Goal: Obtain resource: Obtain resource

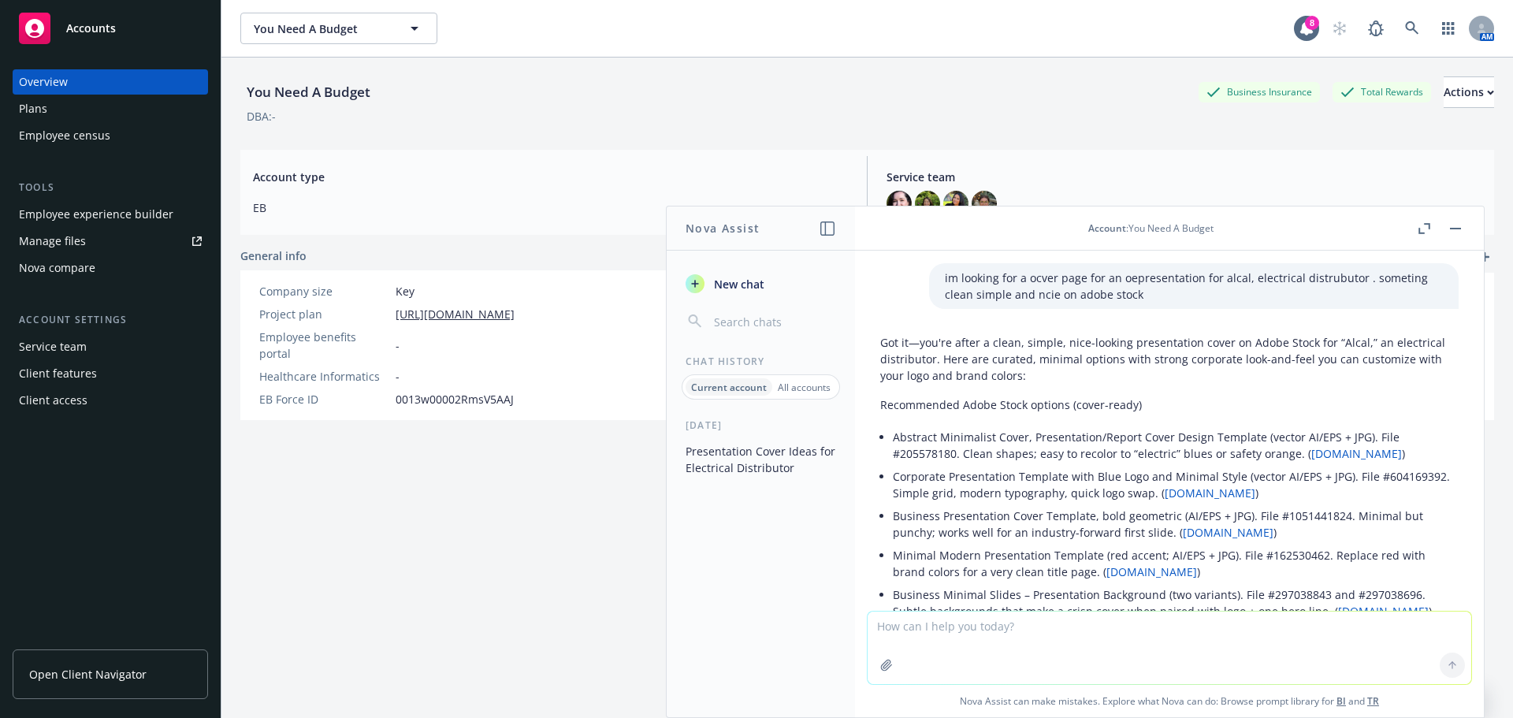
scroll to position [3589, 0]
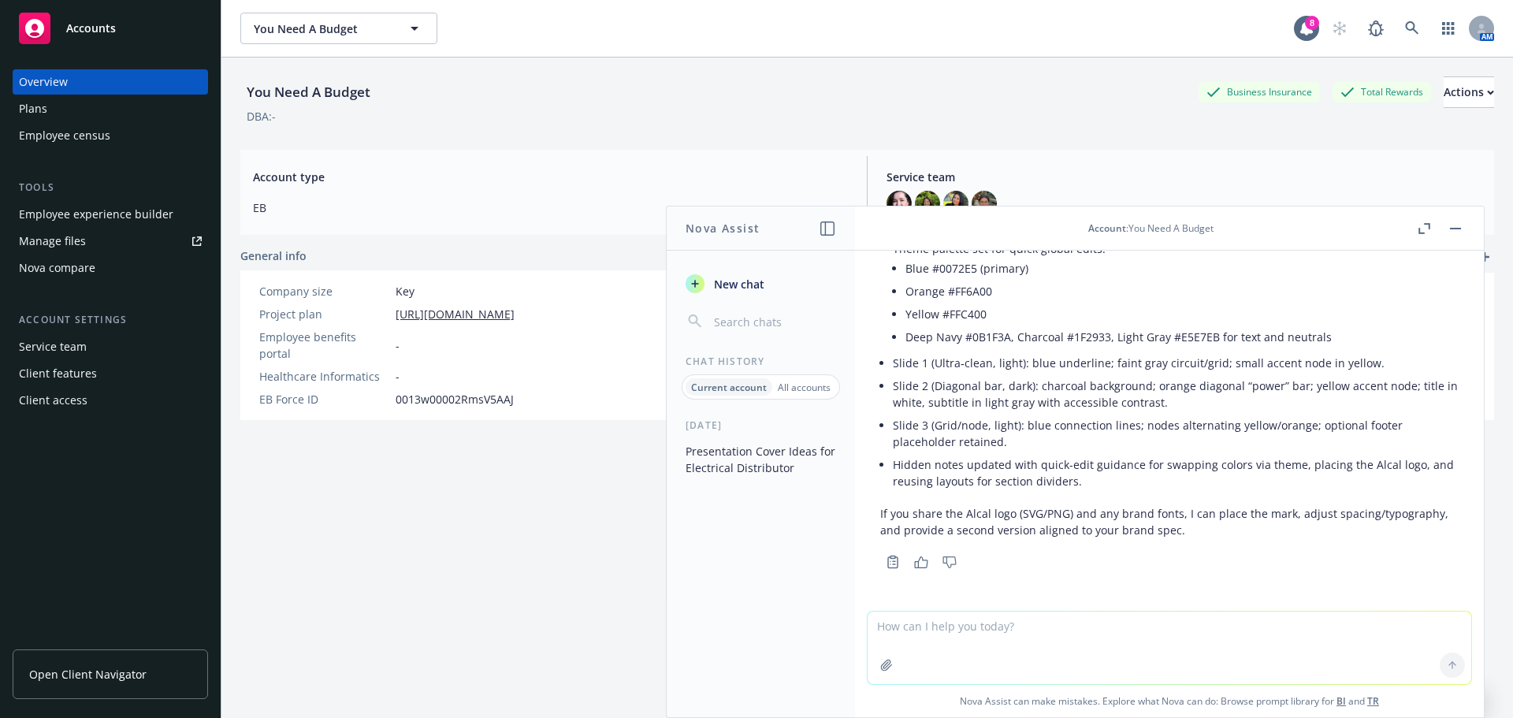
drag, startPoint x: 474, startPoint y: 549, endPoint x: 436, endPoint y: 495, distance: 66.7
click at [475, 540] on div "You Need A Budget Business Insurance Total Rewards Actions DBA: - Account type …" at bounding box center [867, 407] width 1254 height 699
click at [1464, 232] on button at bounding box center [1455, 228] width 19 height 19
click at [110, 270] on div "Nova compare" at bounding box center [110, 267] width 183 height 25
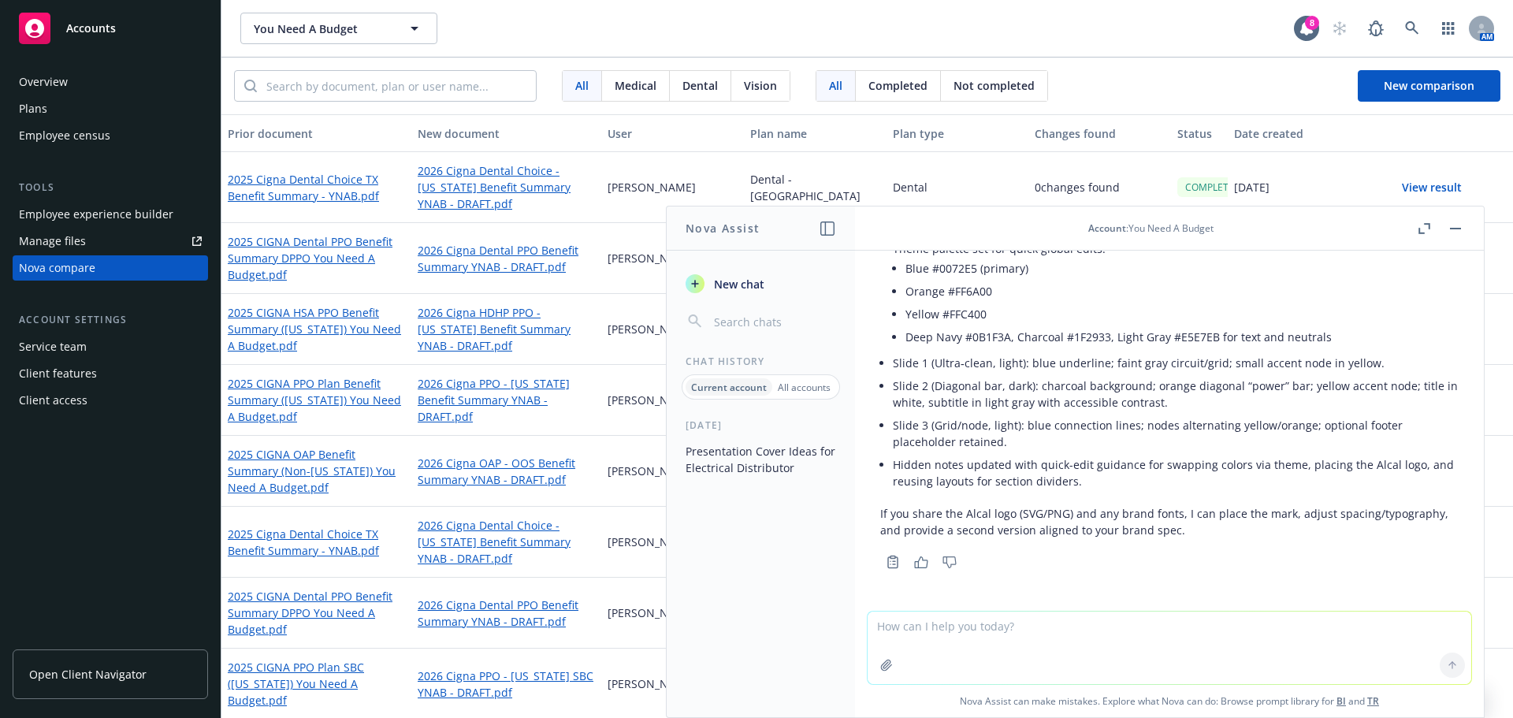
click at [1463, 224] on button at bounding box center [1455, 228] width 19 height 19
click at [1460, 225] on button "button" at bounding box center [1455, 228] width 19 height 19
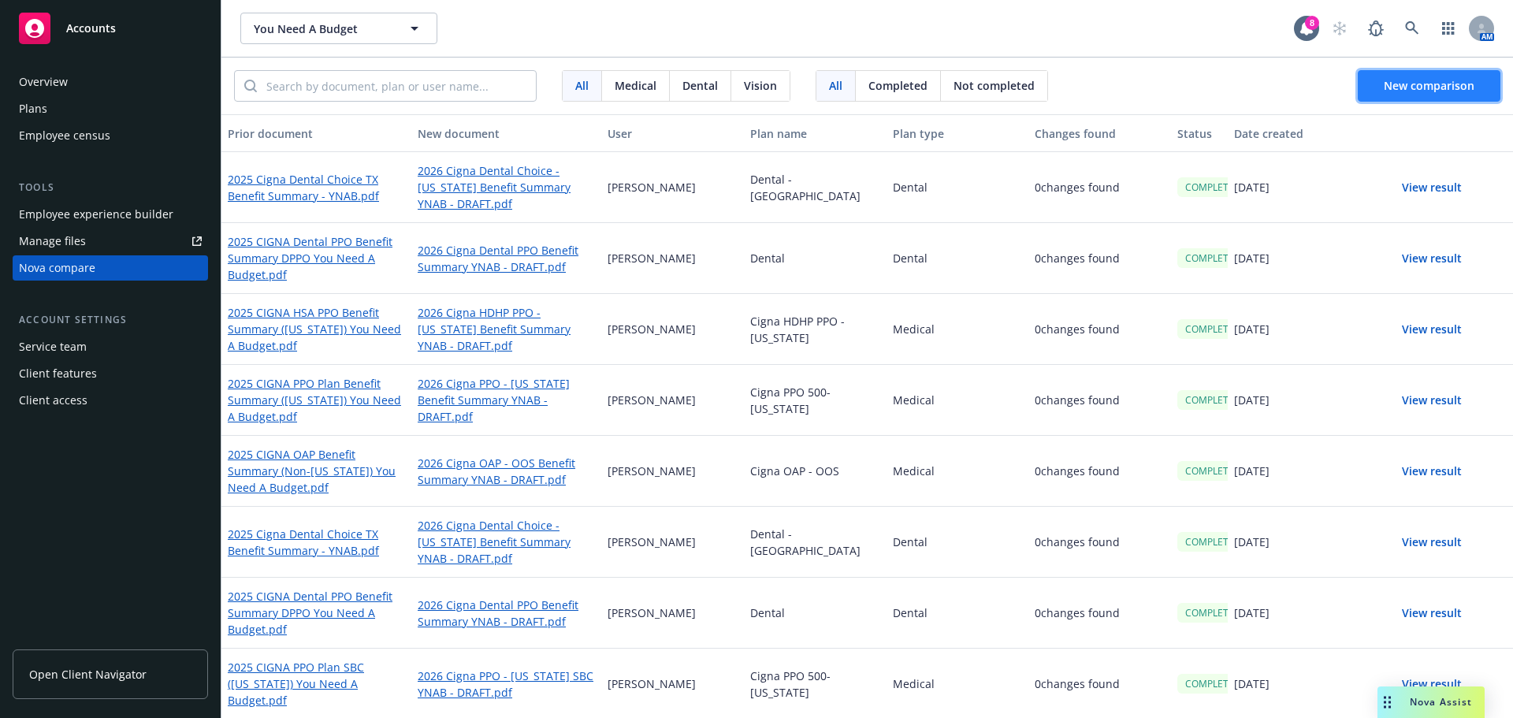
click at [1433, 87] on span "New comparison" at bounding box center [1429, 85] width 91 height 15
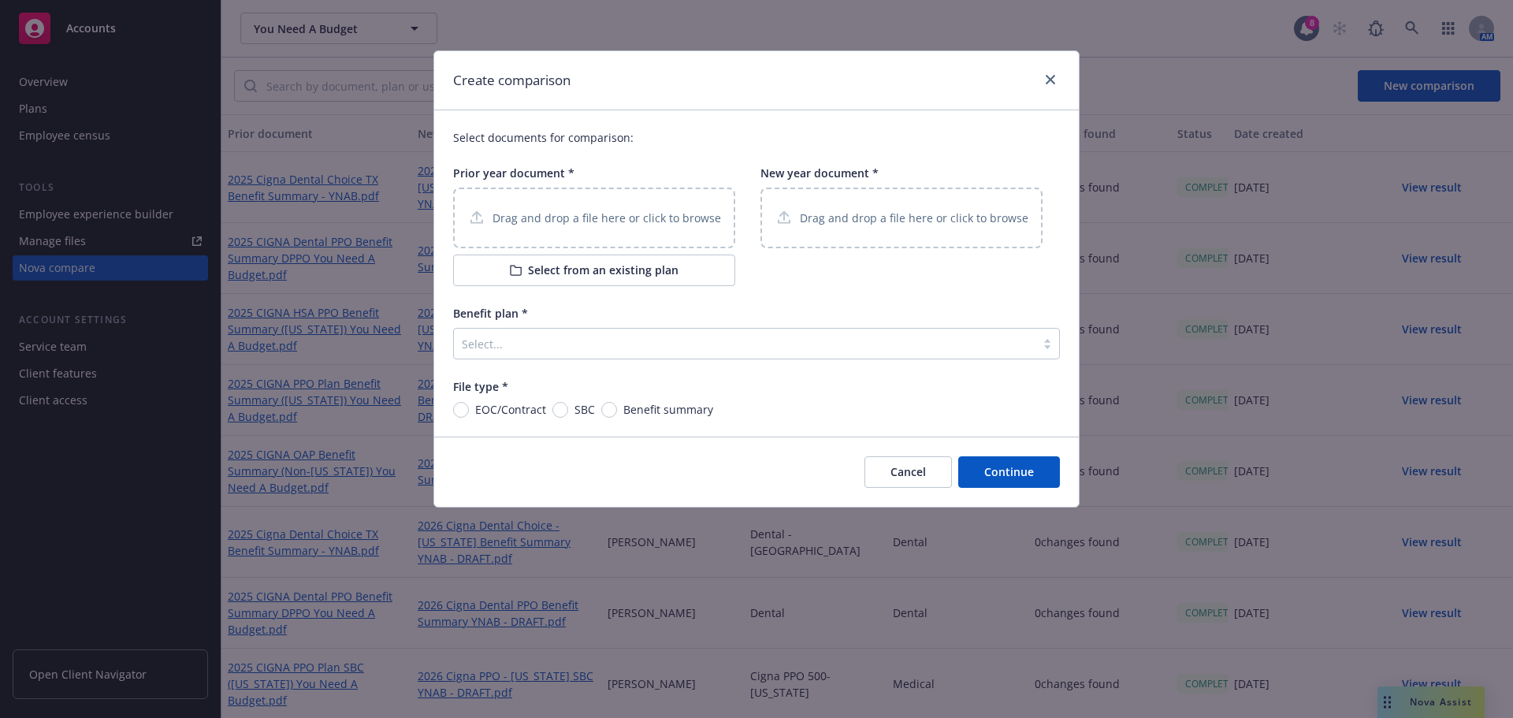
click at [641, 270] on button "Select from an existing plan" at bounding box center [594, 271] width 282 height 32
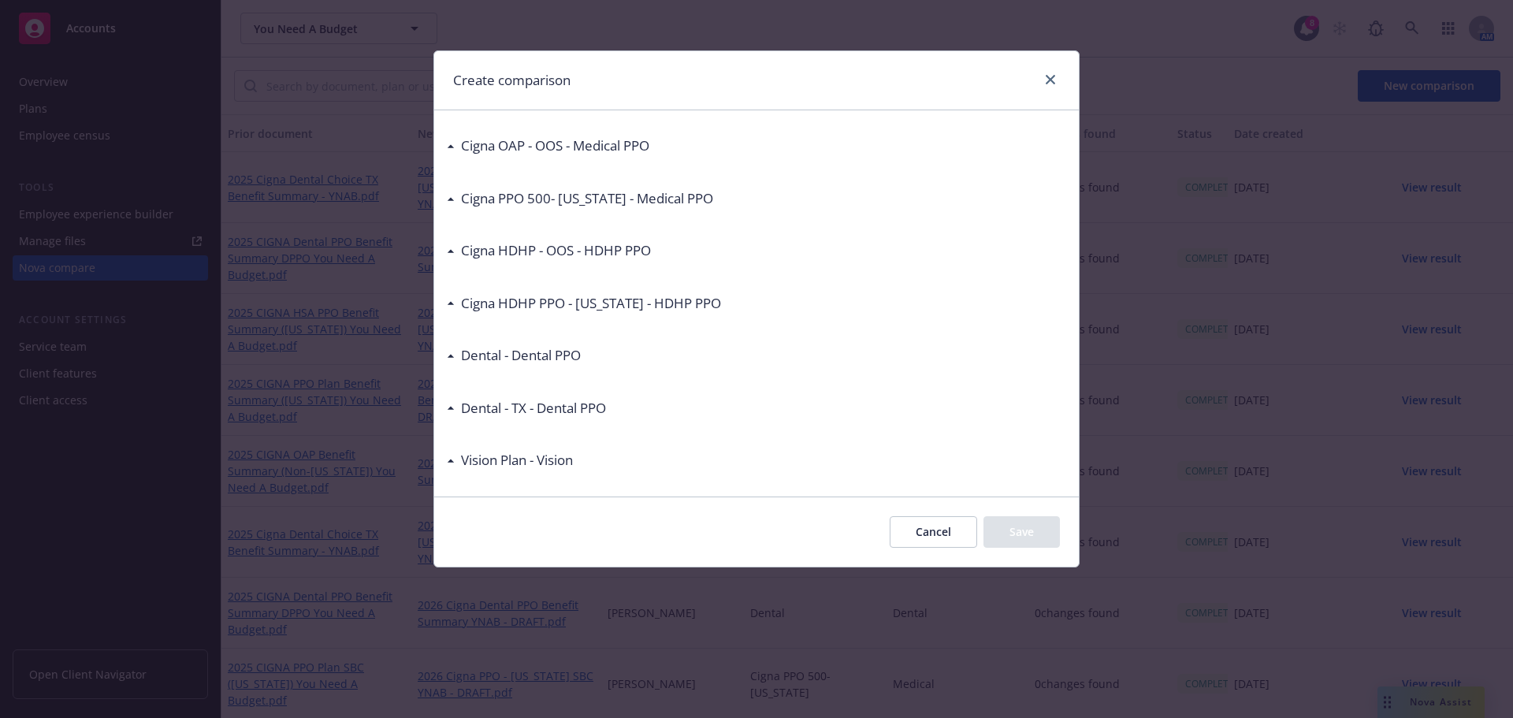
click at [474, 142] on h3 "Cigna OAP - OOS - Medical PPO" at bounding box center [555, 146] width 188 height 20
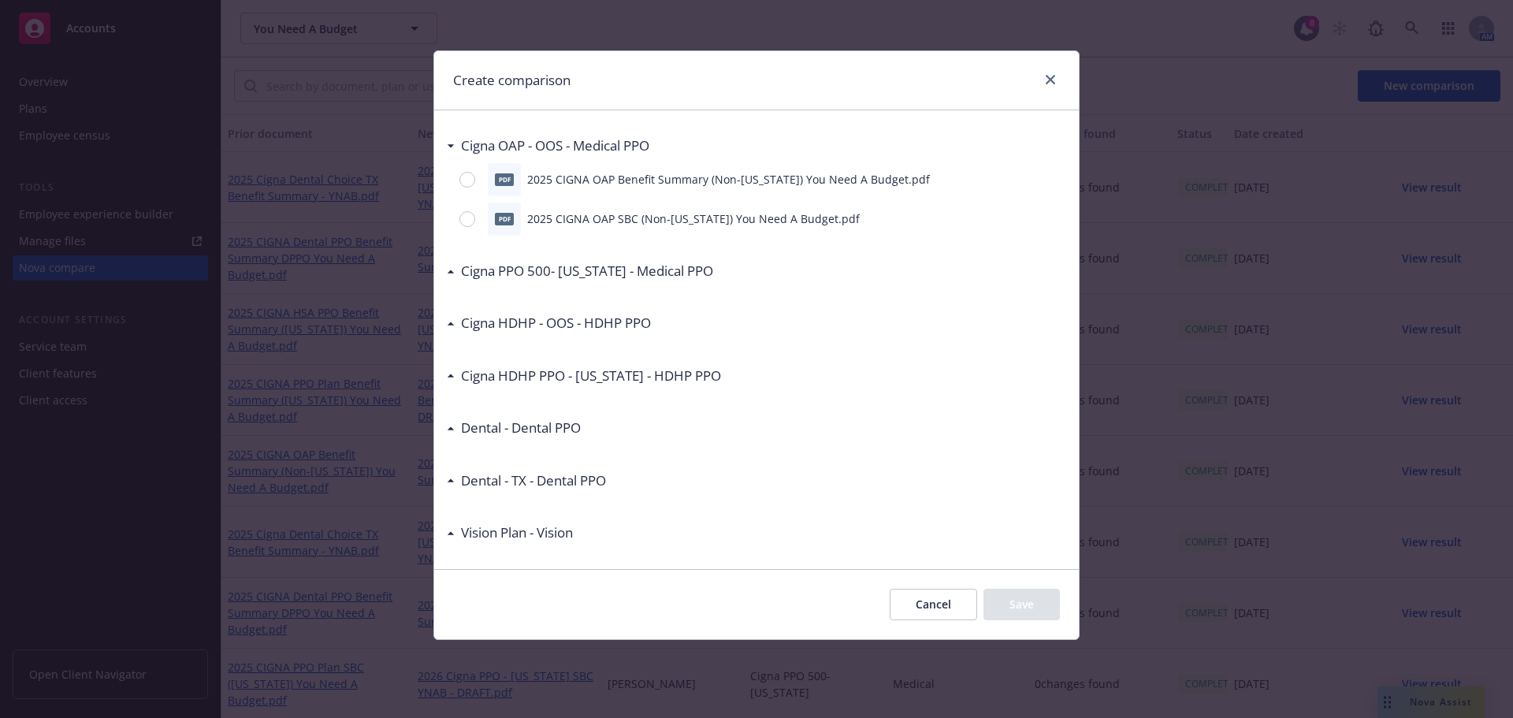
click at [478, 211] on div at bounding box center [470, 219] width 22 height 16
click at [475, 211] on input "radio" at bounding box center [467, 219] width 16 height 16
radio input "true"
click at [1013, 602] on button "Save" at bounding box center [1022, 605] width 76 height 32
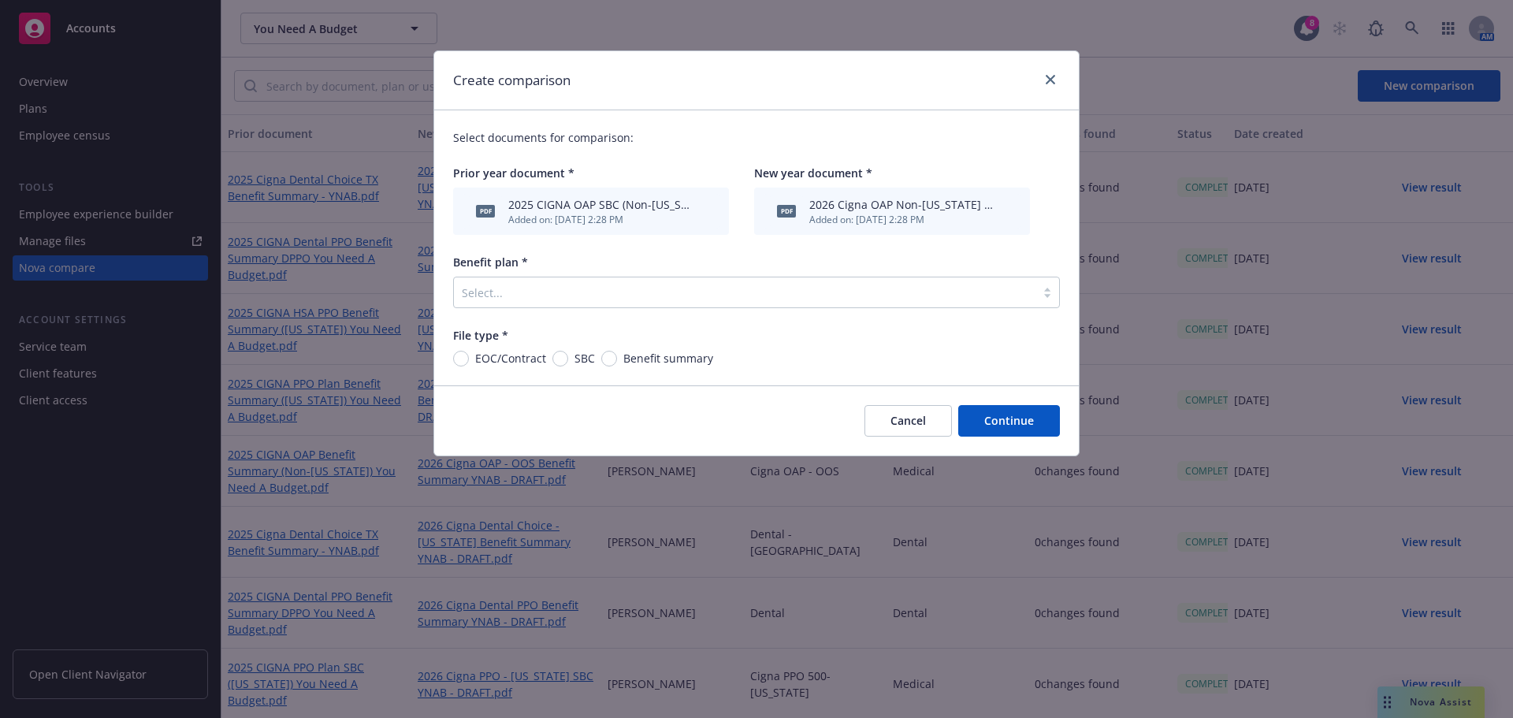
click at [765, 289] on div at bounding box center [745, 292] width 566 height 19
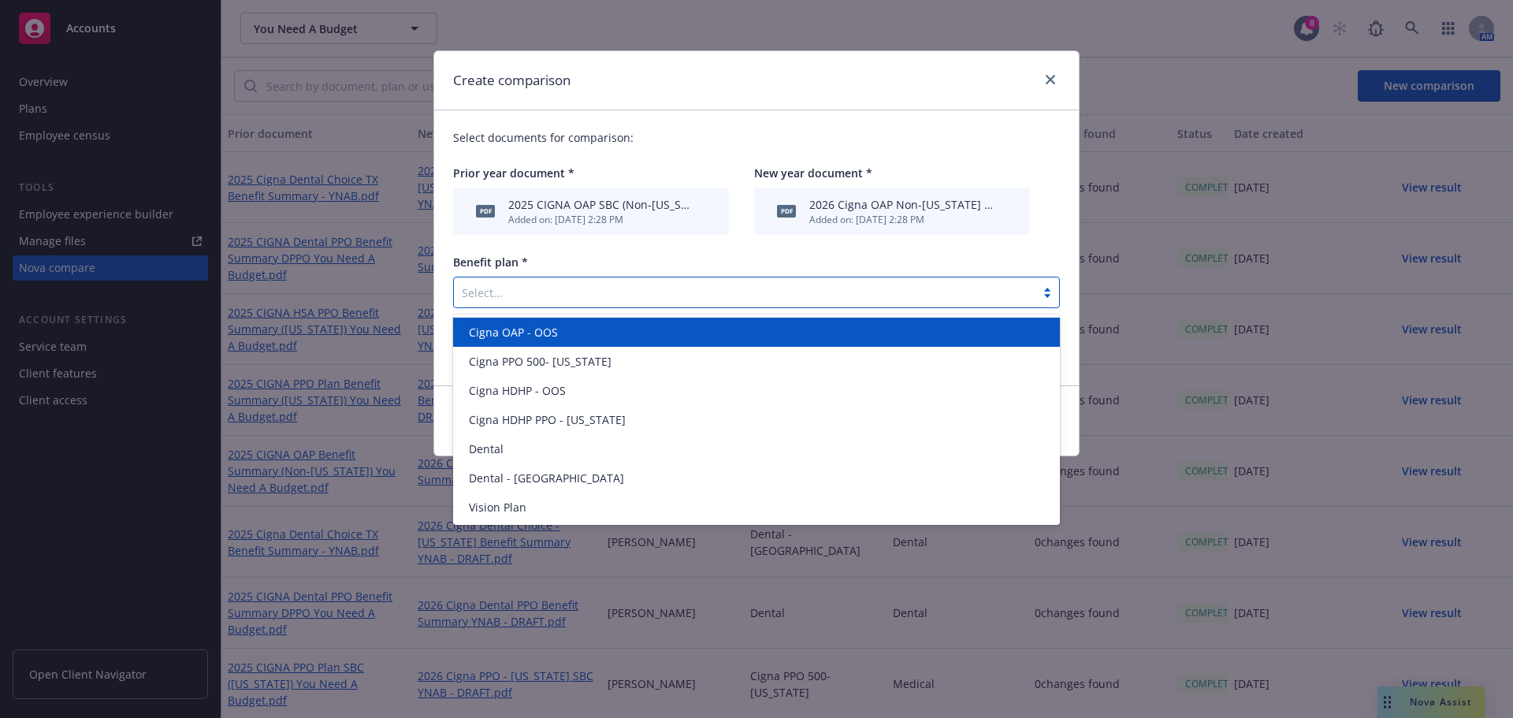
click at [658, 338] on div "Cigna OAP - OOS" at bounding box center [757, 332] width 588 height 17
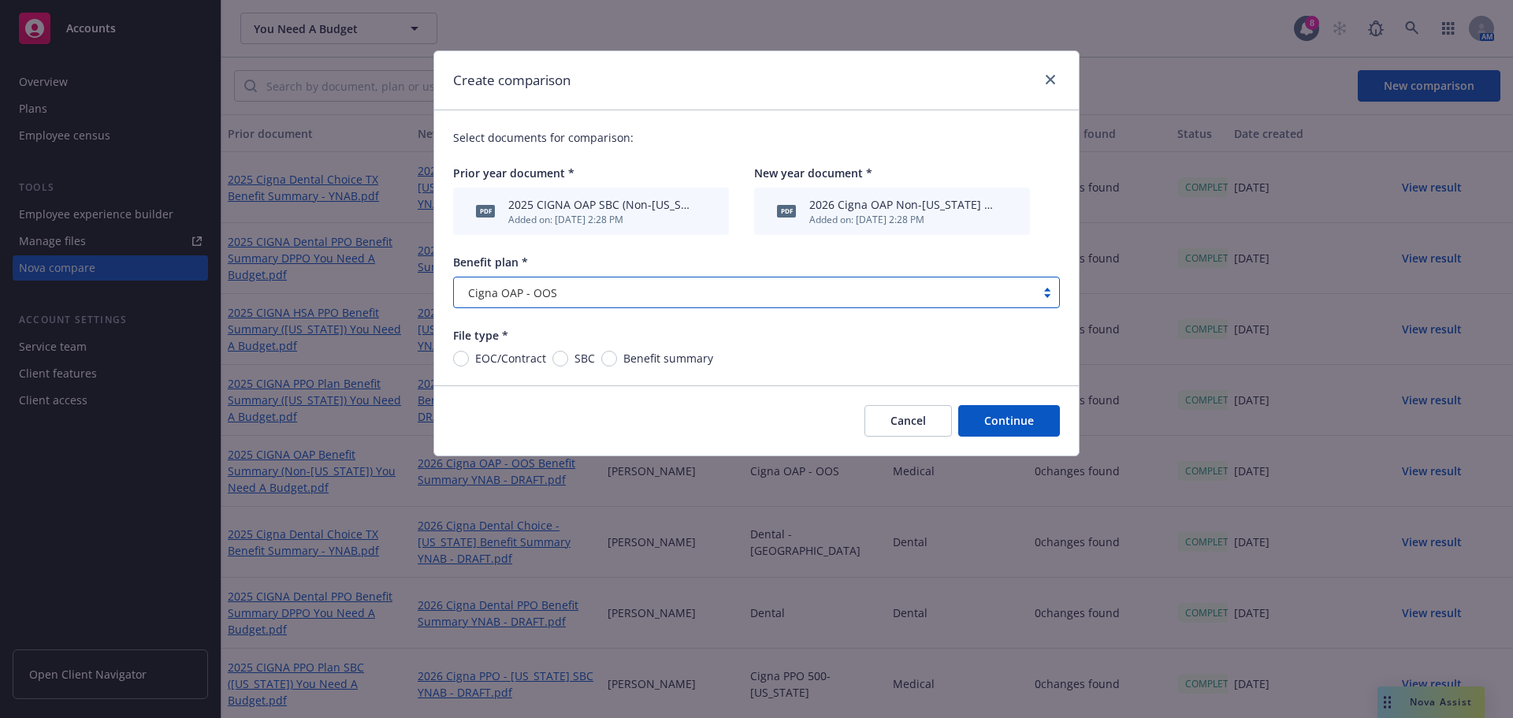
click at [569, 357] on span "SBC" at bounding box center [581, 358] width 27 height 17
click at [568, 357] on input "SBC" at bounding box center [560, 359] width 16 height 16
radio input "true"
click at [998, 423] on button "Continue" at bounding box center [1009, 421] width 102 height 32
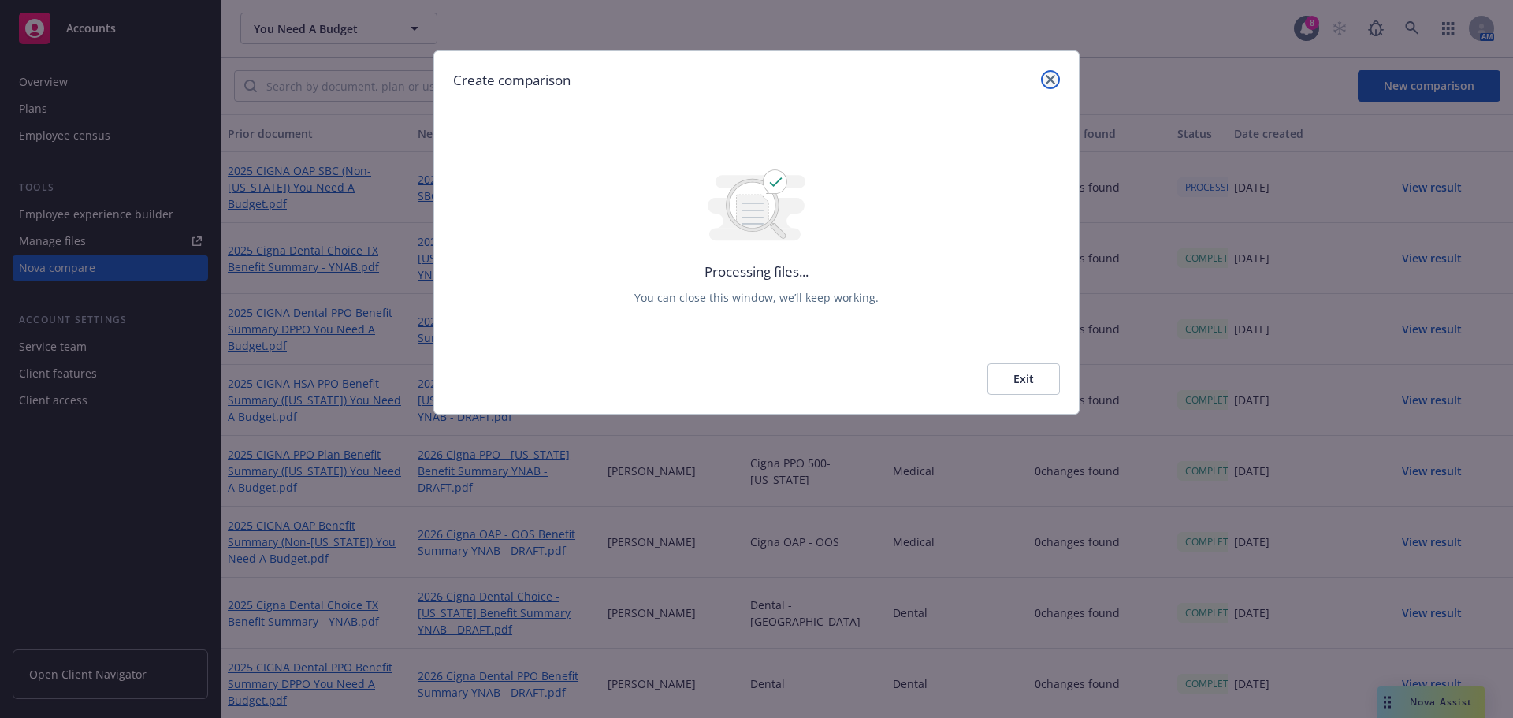
click at [1054, 80] on icon "close" at bounding box center [1050, 79] width 9 height 9
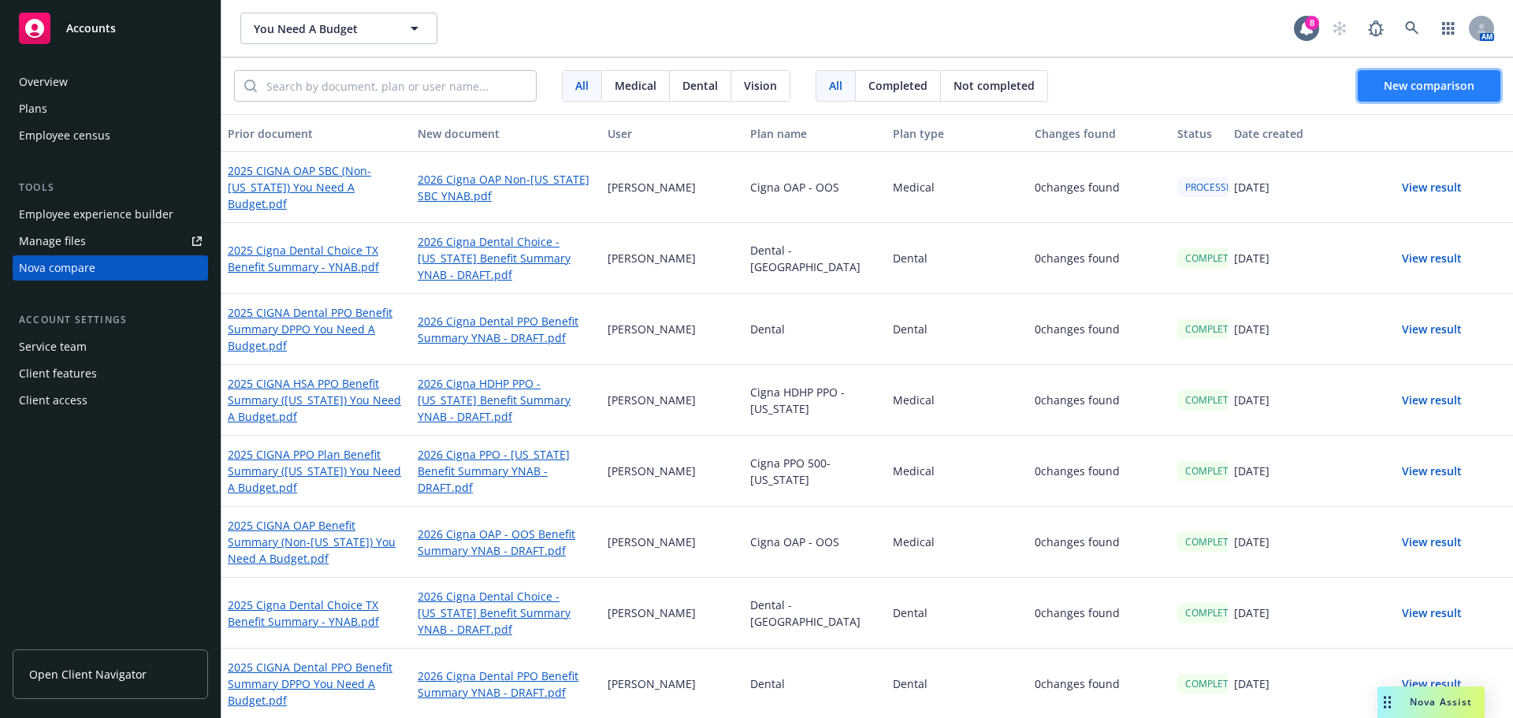
click at [1471, 79] on span "New comparison" at bounding box center [1429, 85] width 91 height 15
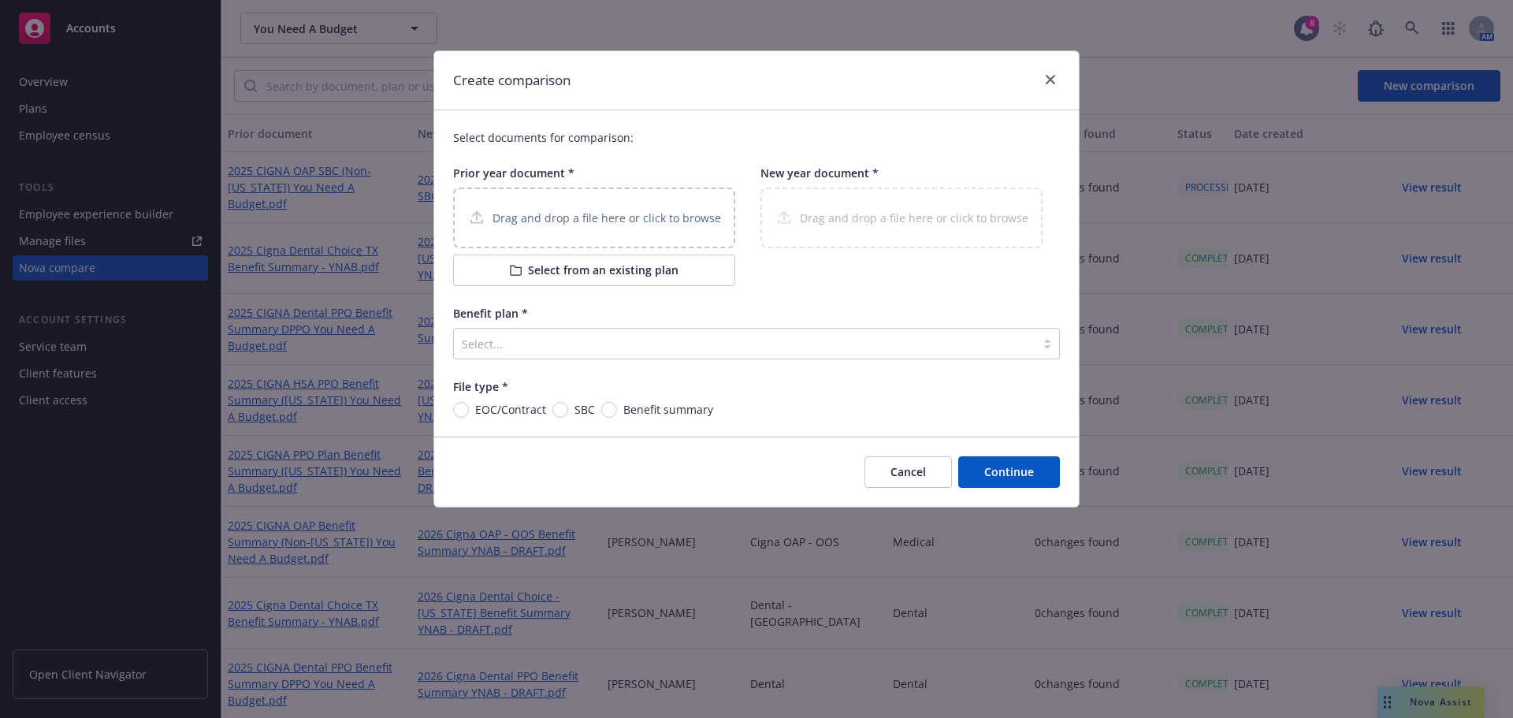
click at [642, 265] on button "Select from an existing plan" at bounding box center [594, 271] width 282 height 32
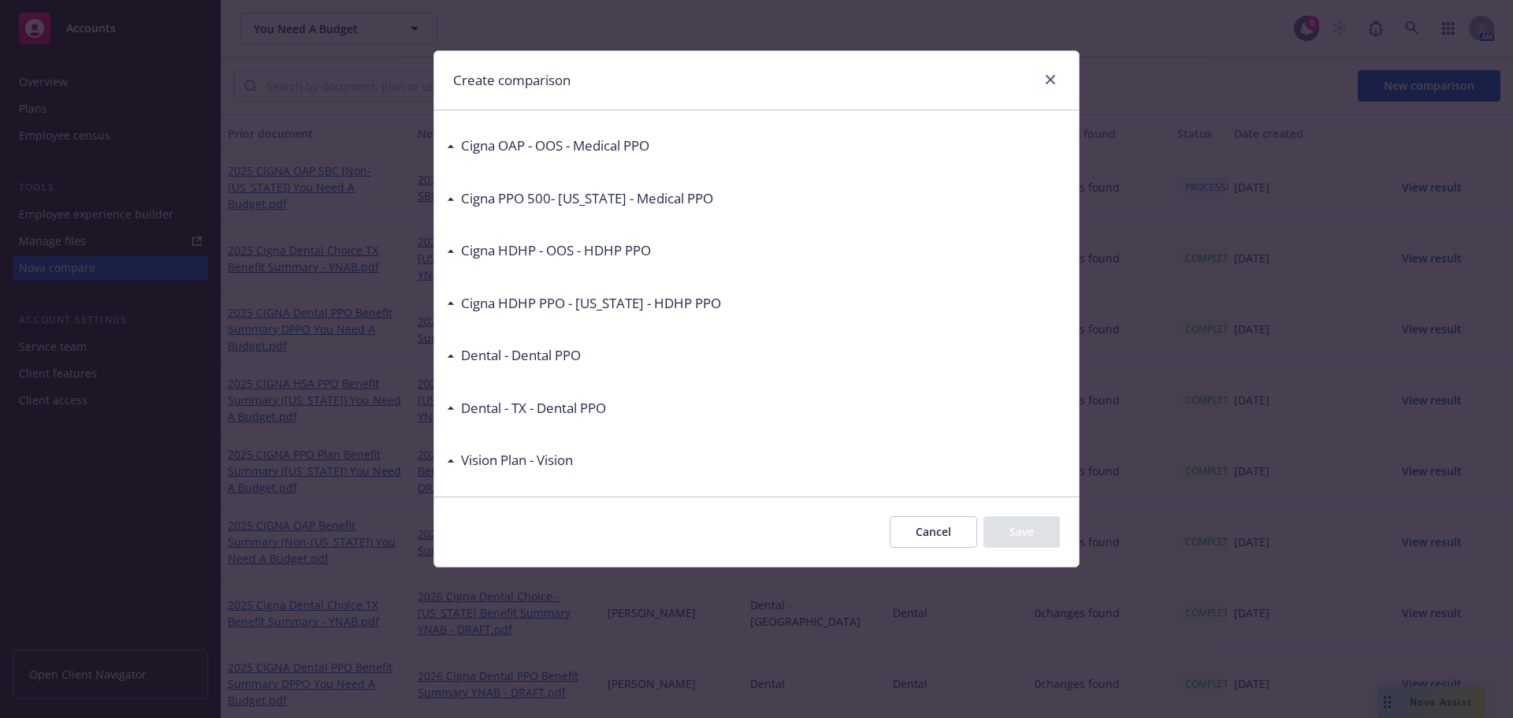
click at [459, 204] on div "Cigna PPO 500- [US_STATE] - Medical PPO" at bounding box center [584, 198] width 258 height 20
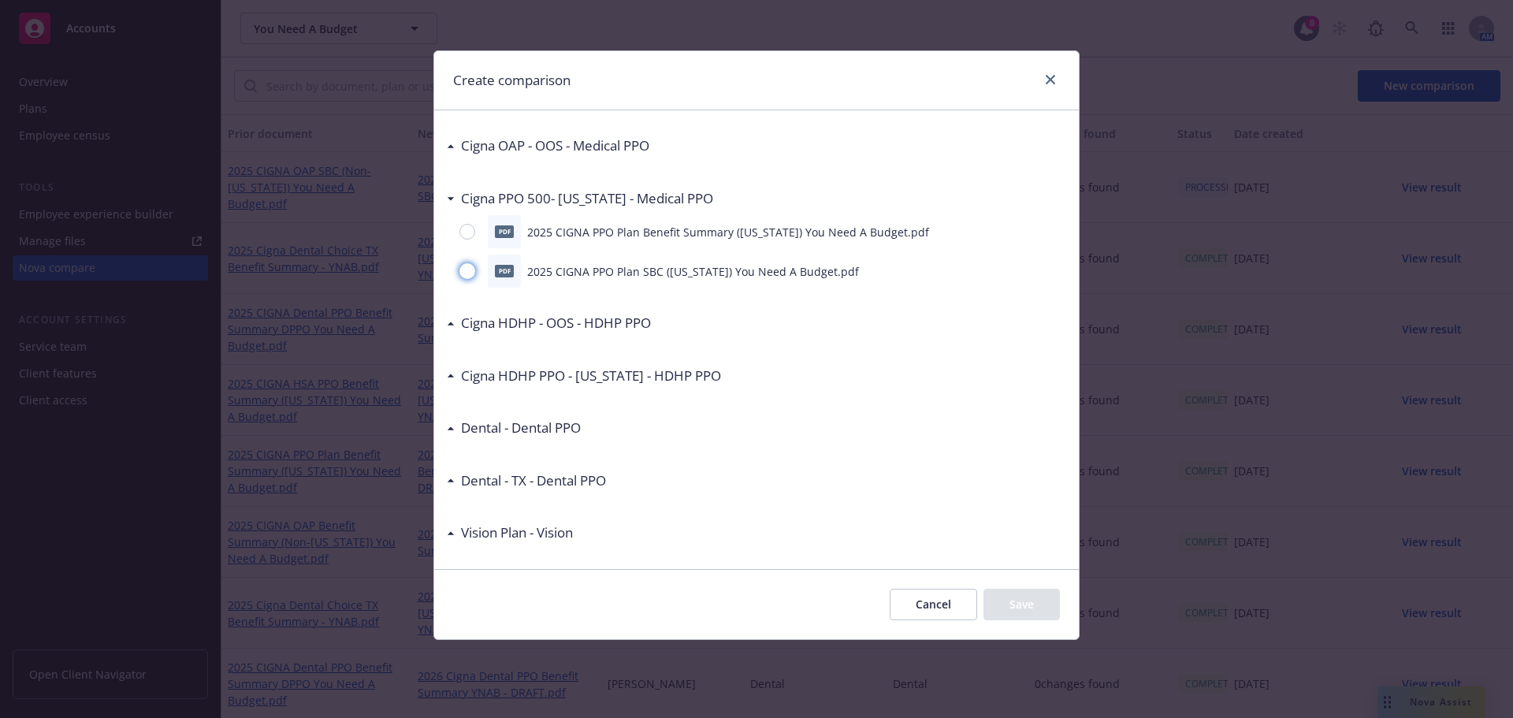
click at [469, 269] on input "radio" at bounding box center [467, 271] width 16 height 16
radio input "true"
click at [1028, 591] on button "Save" at bounding box center [1022, 605] width 76 height 32
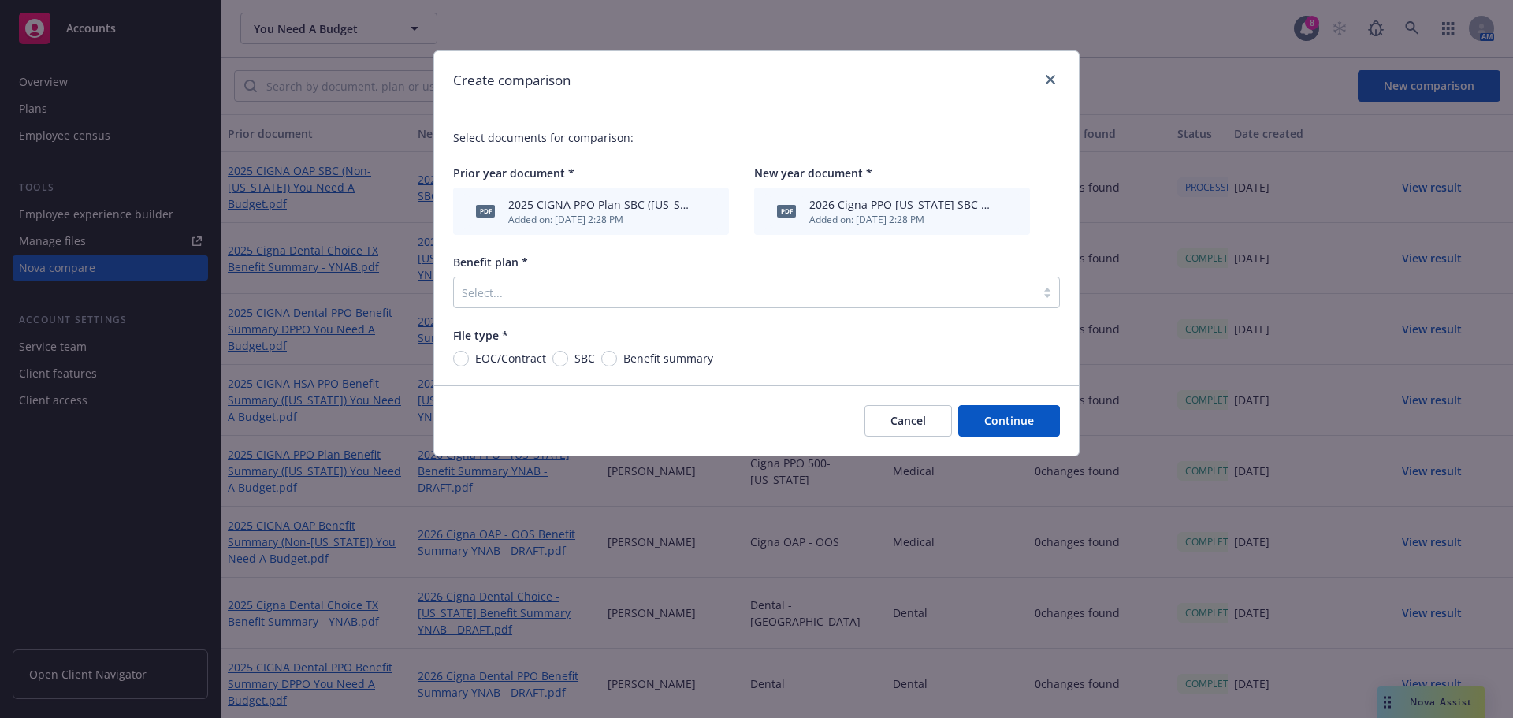
click at [553, 292] on div at bounding box center [745, 292] width 566 height 19
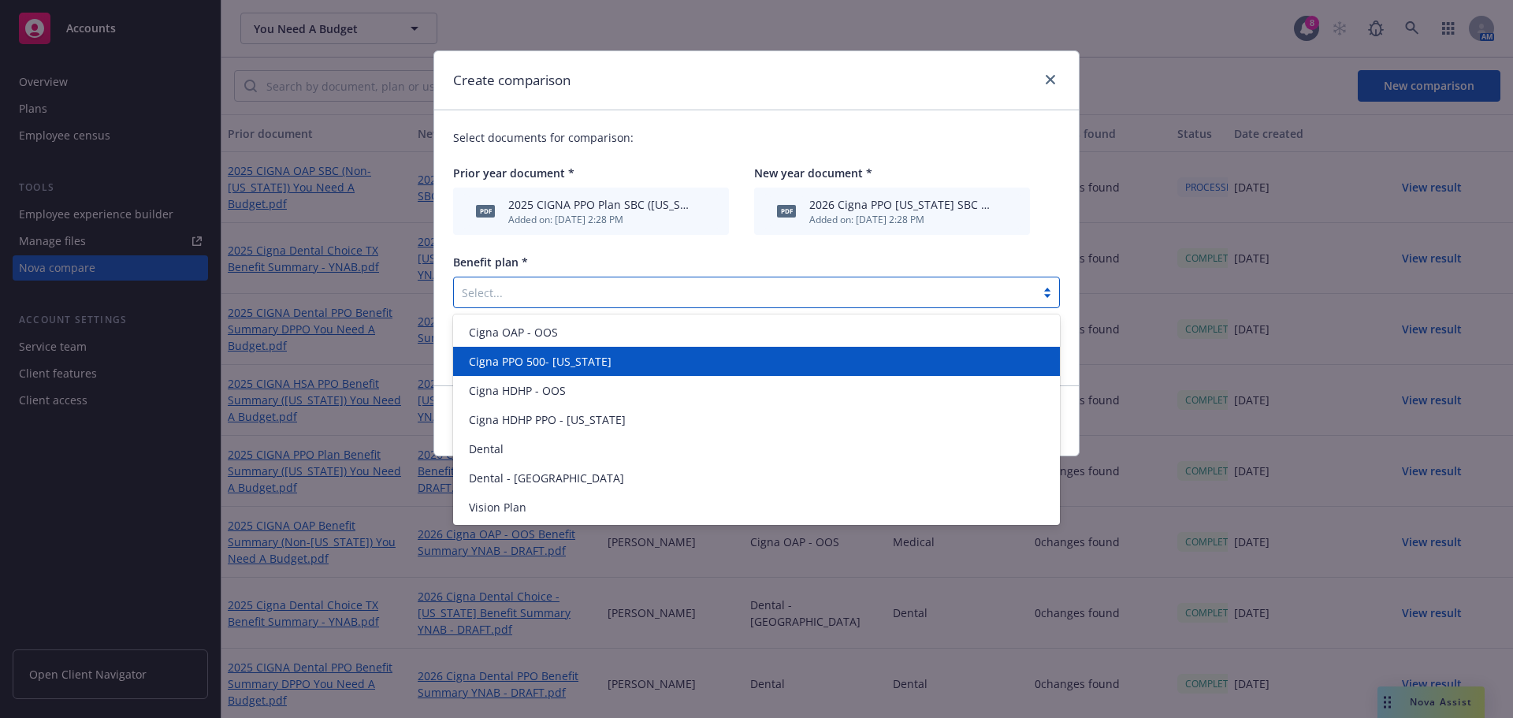
click at [573, 367] on span "Cigna PPO 500- [US_STATE]" at bounding box center [540, 361] width 143 height 17
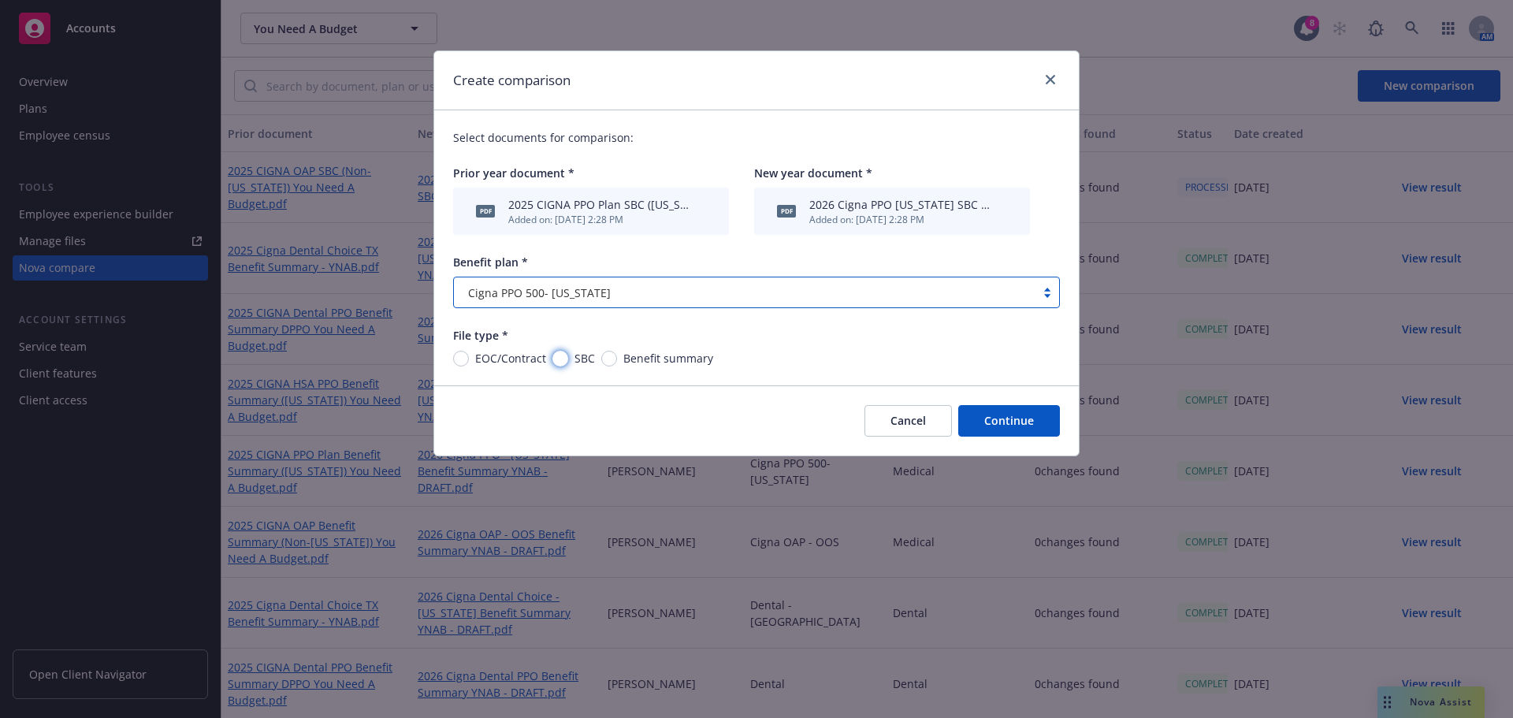
drag, startPoint x: 556, startPoint y: 360, endPoint x: 816, endPoint y: 404, distance: 263.0
click at [562, 362] on input "SBC" at bounding box center [560, 359] width 16 height 16
radio input "true"
click at [1007, 433] on button "Continue" at bounding box center [1009, 421] width 102 height 32
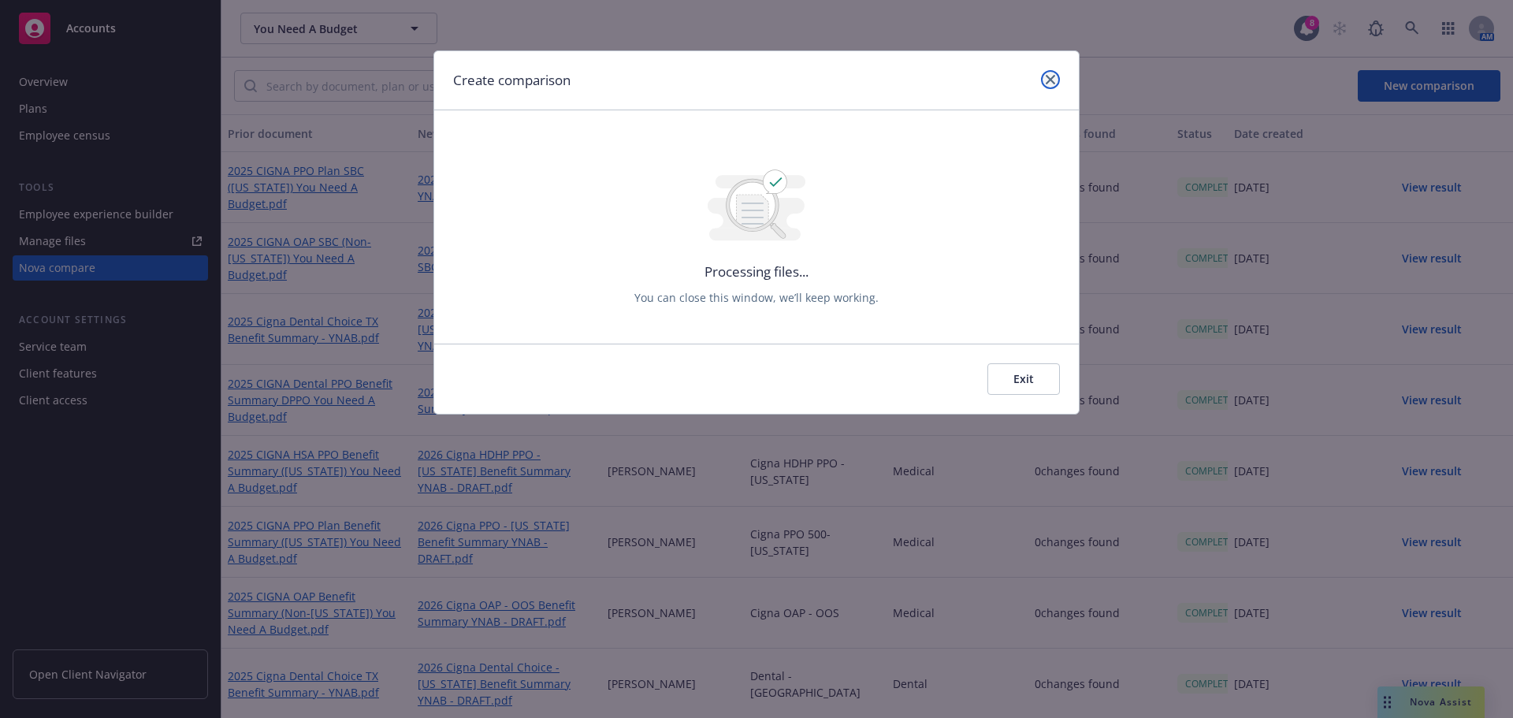
click at [1043, 82] on link "close" at bounding box center [1050, 79] width 19 height 19
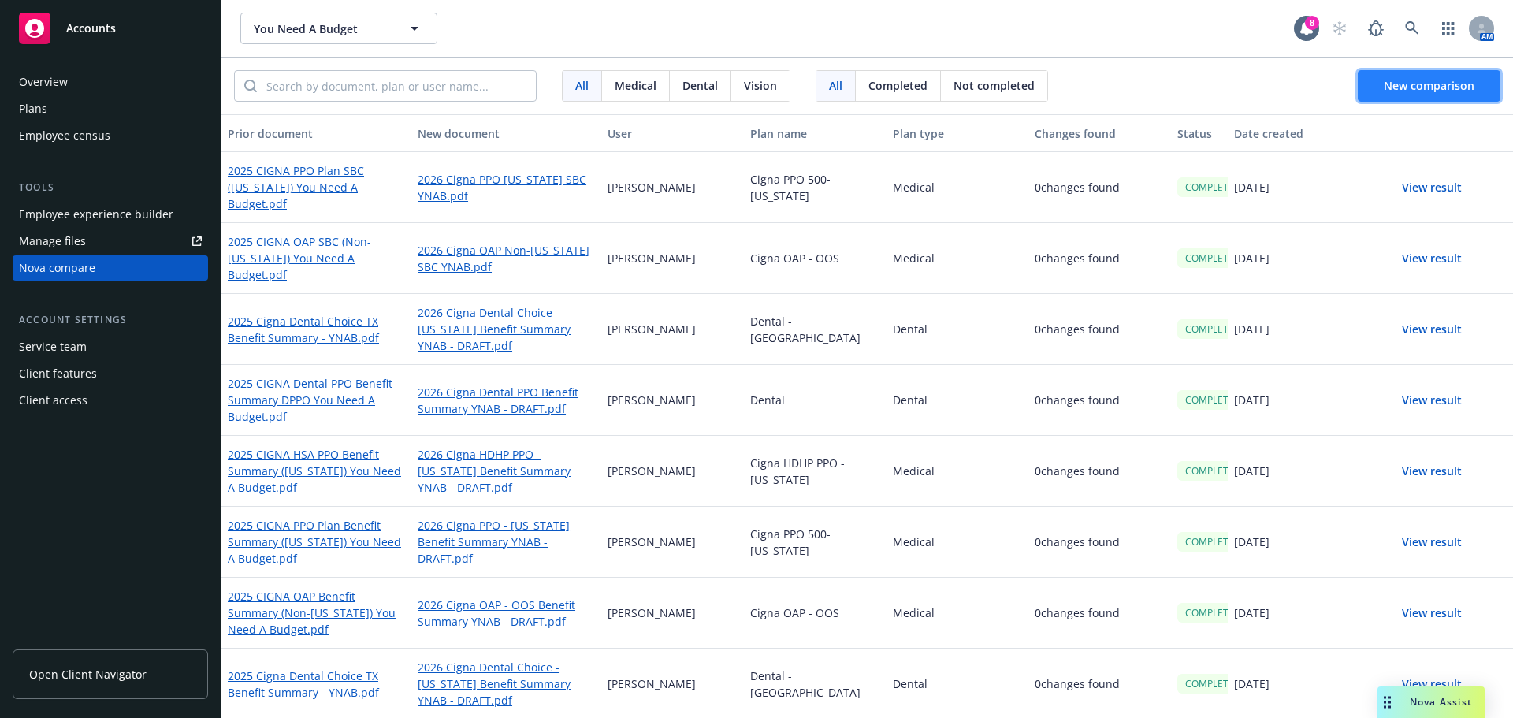
click at [1376, 79] on button "New comparison" at bounding box center [1429, 86] width 143 height 32
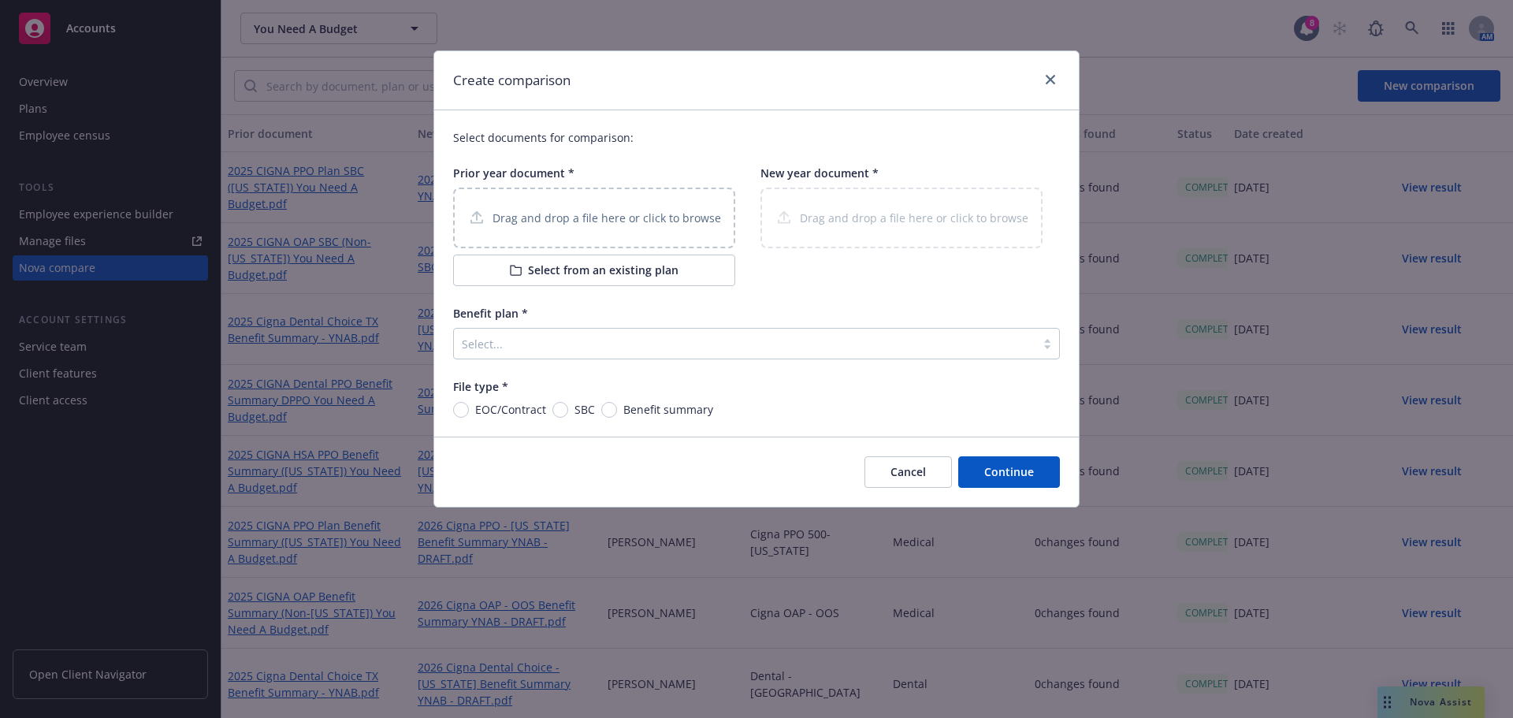
click at [647, 277] on button "Select from an existing plan" at bounding box center [594, 271] width 282 height 32
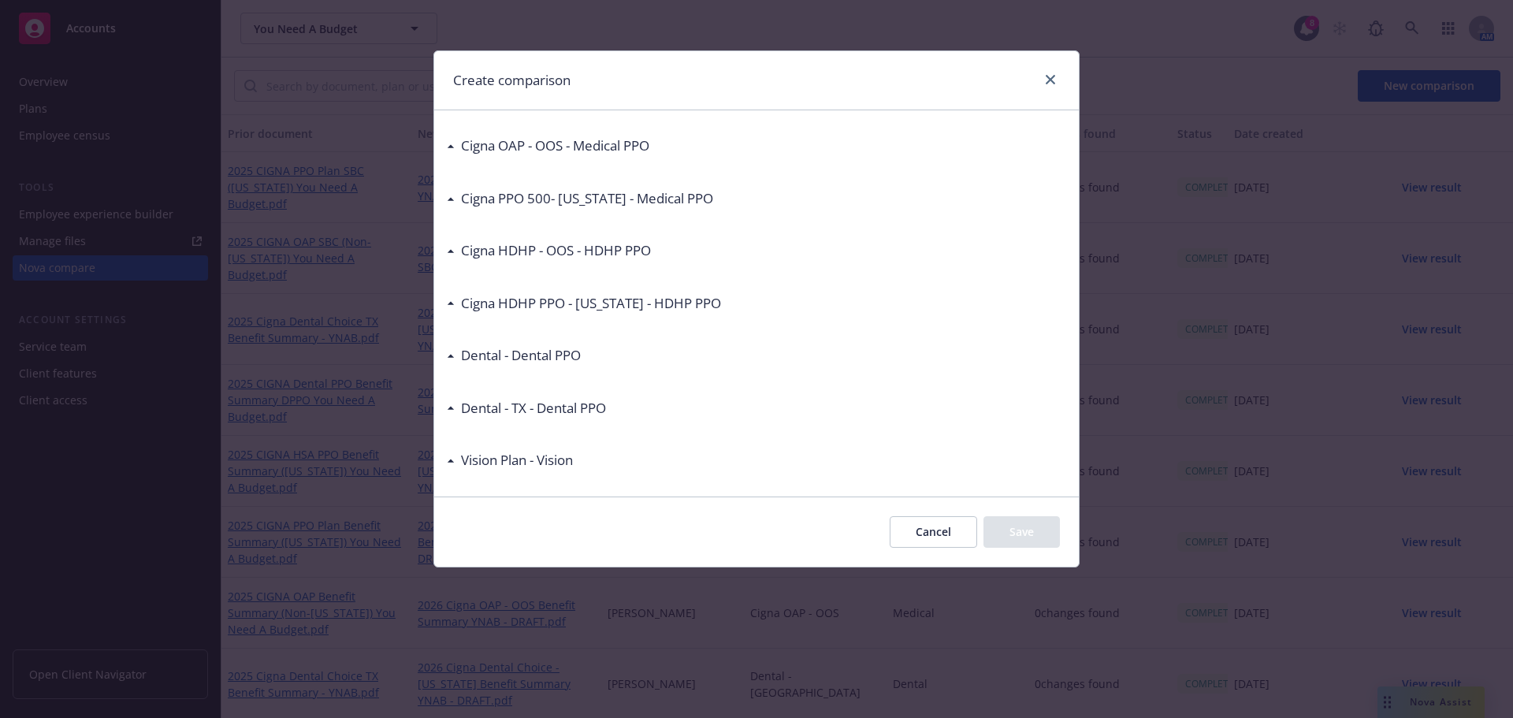
click at [463, 307] on h3 "Cigna HDHP PPO - [US_STATE] - HDHP PPO" at bounding box center [591, 303] width 260 height 20
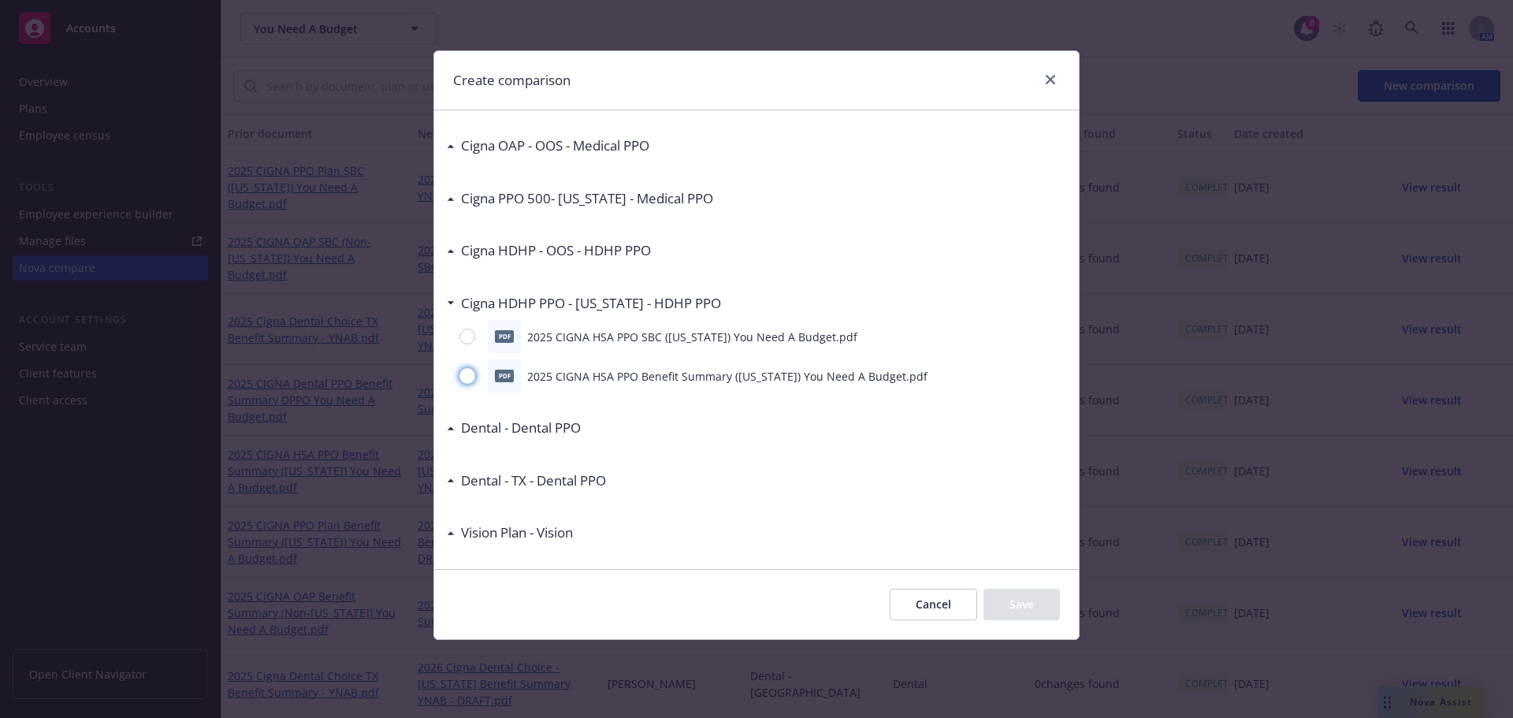
click at [471, 382] on input "radio" at bounding box center [467, 376] width 16 height 16
radio input "true"
click at [470, 351] on div "pdf 2025 CIGNA HSA PPO SBC ([US_STATE]) You Need A Budget.pdf" at bounding box center [756, 336] width 619 height 33
click at [461, 333] on input "radio" at bounding box center [467, 337] width 16 height 16
radio input "true"
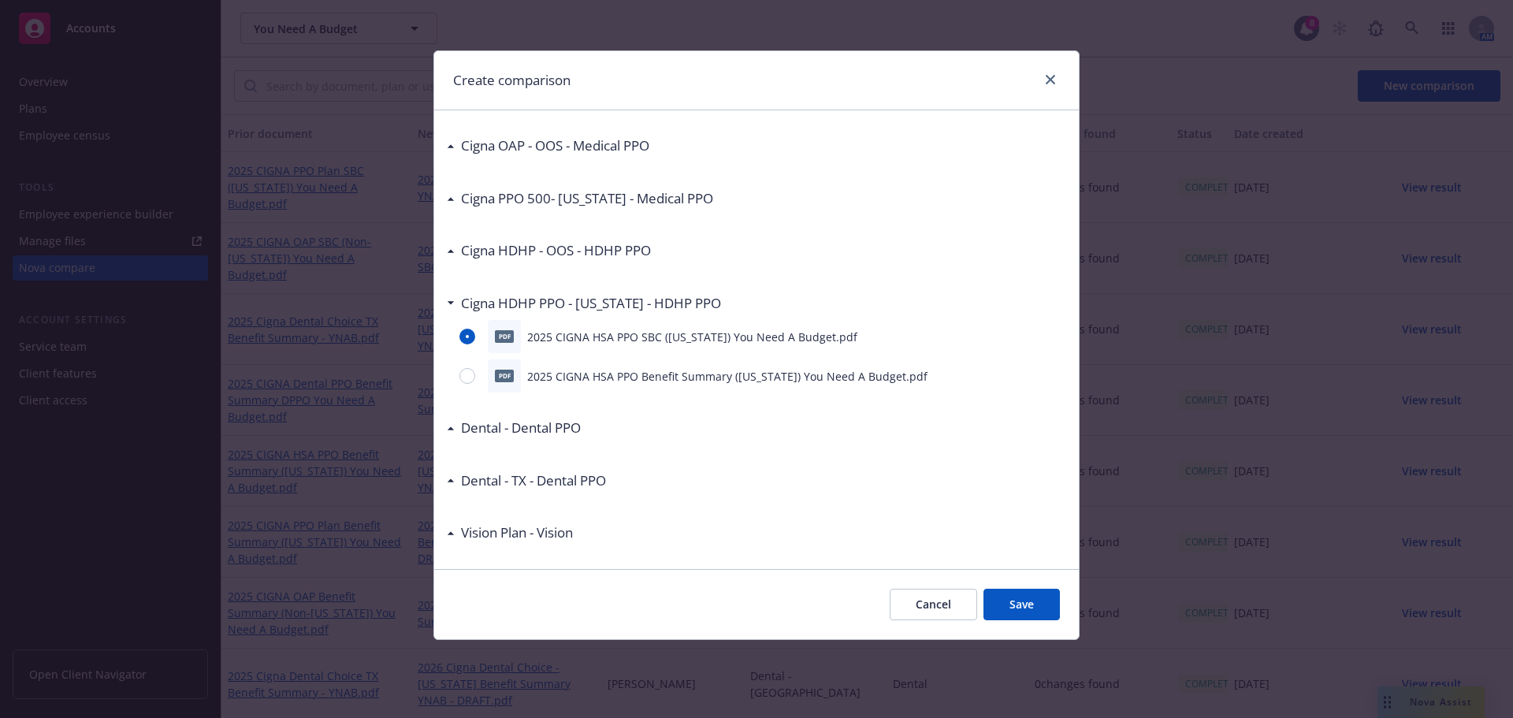
click at [1040, 612] on button "Save" at bounding box center [1022, 605] width 76 height 32
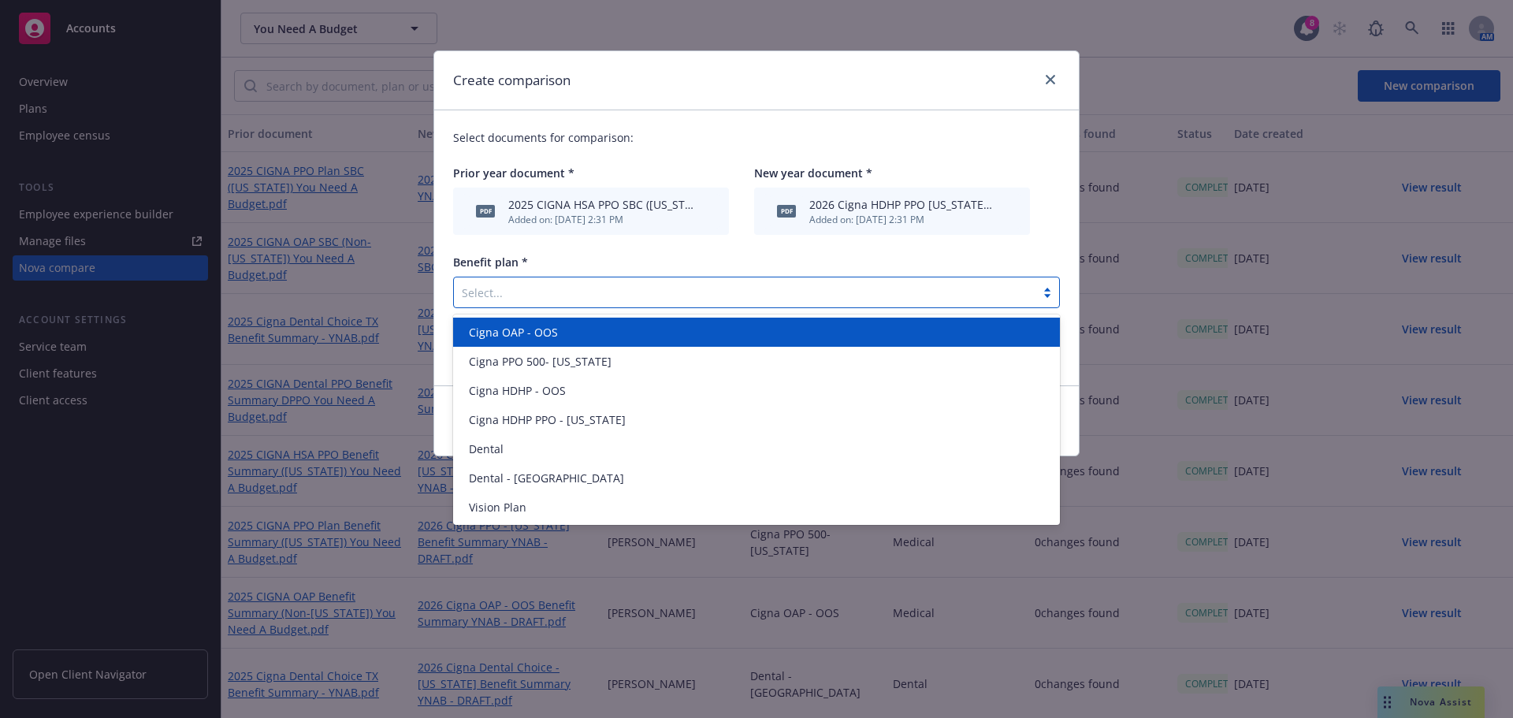
click at [500, 294] on div at bounding box center [745, 292] width 566 height 19
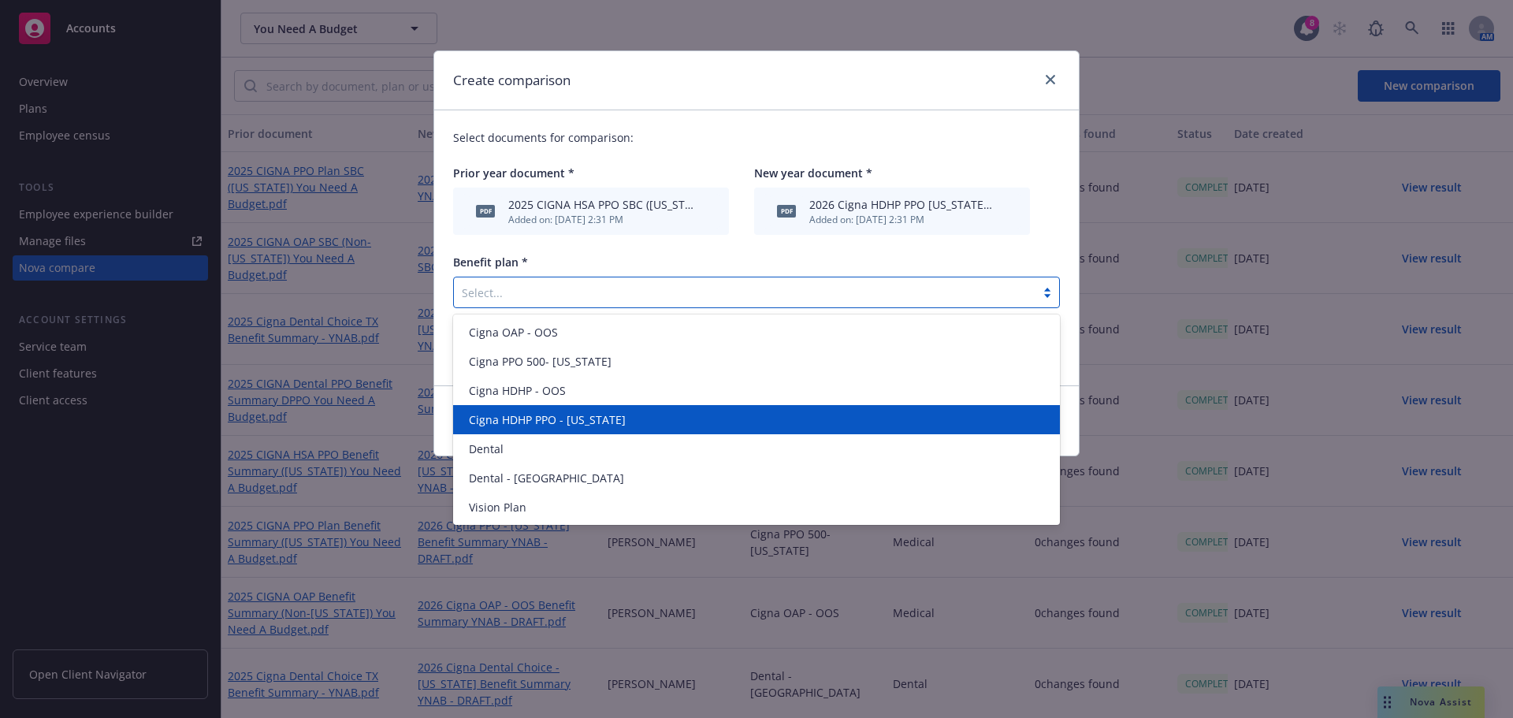
click at [608, 418] on div "Cigna HDHP PPO - [US_STATE]" at bounding box center [757, 419] width 588 height 17
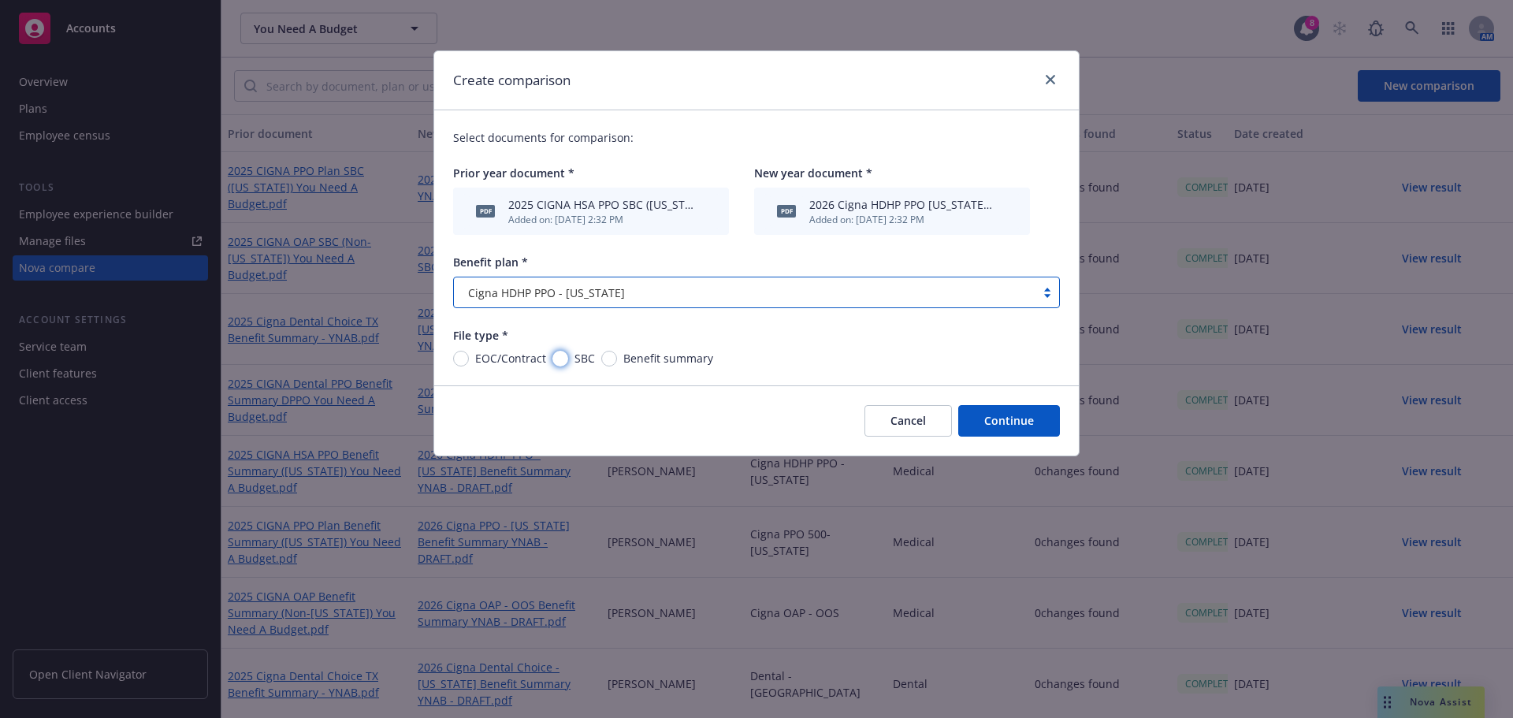
click at [564, 360] on input "SBC" at bounding box center [560, 359] width 16 height 16
radio input "true"
click at [1006, 431] on button "Continue" at bounding box center [1009, 421] width 102 height 32
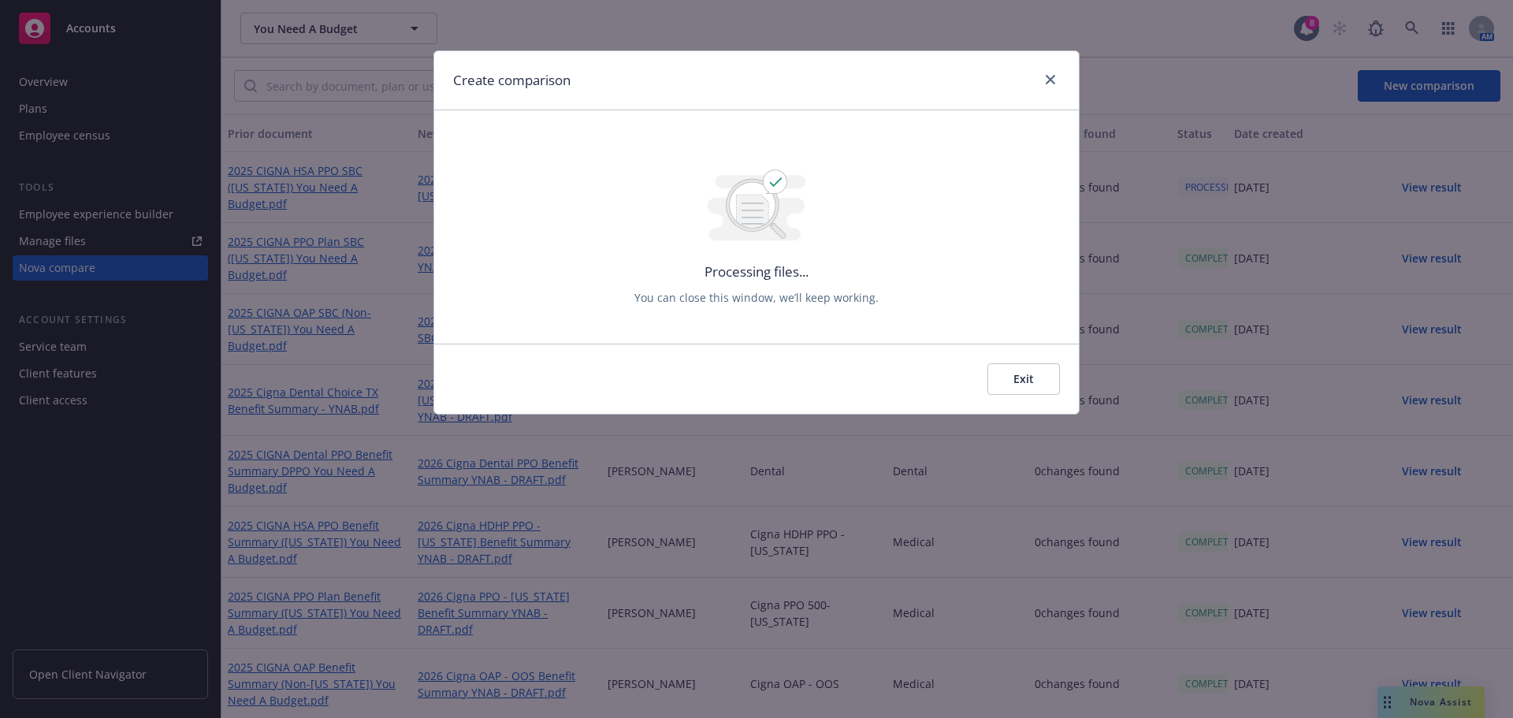
click at [1482, 85] on div "Create comparison Processing files... You can close this window, we’ll keep wor…" at bounding box center [756, 359] width 1513 height 718
click at [1048, 80] on icon "close" at bounding box center [1050, 79] width 9 height 9
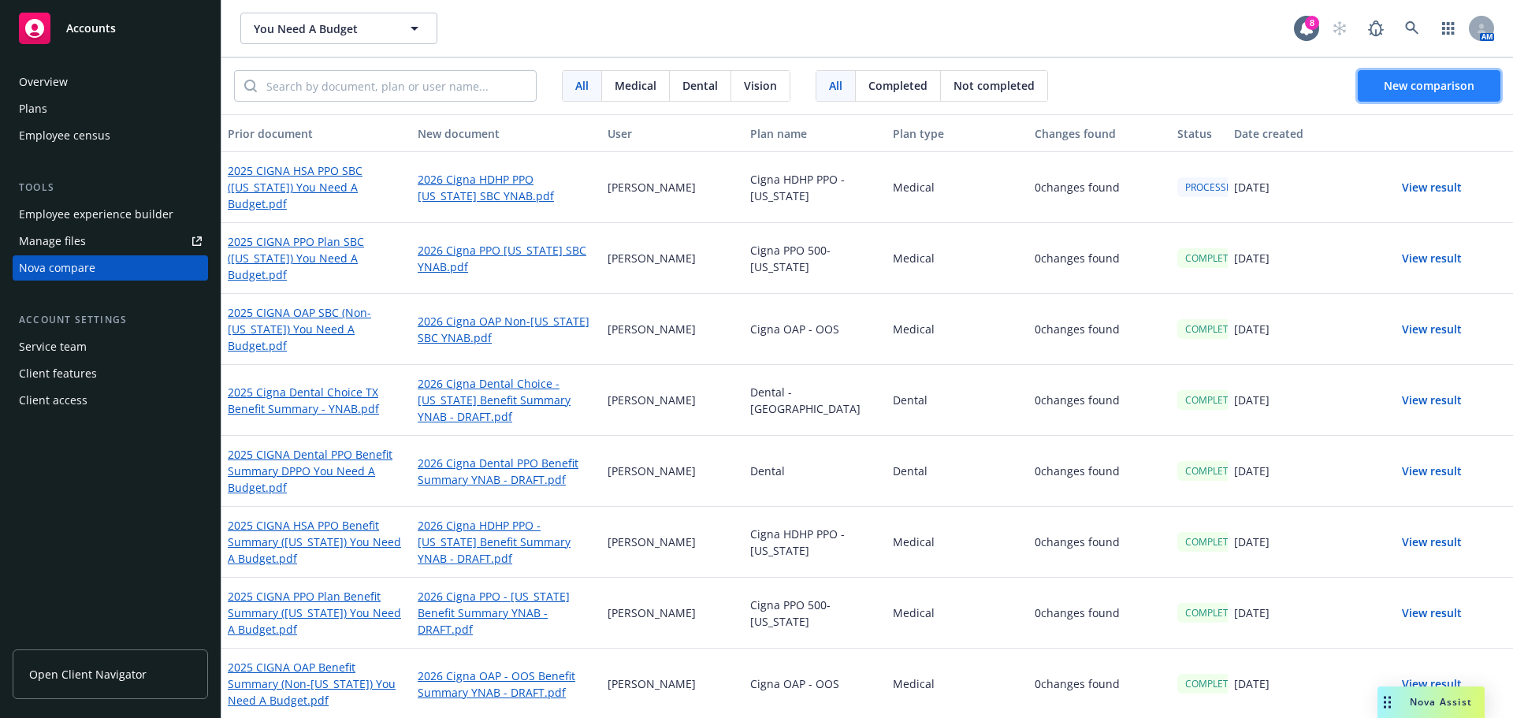
click at [1388, 77] on button "New comparison" at bounding box center [1429, 86] width 143 height 32
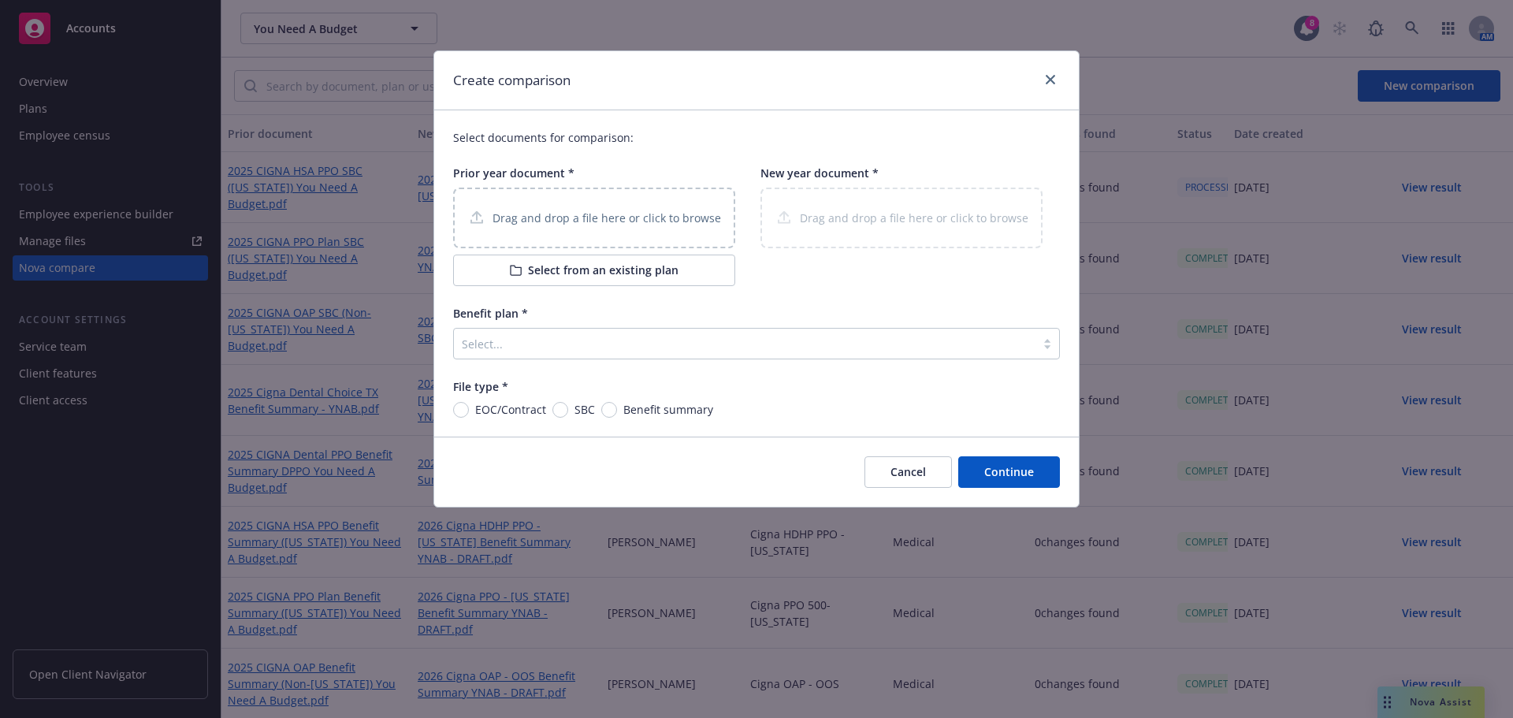
click at [615, 272] on button "Select from an existing plan" at bounding box center [594, 271] width 282 height 32
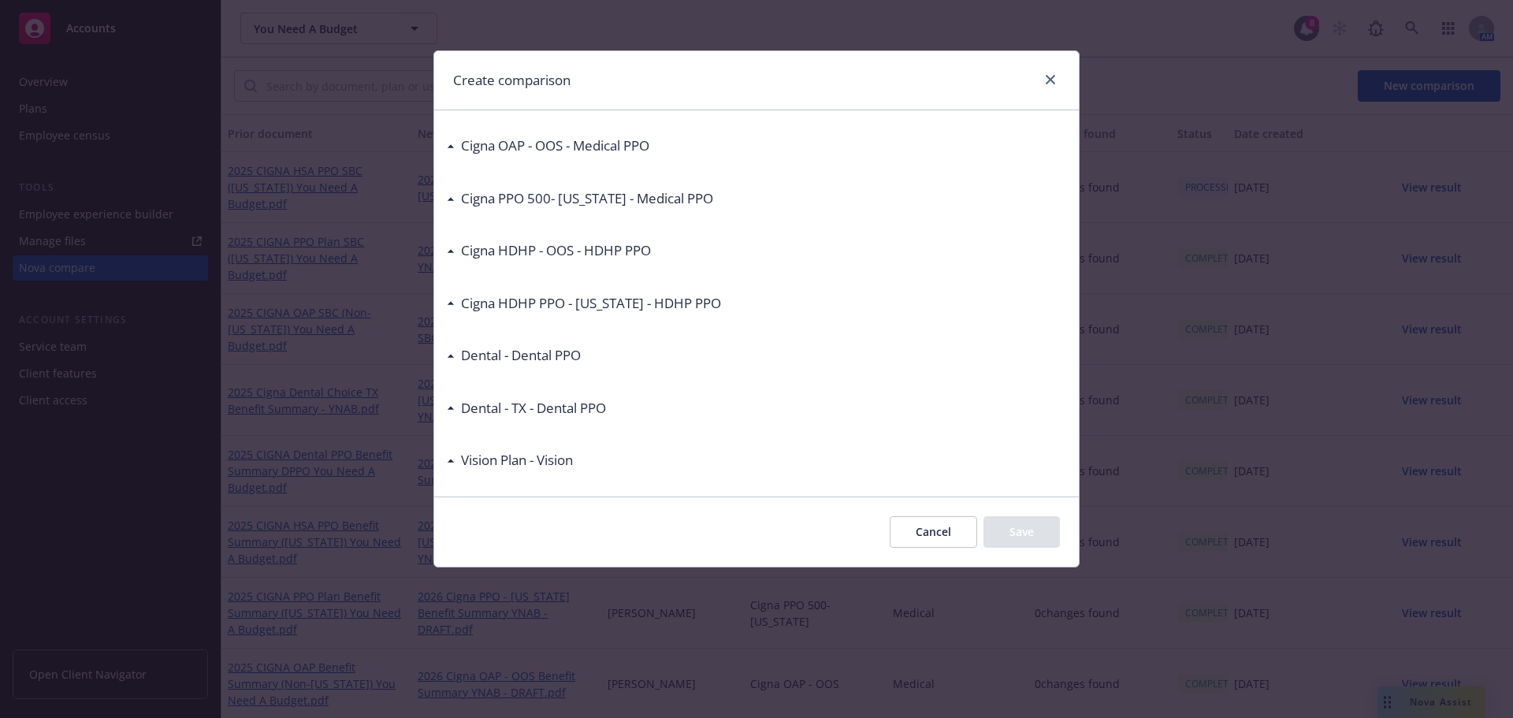
click at [459, 245] on div "Cigna HDHP - OOS - HDHP PPO" at bounding box center [553, 250] width 196 height 20
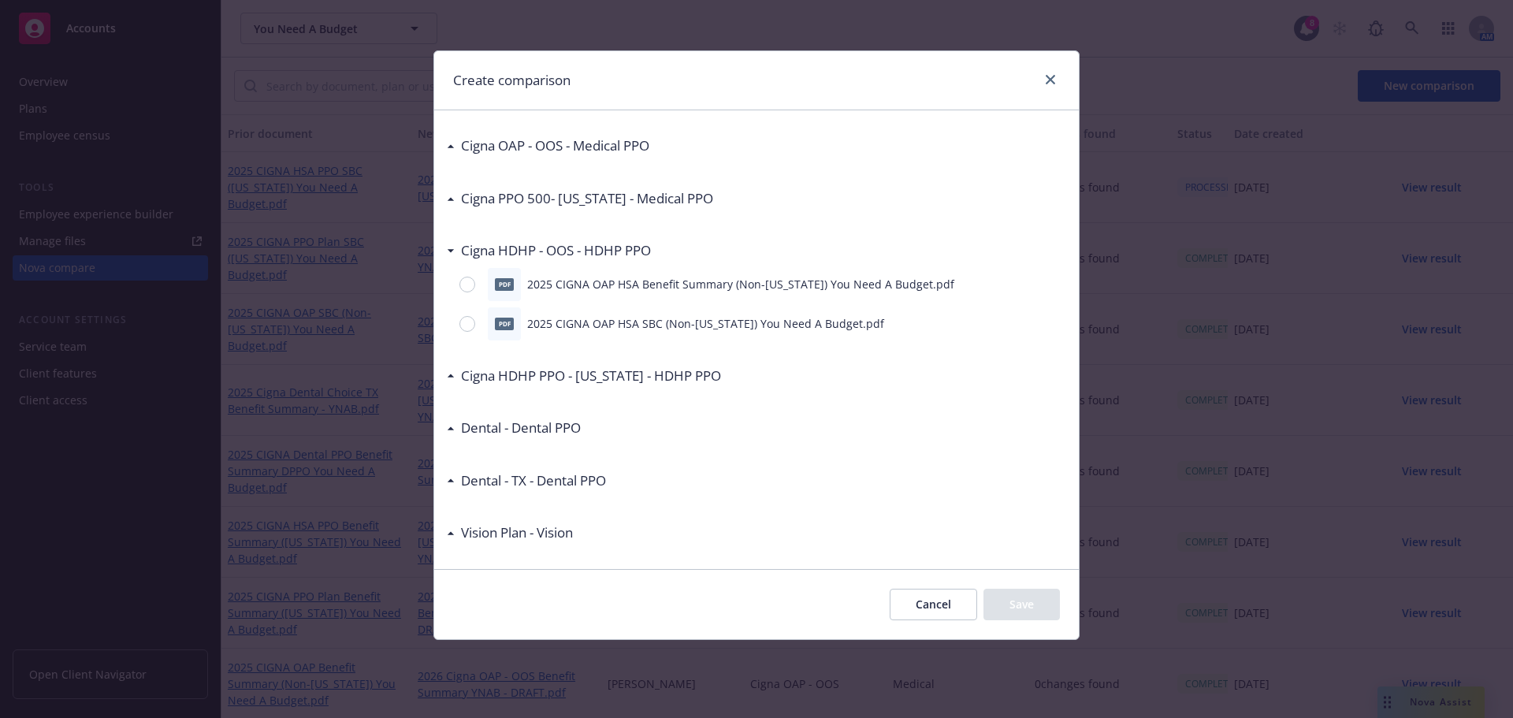
click at [479, 322] on div at bounding box center [470, 324] width 22 height 16
click at [475, 322] on input "radio" at bounding box center [467, 324] width 16 height 16
radio input "true"
click at [1022, 599] on button "Save" at bounding box center [1022, 605] width 76 height 32
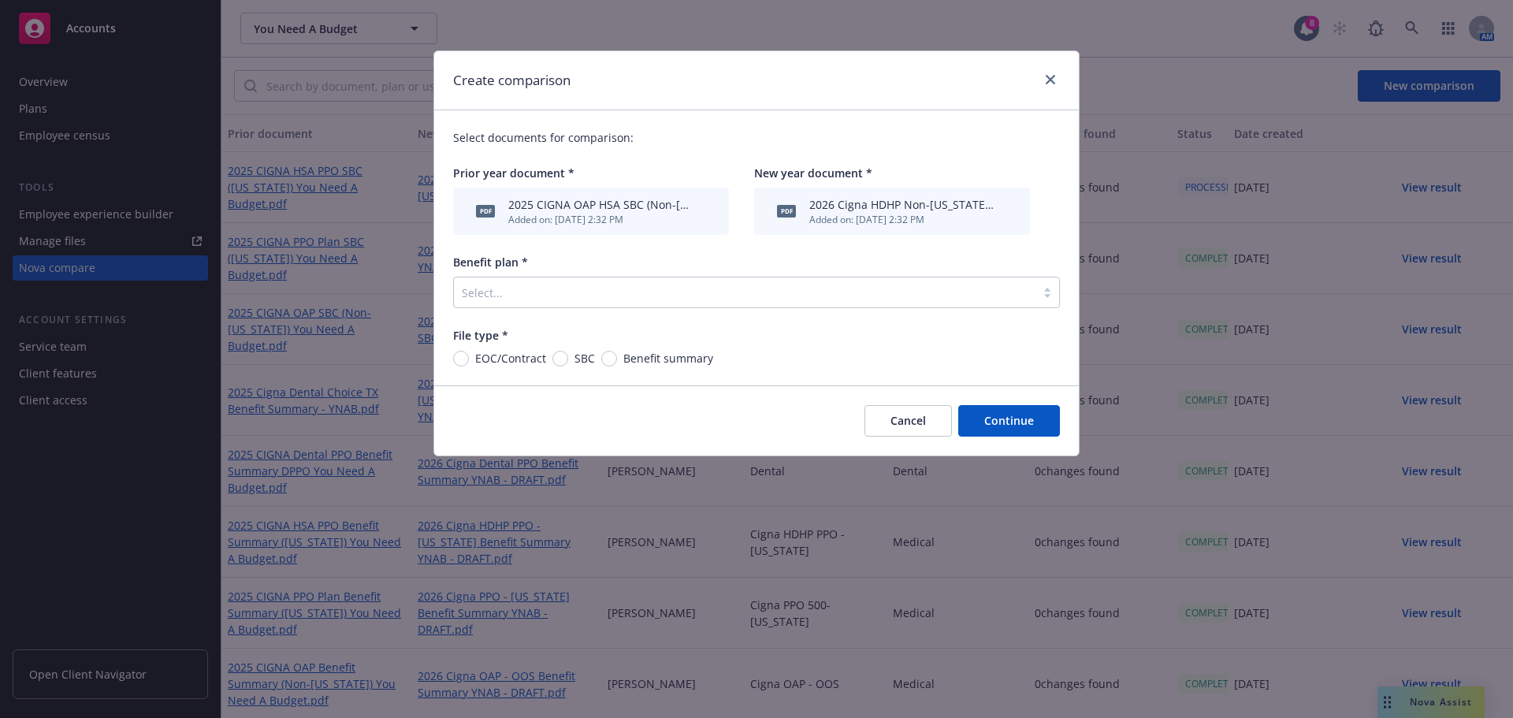
click at [543, 357] on span "EOC/Contract" at bounding box center [510, 358] width 71 height 17
click at [469, 357] on input "EOC/Contract" at bounding box center [461, 359] width 16 height 16
radio input "true"
drag, startPoint x: 553, startPoint y: 357, endPoint x: 569, endPoint y: 360, distance: 16.1
click at [554, 356] on input "SBC" at bounding box center [560, 359] width 16 height 16
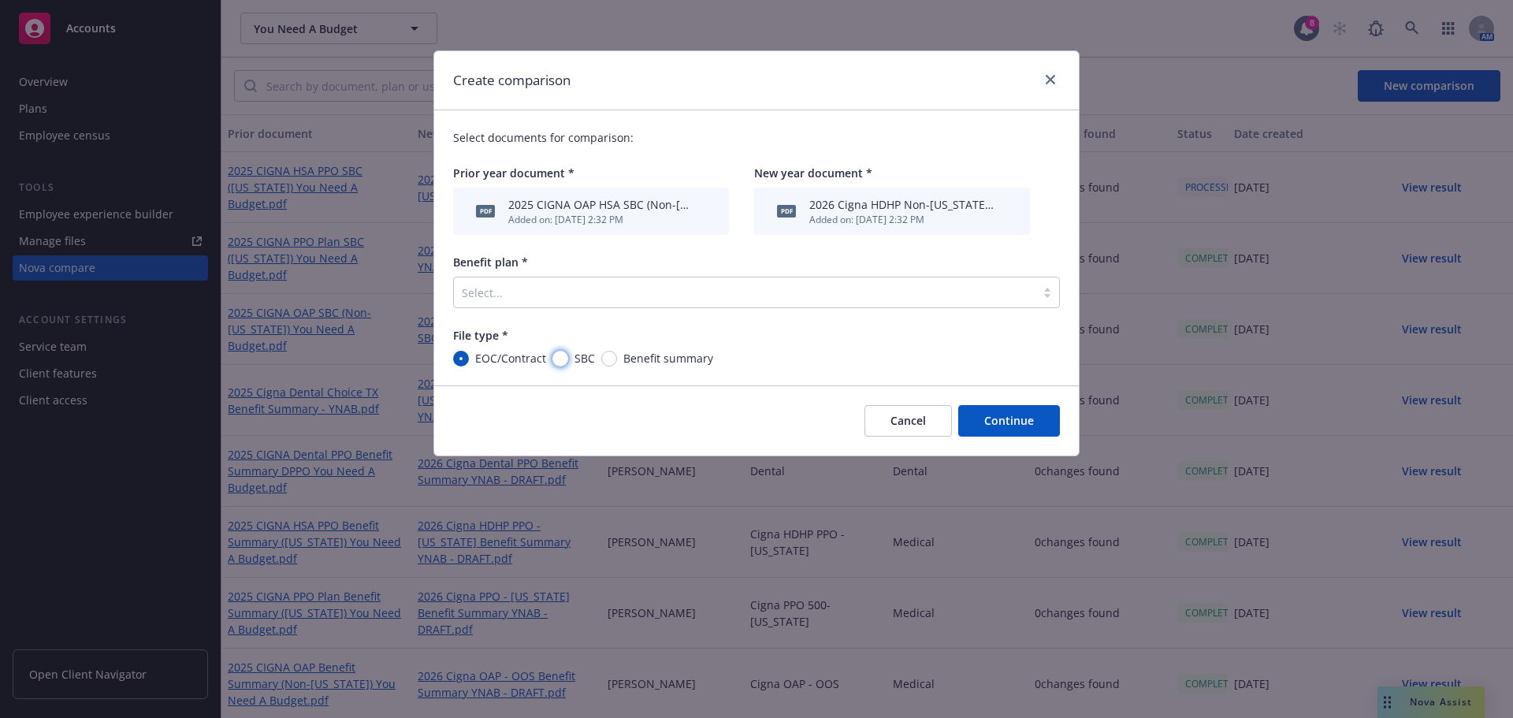
radio input "true"
click at [1036, 434] on button "Continue" at bounding box center [1009, 421] width 102 height 32
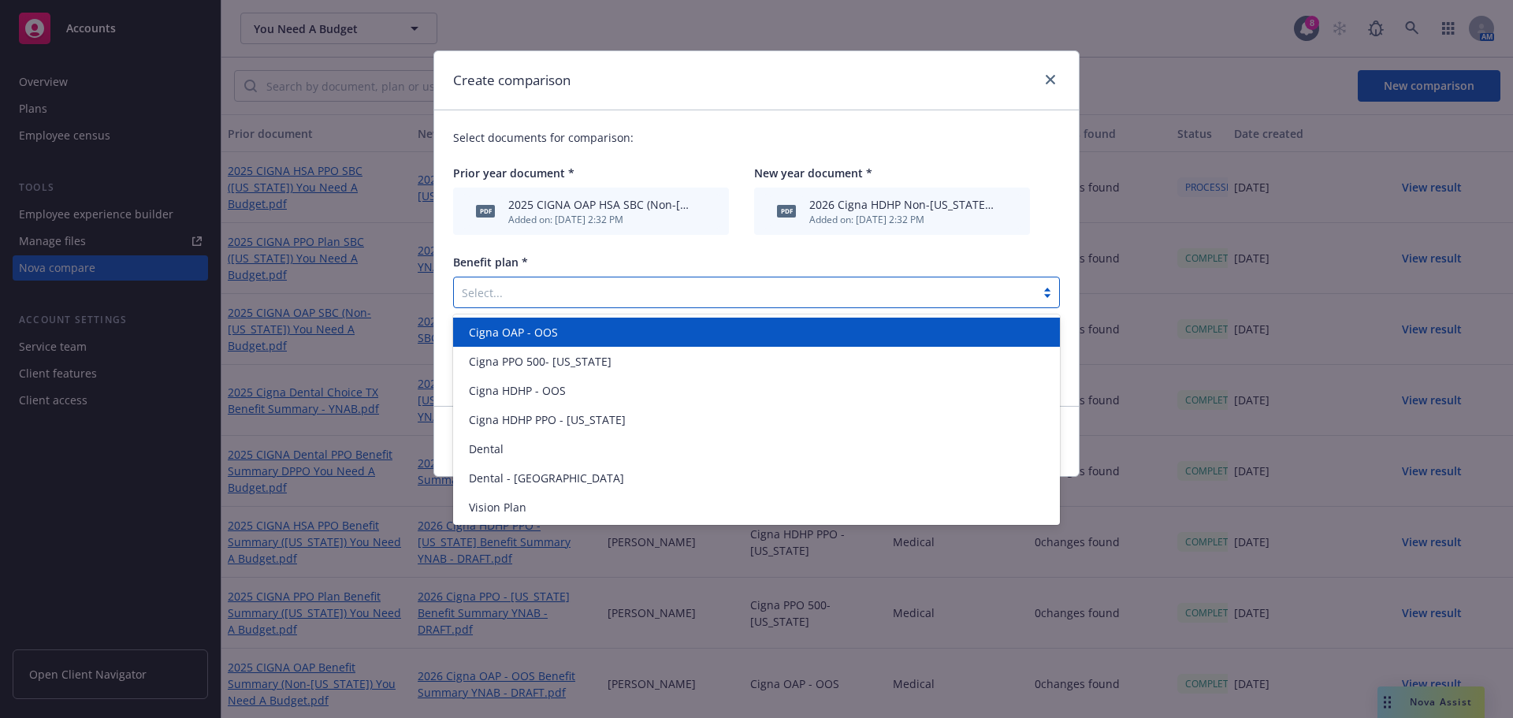
click at [586, 281] on div "Select..." at bounding box center [745, 292] width 582 height 25
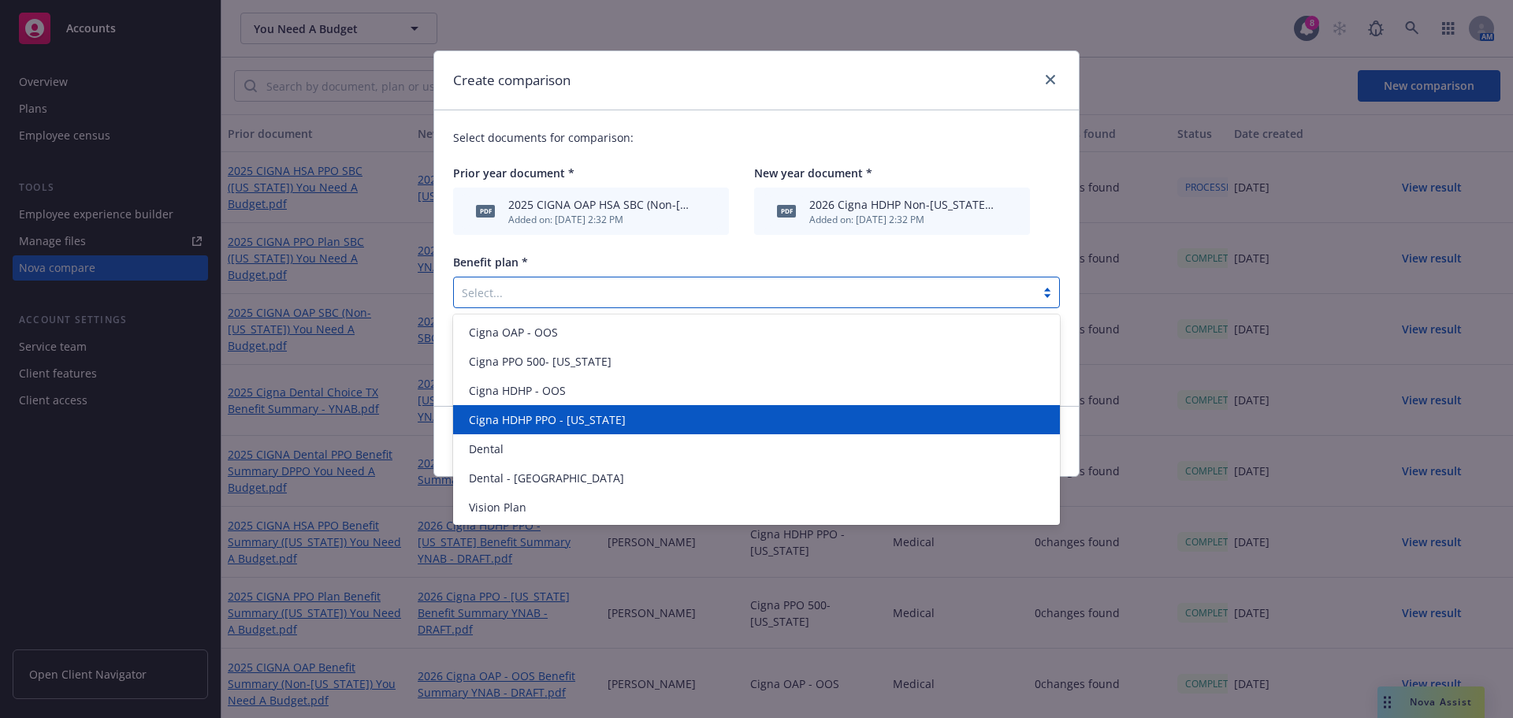
click at [617, 413] on div "Cigna HDHP PPO - [US_STATE]" at bounding box center [757, 419] width 588 height 17
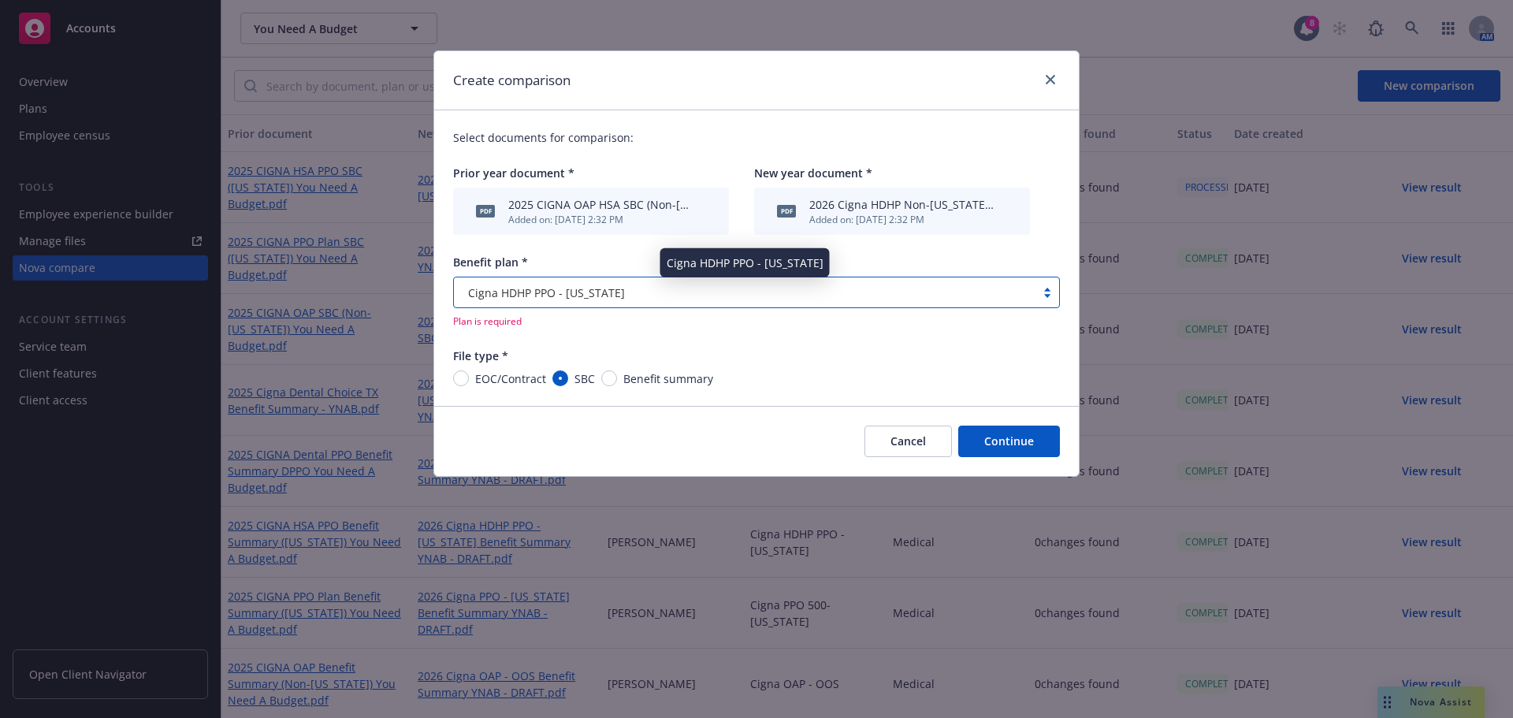
click at [623, 292] on div "Cigna HDHP PPO - [US_STATE]" at bounding box center [745, 293] width 566 height 17
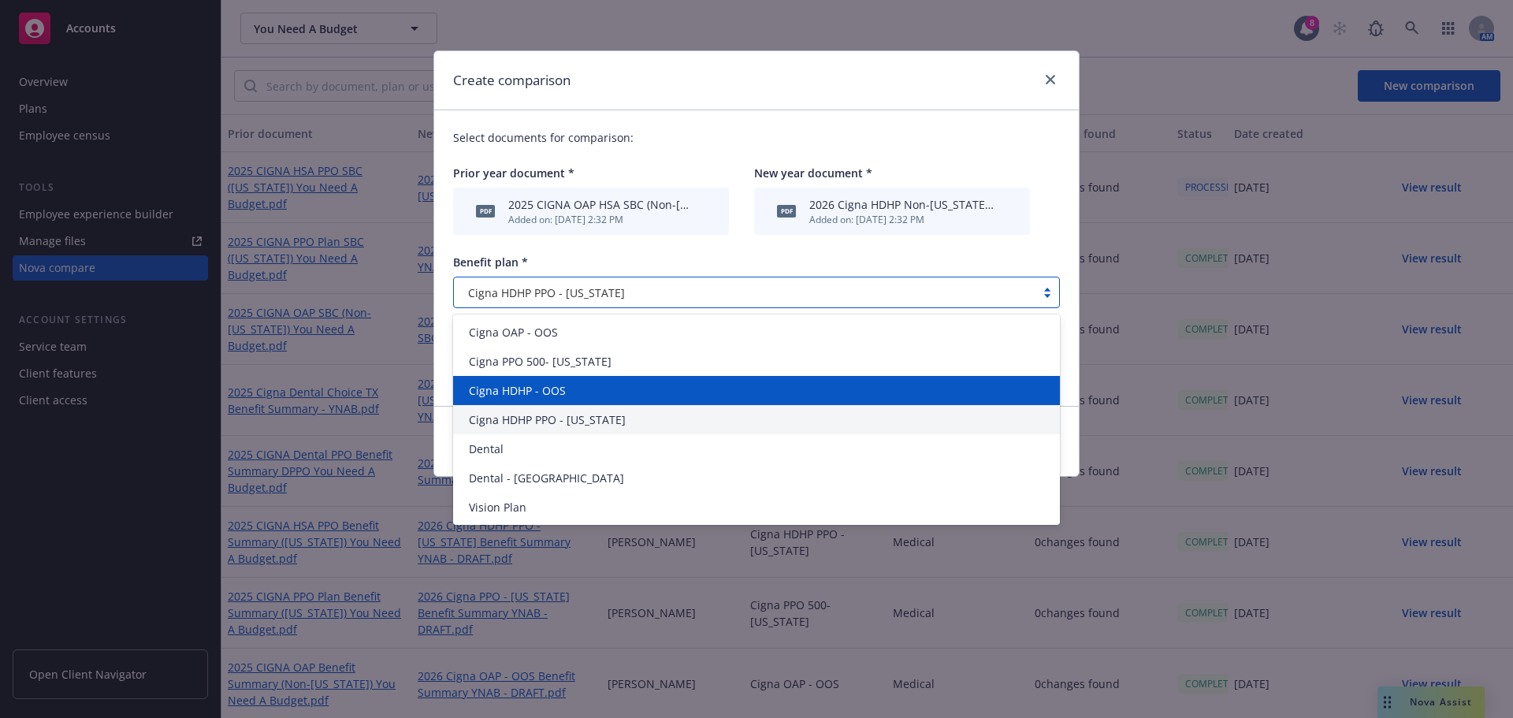
click at [589, 387] on div "Cigna HDHP - OOS" at bounding box center [757, 390] width 588 height 17
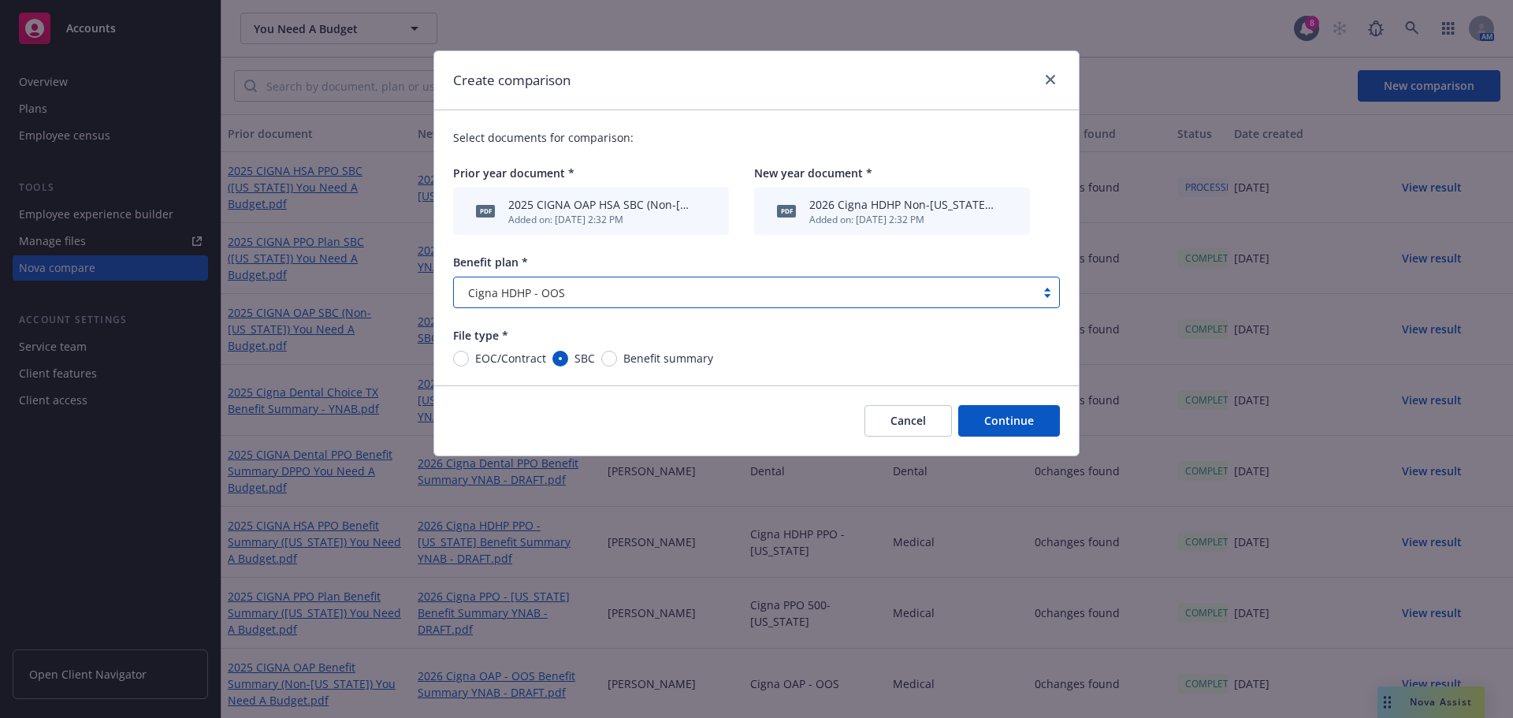
click at [988, 416] on button "Continue" at bounding box center [1009, 421] width 102 height 32
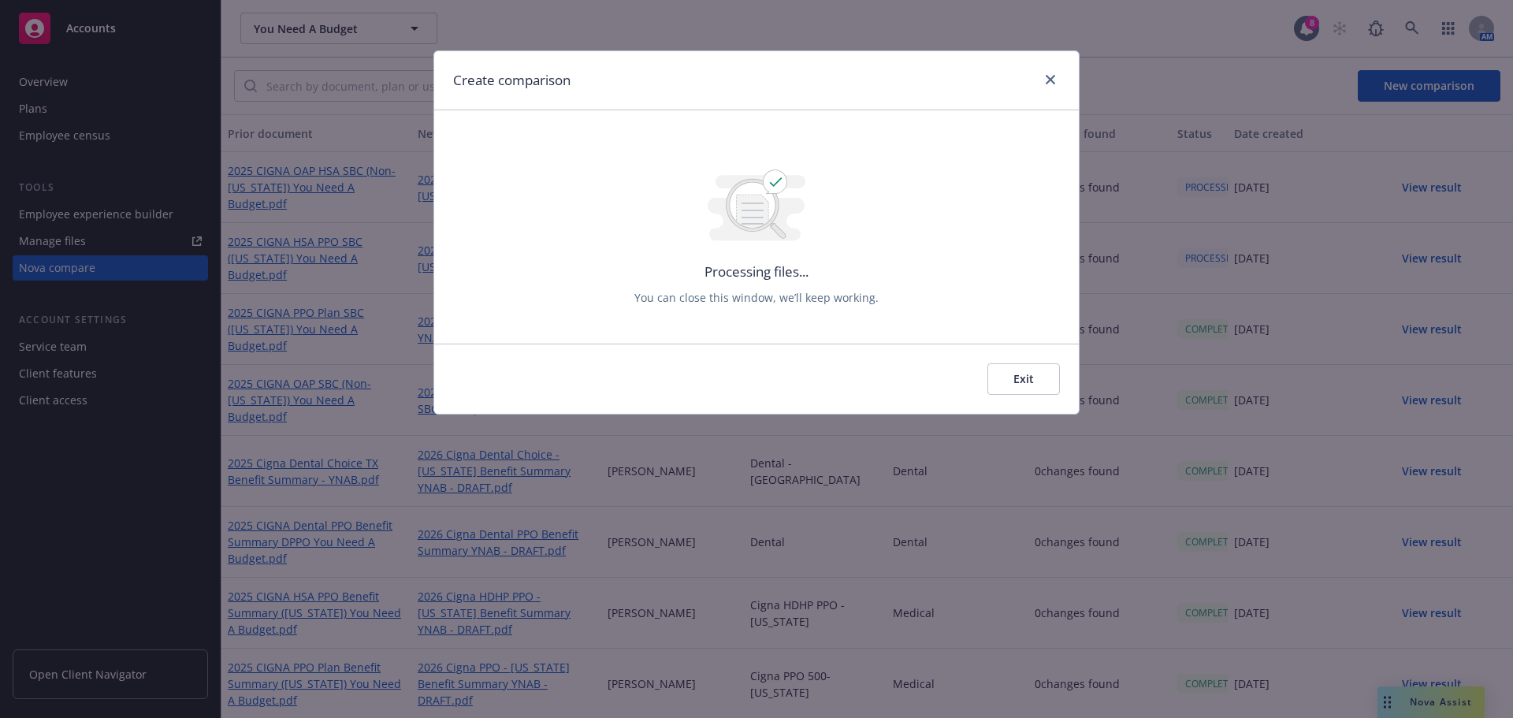
click at [1061, 80] on div "Create comparison" at bounding box center [756, 80] width 645 height 59
click at [1046, 77] on icon "close" at bounding box center [1050, 79] width 9 height 9
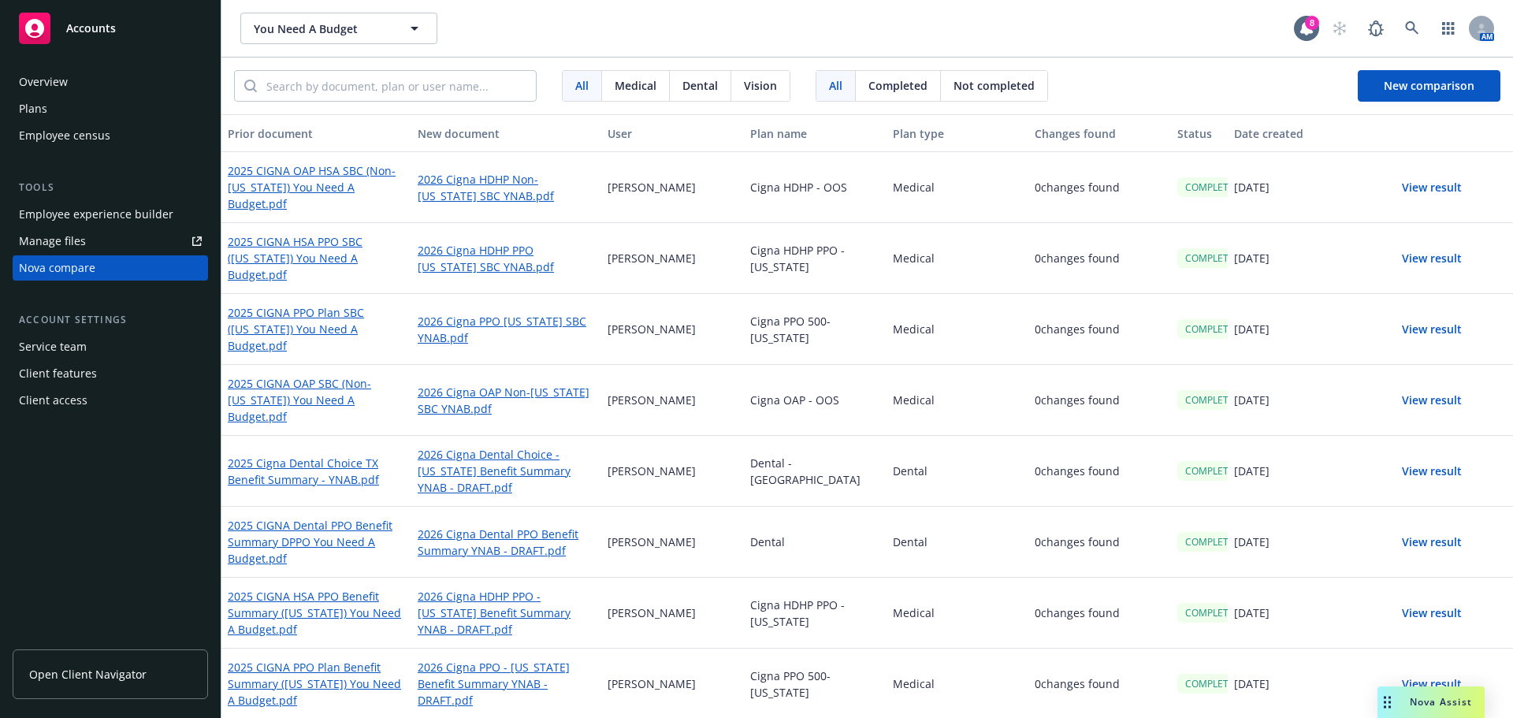
click at [1404, 705] on div "Nova Assist" at bounding box center [1440, 701] width 87 height 13
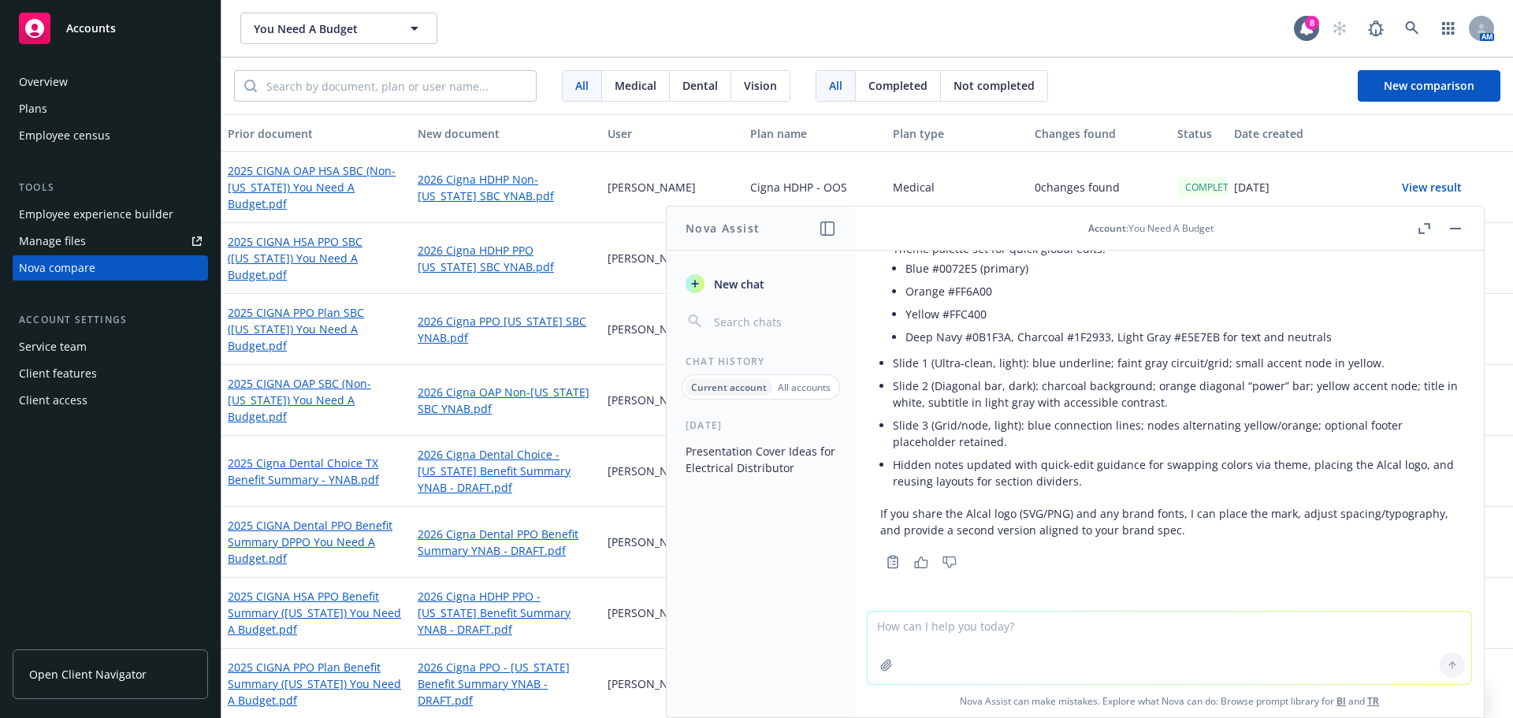
click at [826, 229] on icon "button" at bounding box center [827, 228] width 14 height 14
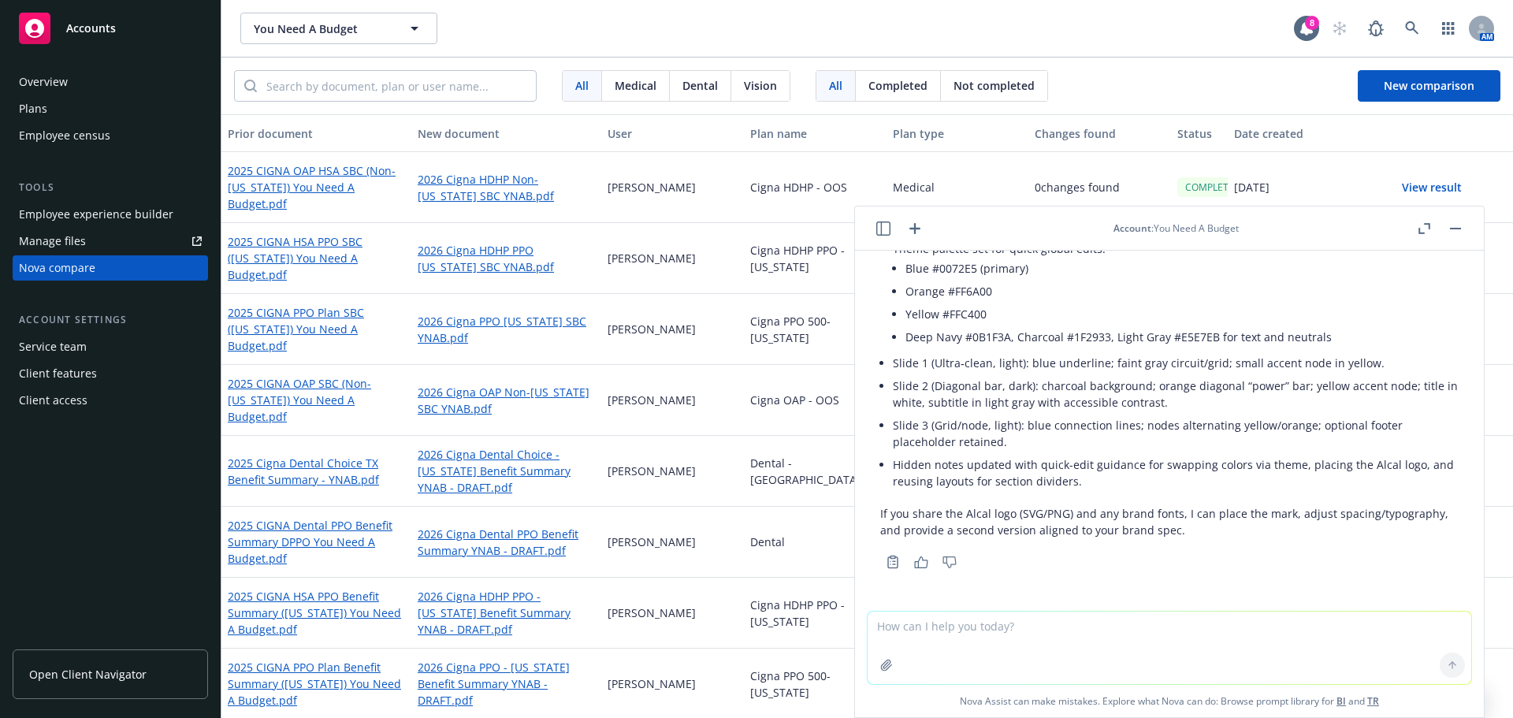
click at [923, 246] on header "Account : You Need A Budget" at bounding box center [1169, 228] width 629 height 44
click at [920, 238] on header "Account : You Need A Budget" at bounding box center [1169, 228] width 629 height 44
click at [917, 229] on icon "button" at bounding box center [915, 228] width 19 height 19
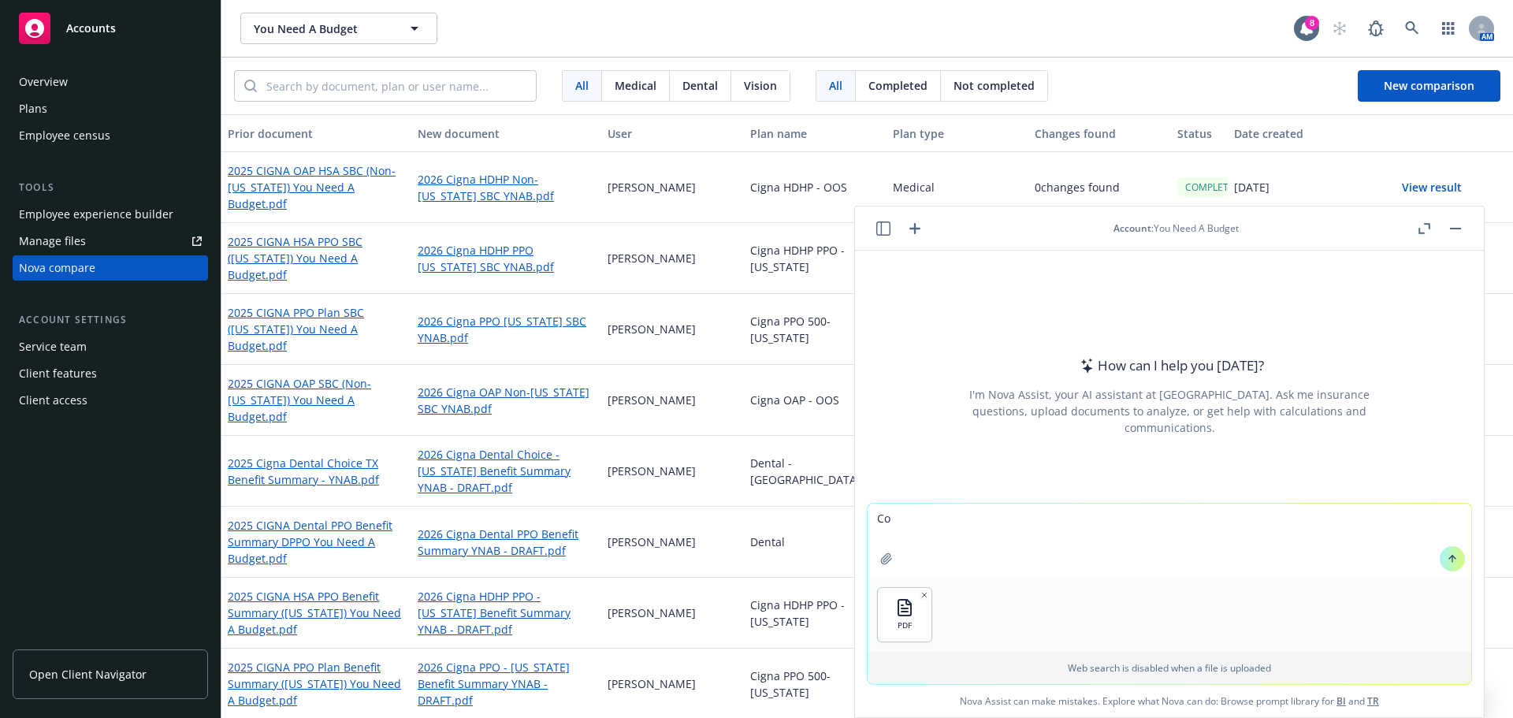
type textarea "C"
type textarea "This is an old cover page for a clients benefit guide. could you please use sam…"
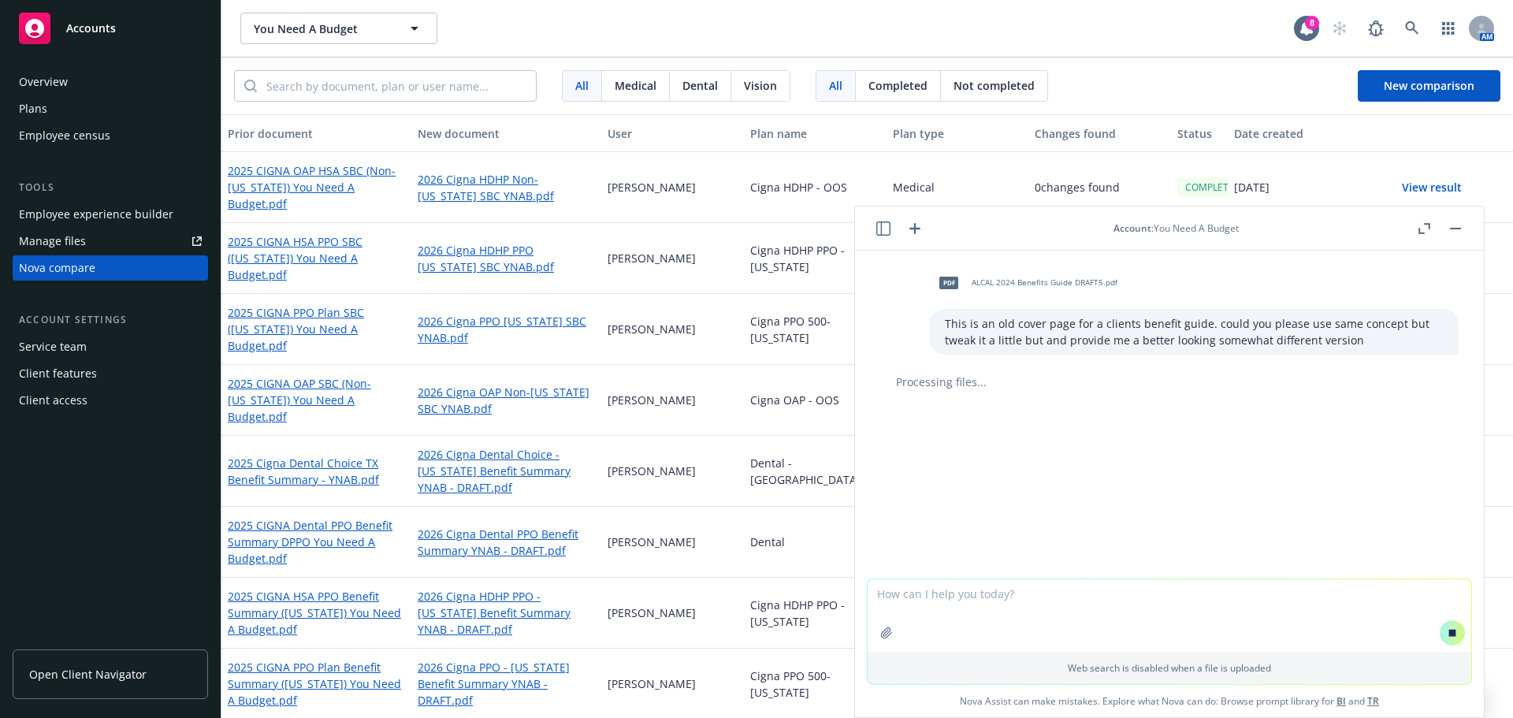
drag, startPoint x: 1444, startPoint y: 550, endPoint x: 1383, endPoint y: 548, distance: 60.7
click at [1444, 549] on div "pdf ALCAL 2024 Benefits Guide DRAFT5.pdf This is an old cover page for a client…" at bounding box center [1169, 415] width 629 height 328
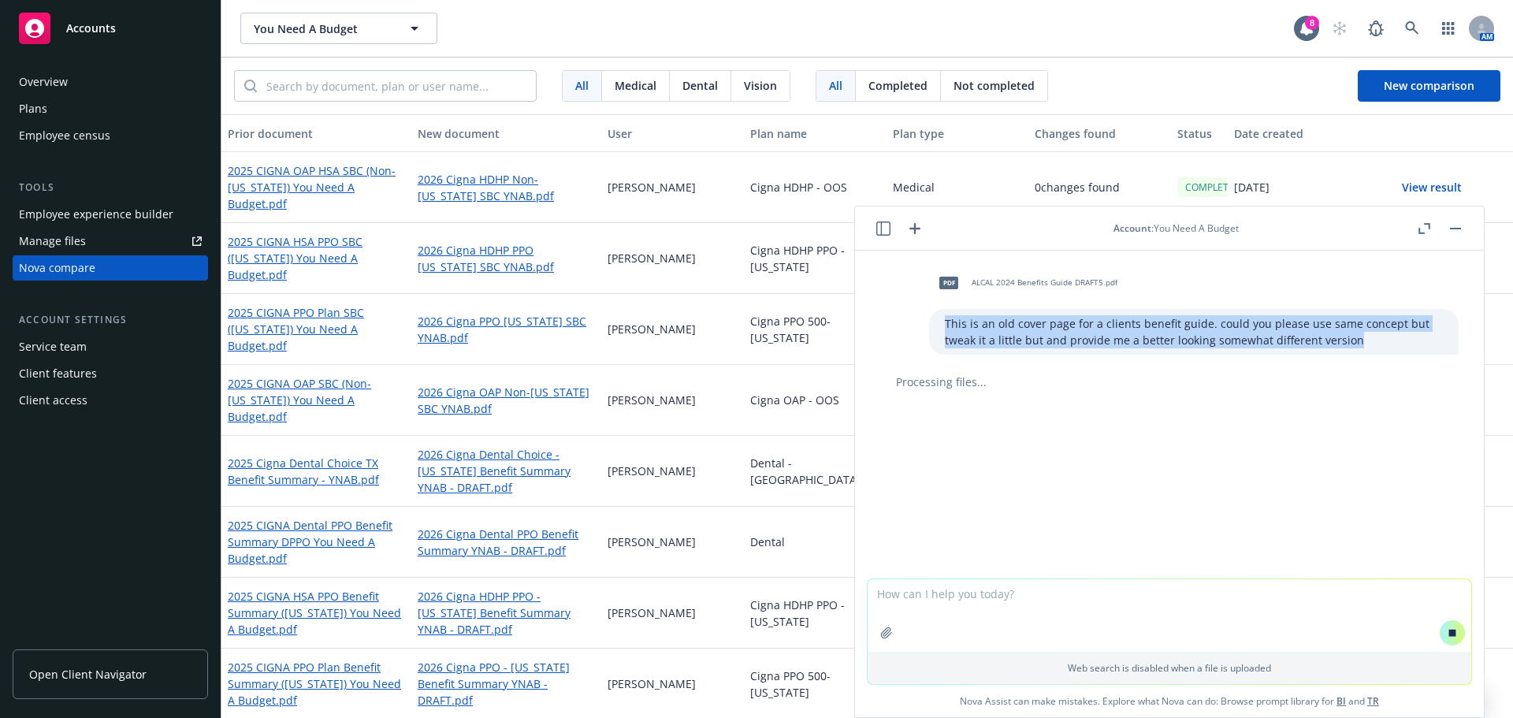
drag, startPoint x: 1345, startPoint y: 337, endPoint x: 927, endPoint y: 322, distance: 418.8
click at [929, 322] on div "This is an old cover page for a clients benefit guide. could you please use sam…" at bounding box center [1194, 332] width 530 height 46
copy p "This is an old cover page for a clients benefit guide. could you please use sam…"
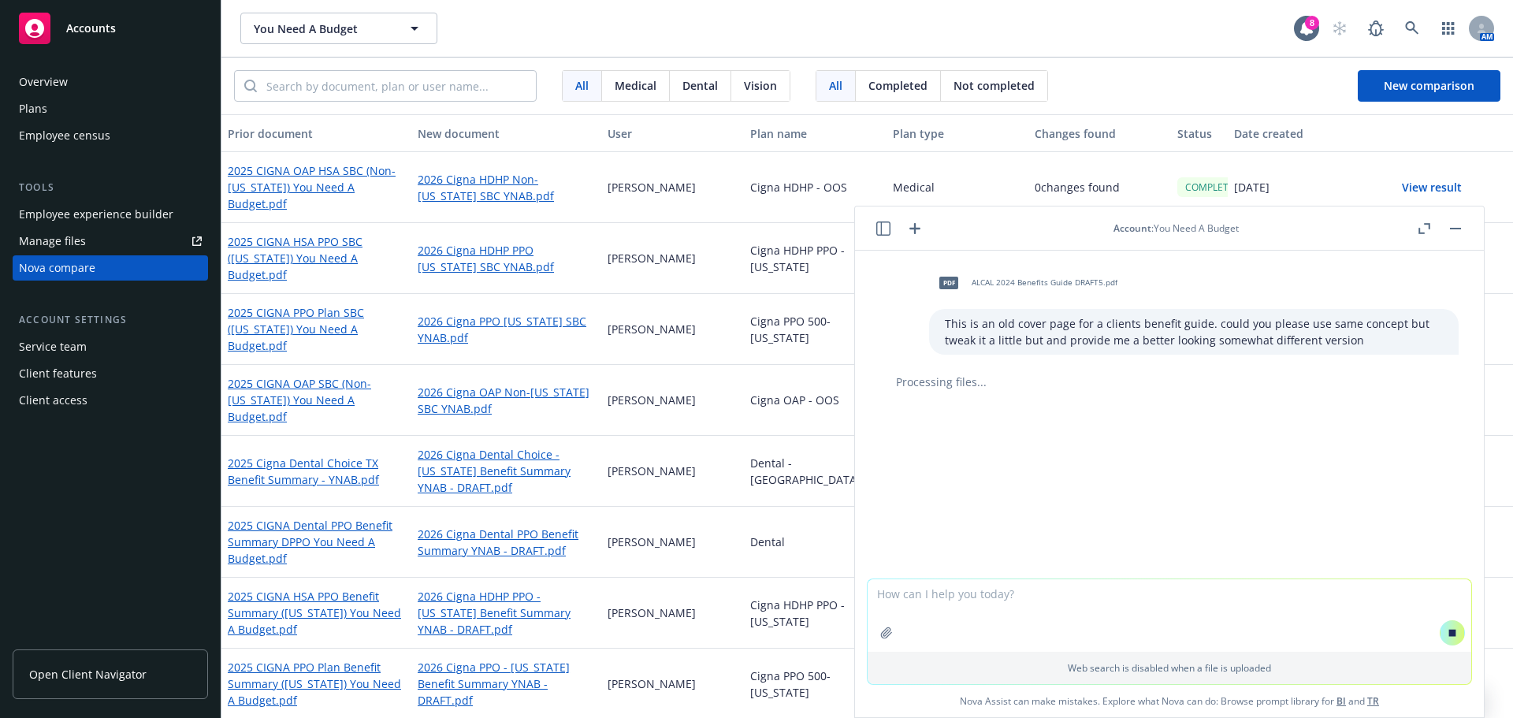
click at [1135, 417] on div "pdf ALCAL 2024 Benefits Guide DRAFT5.pdf This is an old cover page for a client…" at bounding box center [1169, 415] width 629 height 328
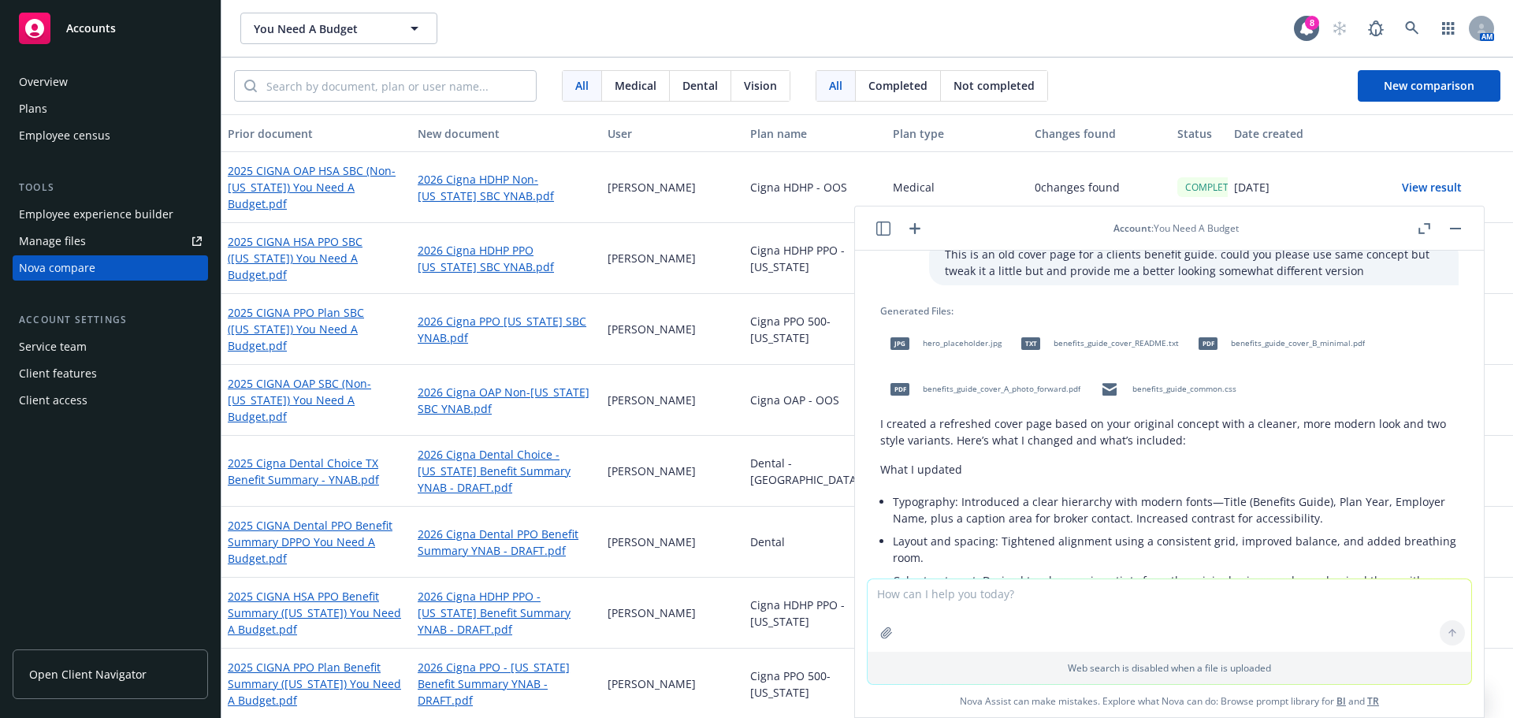
scroll to position [28, 0]
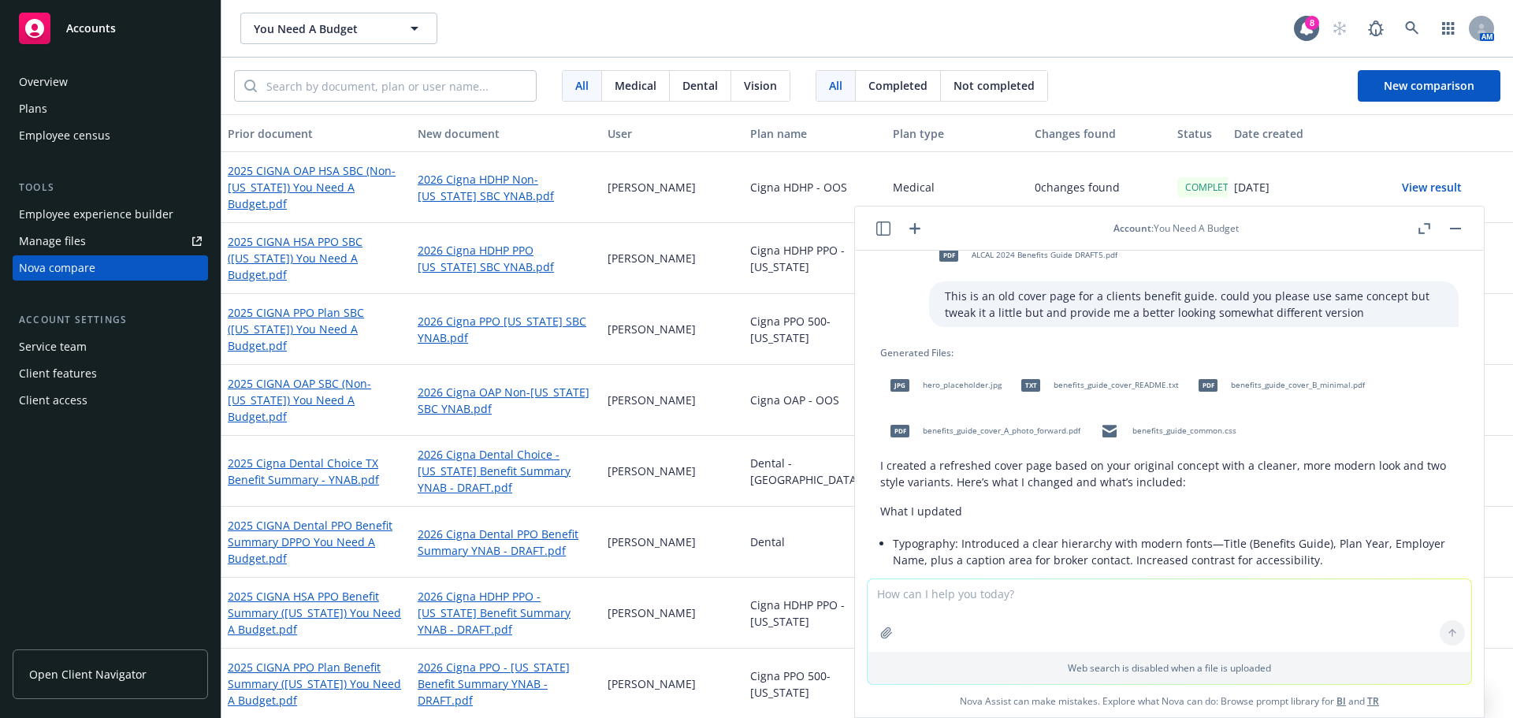
click at [951, 393] on div "jpg hero_placeholder.jpg" at bounding box center [942, 385] width 125 height 39
click at [1104, 382] on span "benefits_guide_cover_README.txt" at bounding box center [1116, 385] width 125 height 10
click at [1021, 433] on span "benefits_guide_cover_A_photo_forward.pdf" at bounding box center [1002, 431] width 158 height 10
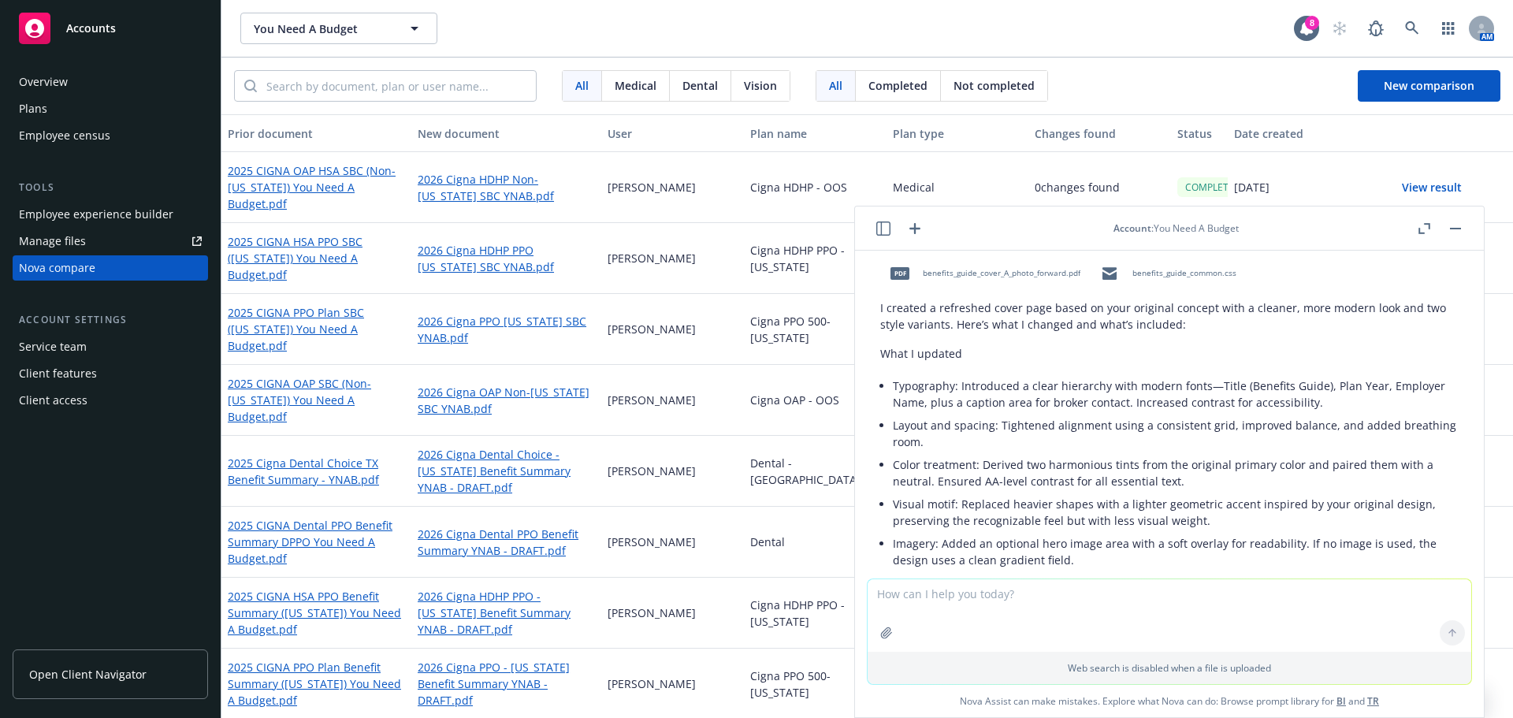
scroll to position [106, 0]
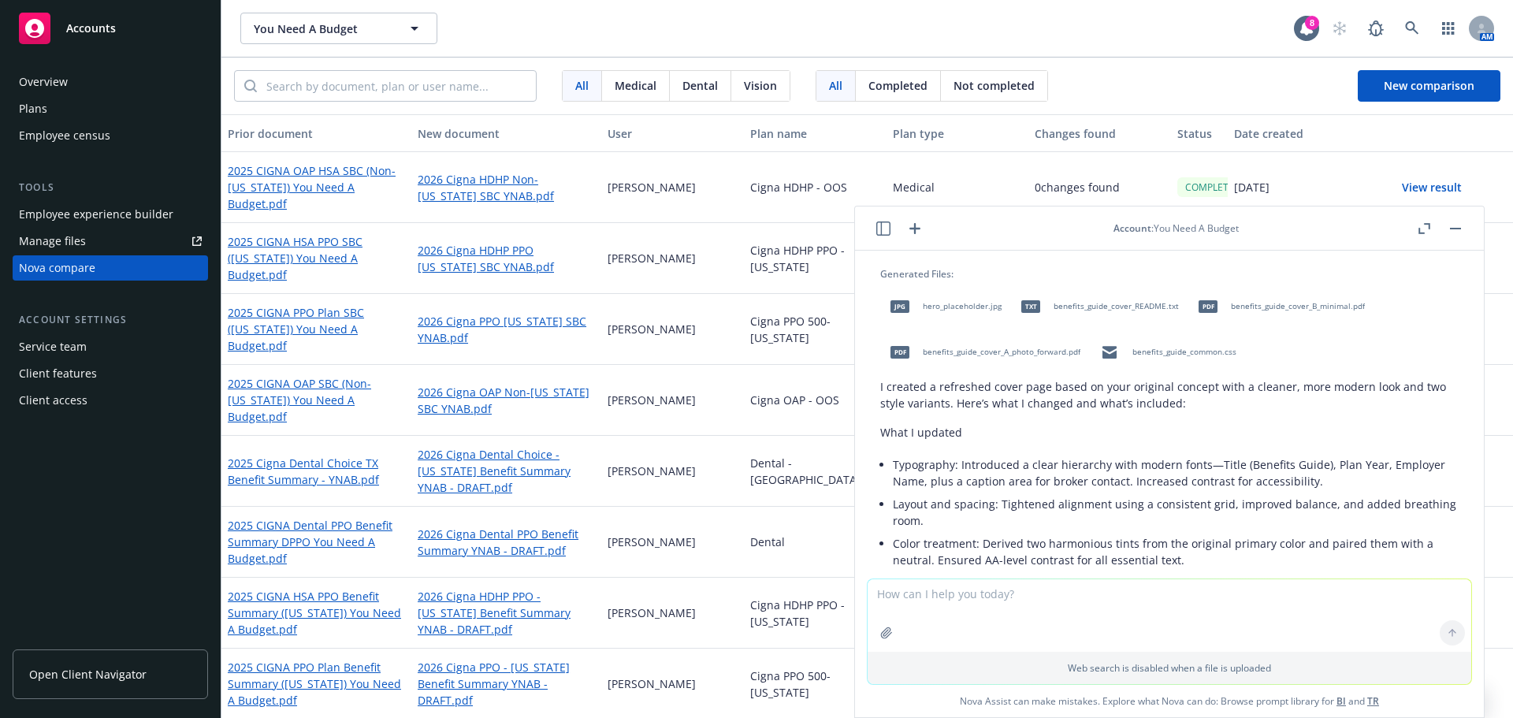
click at [1174, 356] on span "benefits_guide_common.css" at bounding box center [1184, 352] width 104 height 10
click at [1332, 300] on div "pdf benefits_guide_cover_B_minimal.pdf" at bounding box center [1278, 306] width 180 height 39
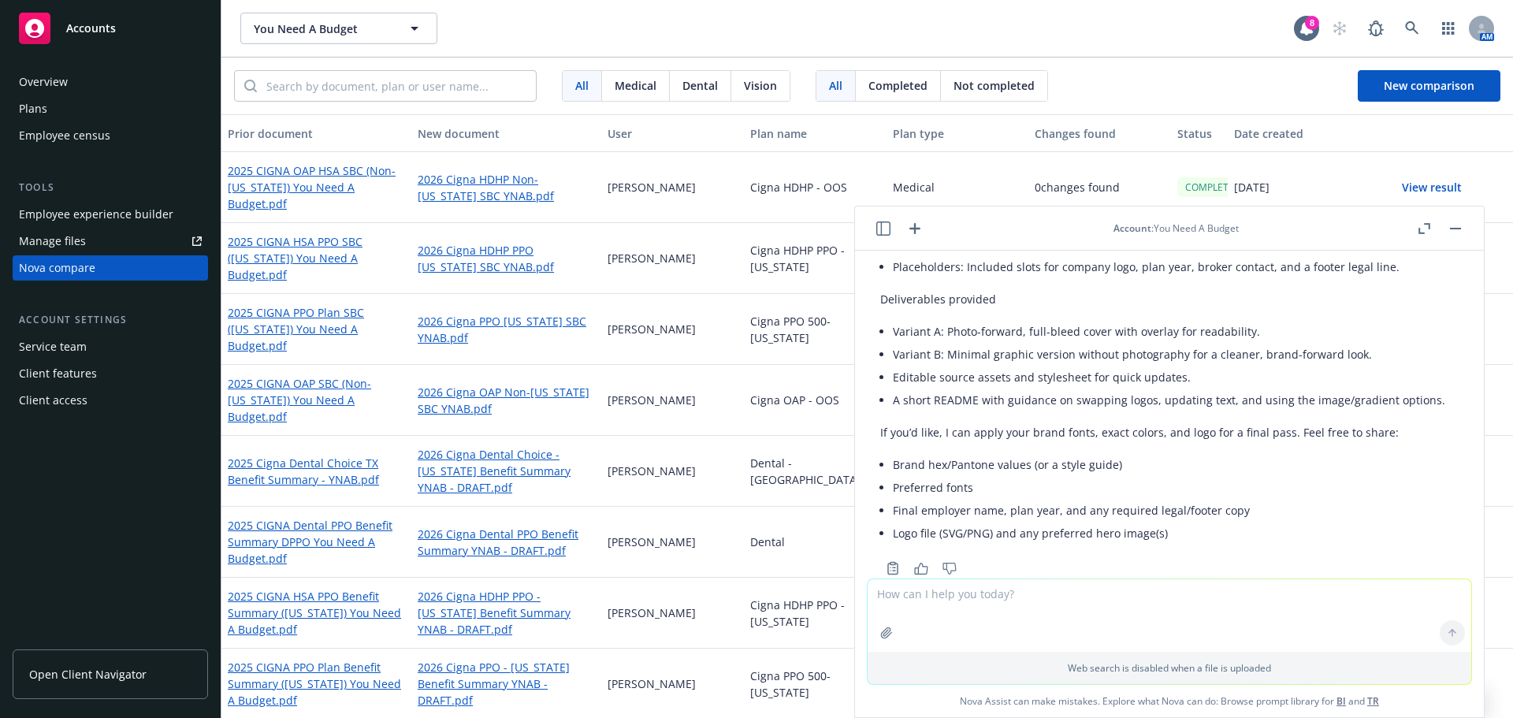
scroll to position [579, 0]
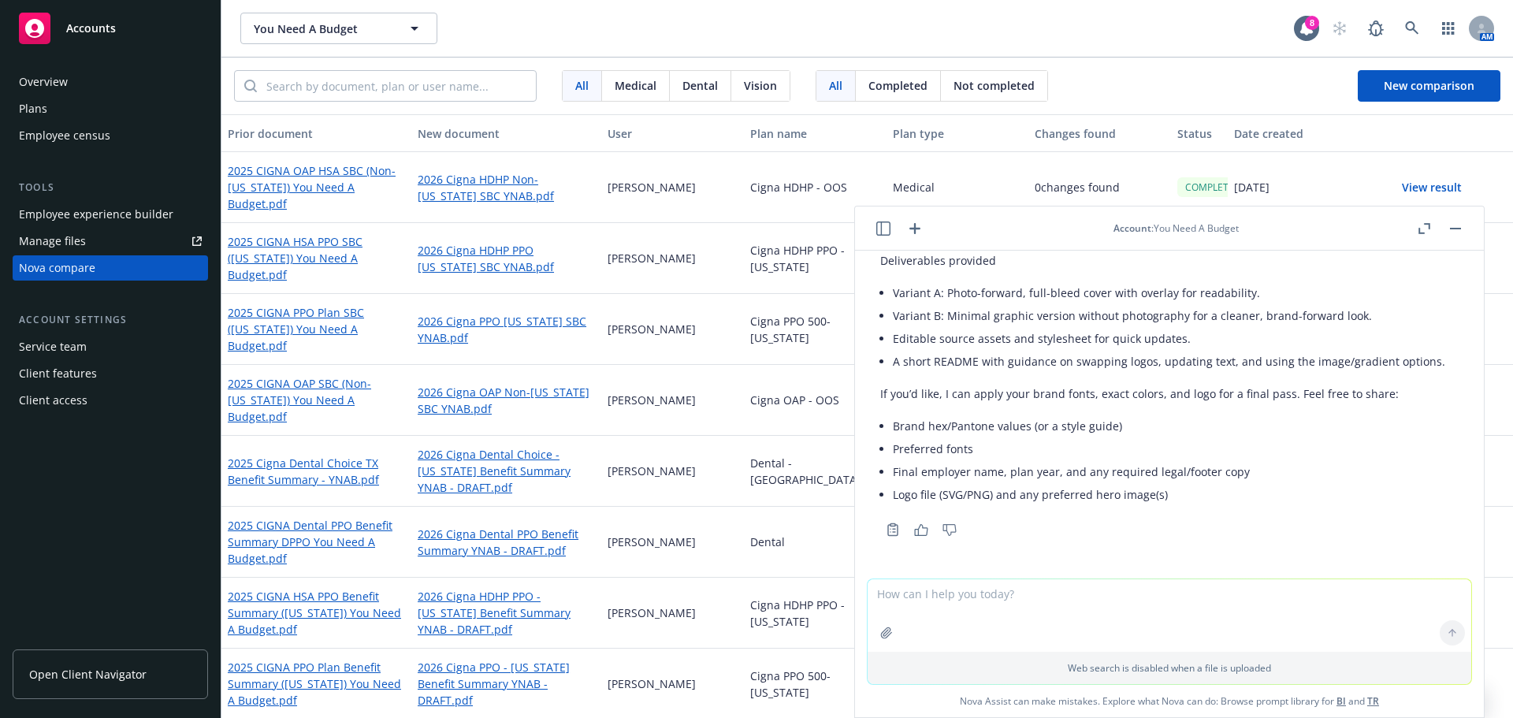
click at [1028, 600] on textarea at bounding box center [1170, 615] width 604 height 73
type textarea "can you send me the updated inagfe"
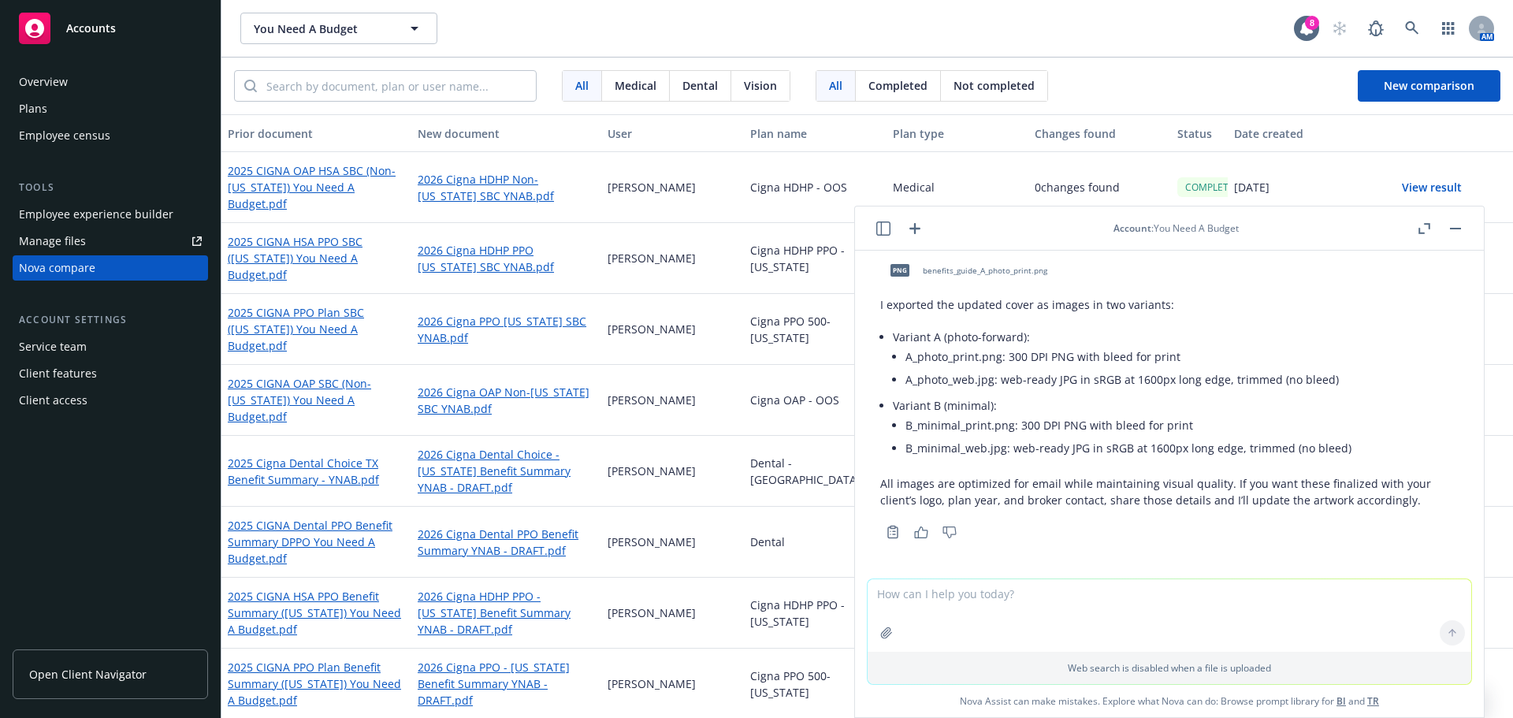
scroll to position [1004, 0]
click at [922, 230] on icon "button" at bounding box center [915, 228] width 19 height 19
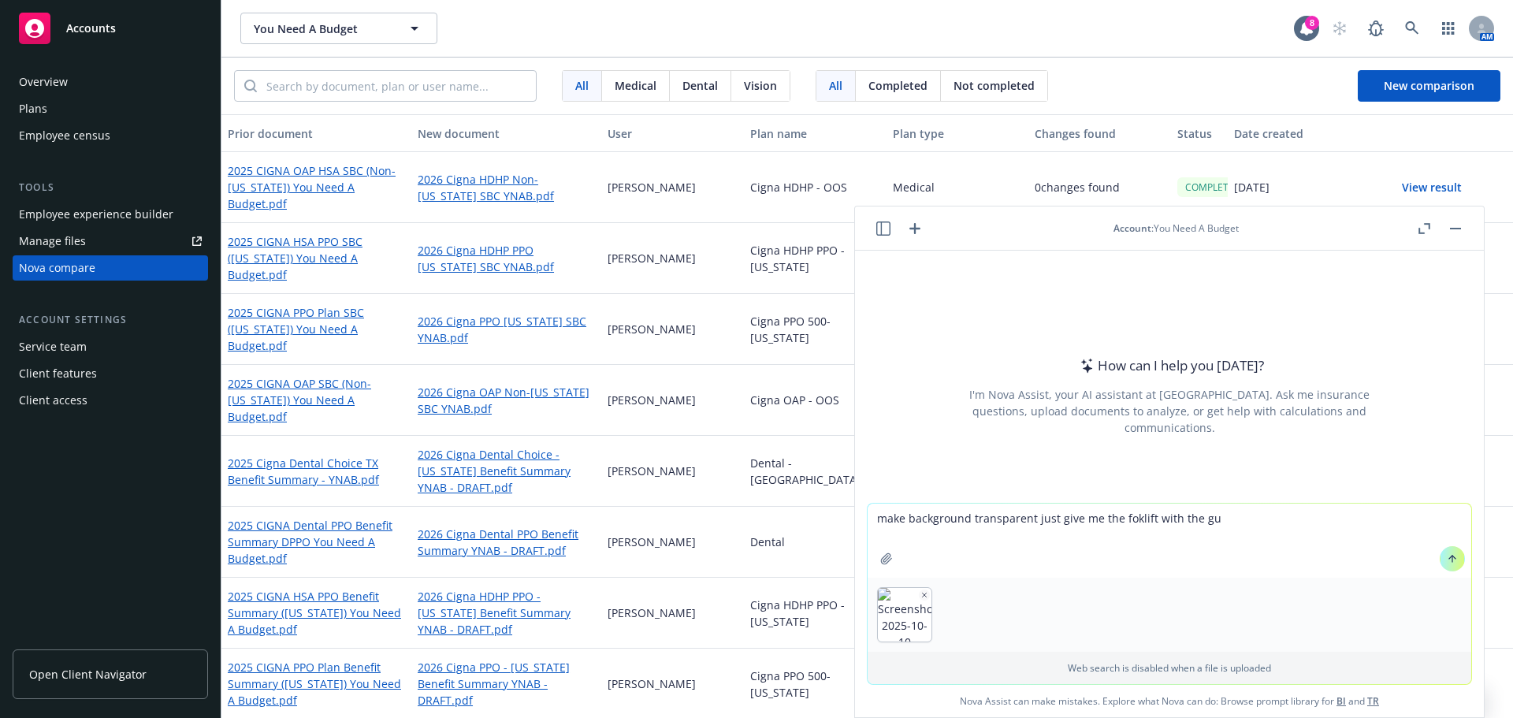
type textarea "make background transparent just give me the foklift with the guy"
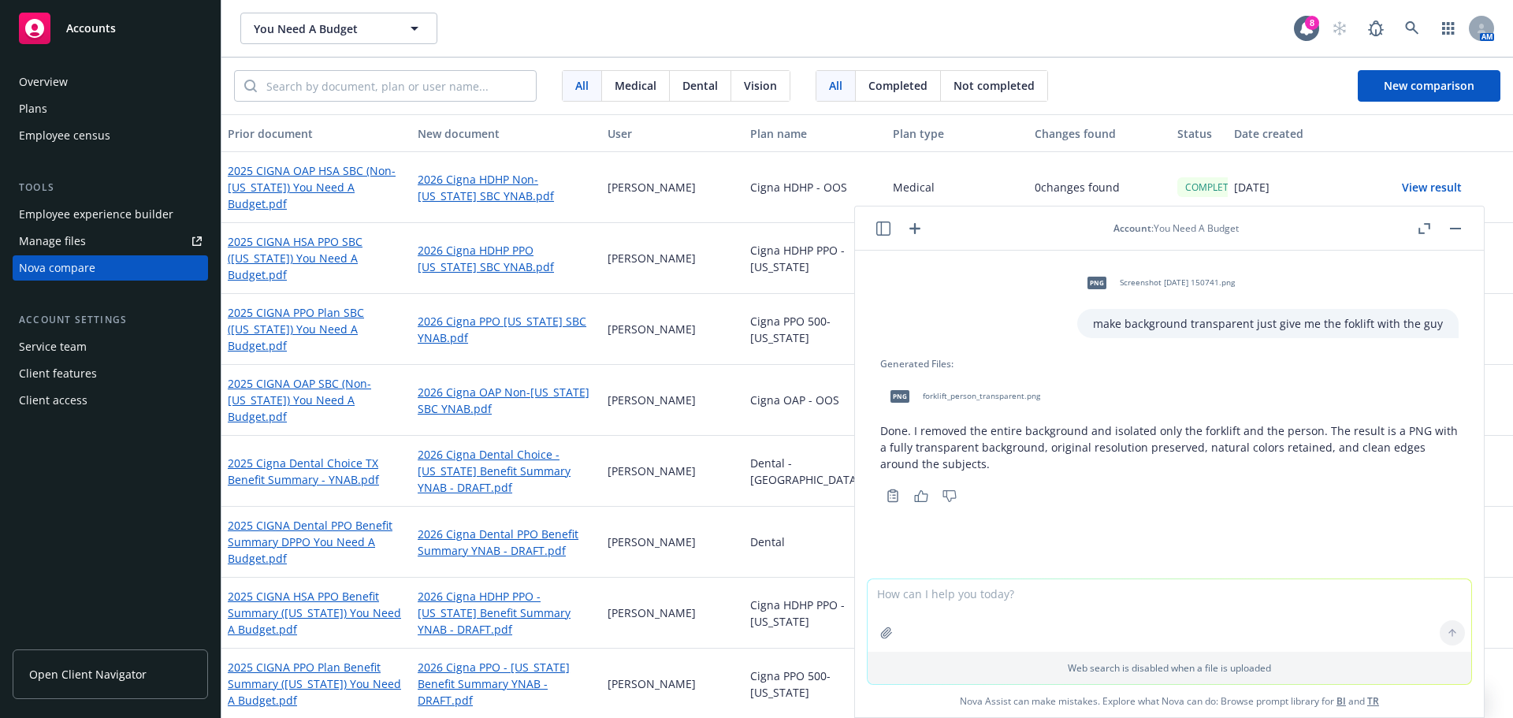
click at [967, 388] on div "png forklift_person_transparent.png" at bounding box center [961, 396] width 163 height 39
click at [1065, 500] on div "Copy to clipboard Thumbs up Thumbs down" at bounding box center [1169, 496] width 578 height 22
click at [311, 23] on span "You Need A Budget" at bounding box center [322, 28] width 136 height 17
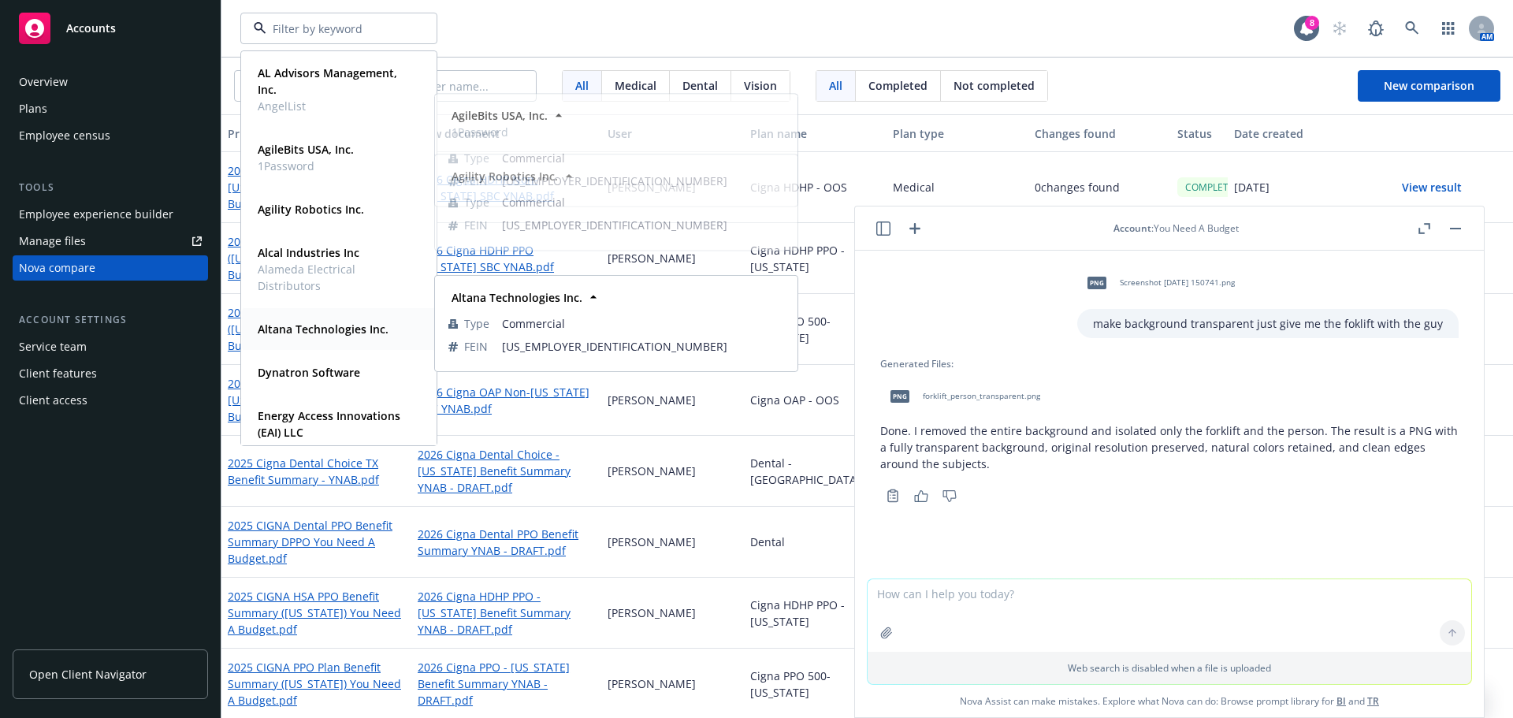
click at [330, 333] on strong "Altana Technologies Inc." at bounding box center [323, 329] width 131 height 15
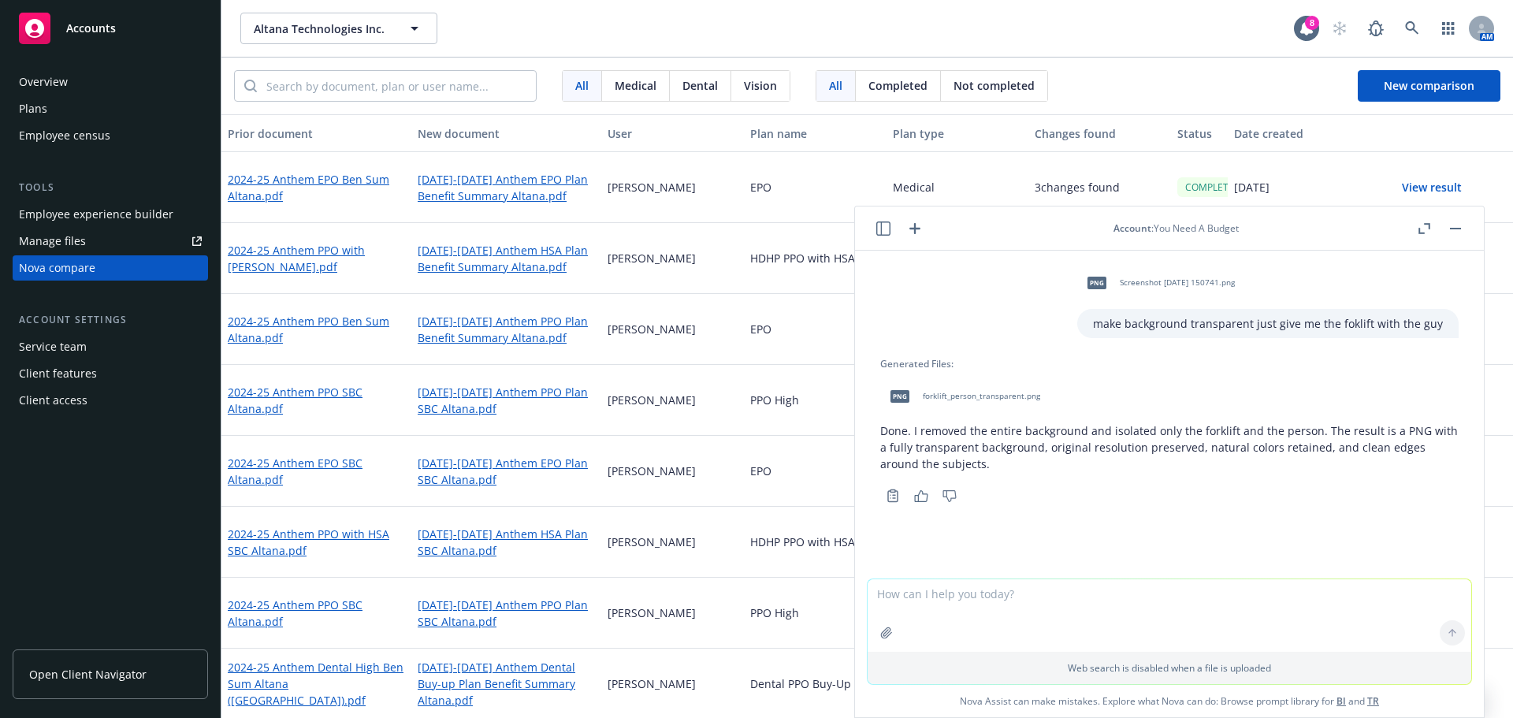
click at [46, 109] on div "Plans" at bounding box center [33, 108] width 28 height 25
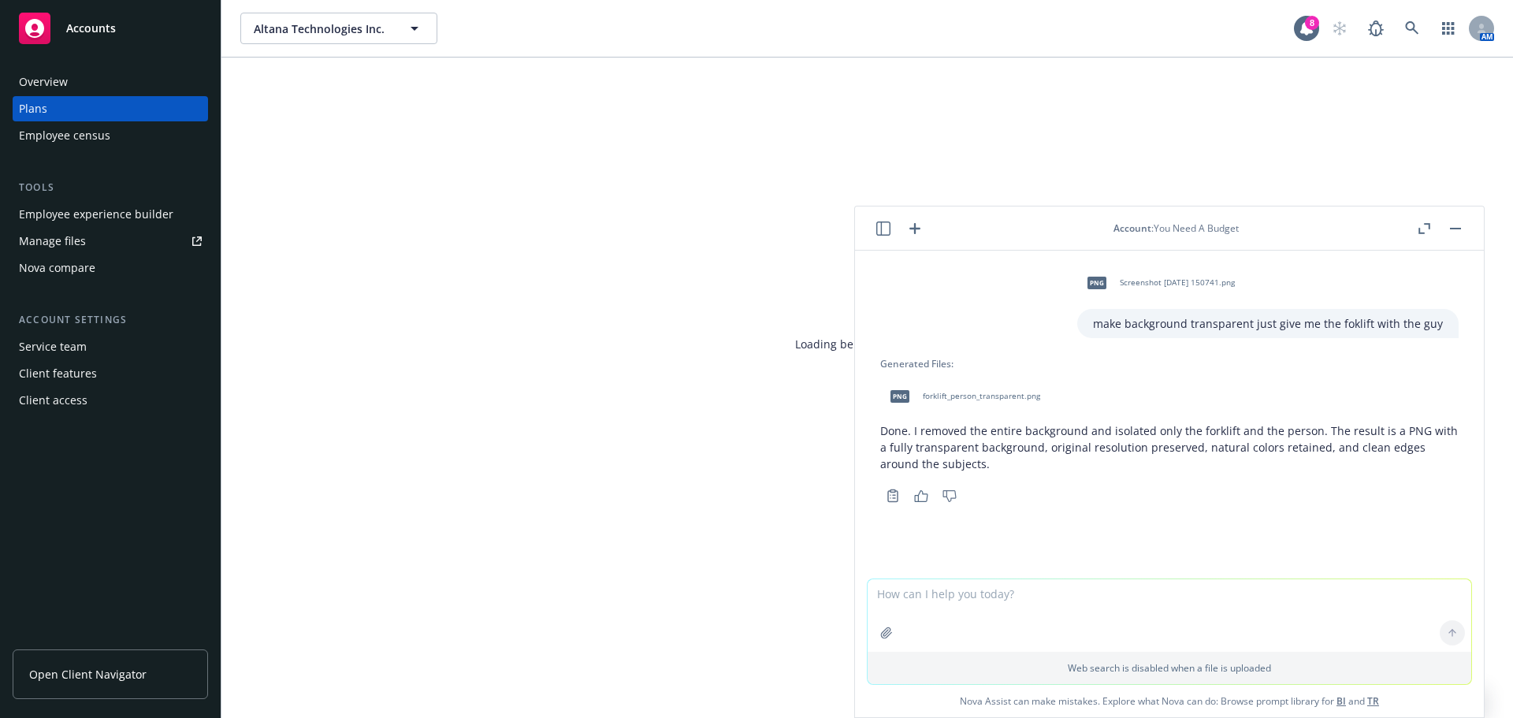
click at [1469, 233] on header "Account : You Need A Budget" at bounding box center [1169, 228] width 629 height 44
click at [1447, 221] on button at bounding box center [1455, 228] width 19 height 19
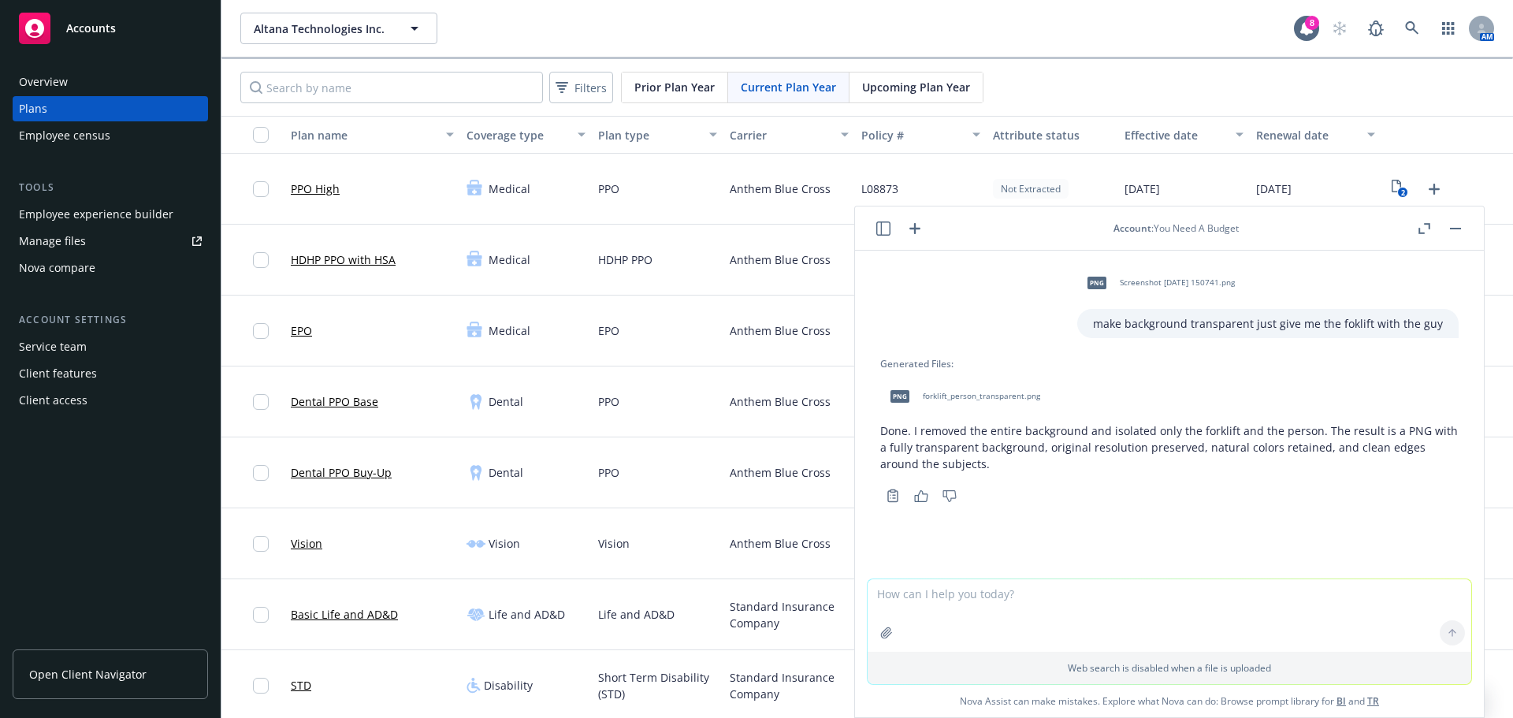
click at [1463, 233] on button "button" at bounding box center [1455, 228] width 19 height 19
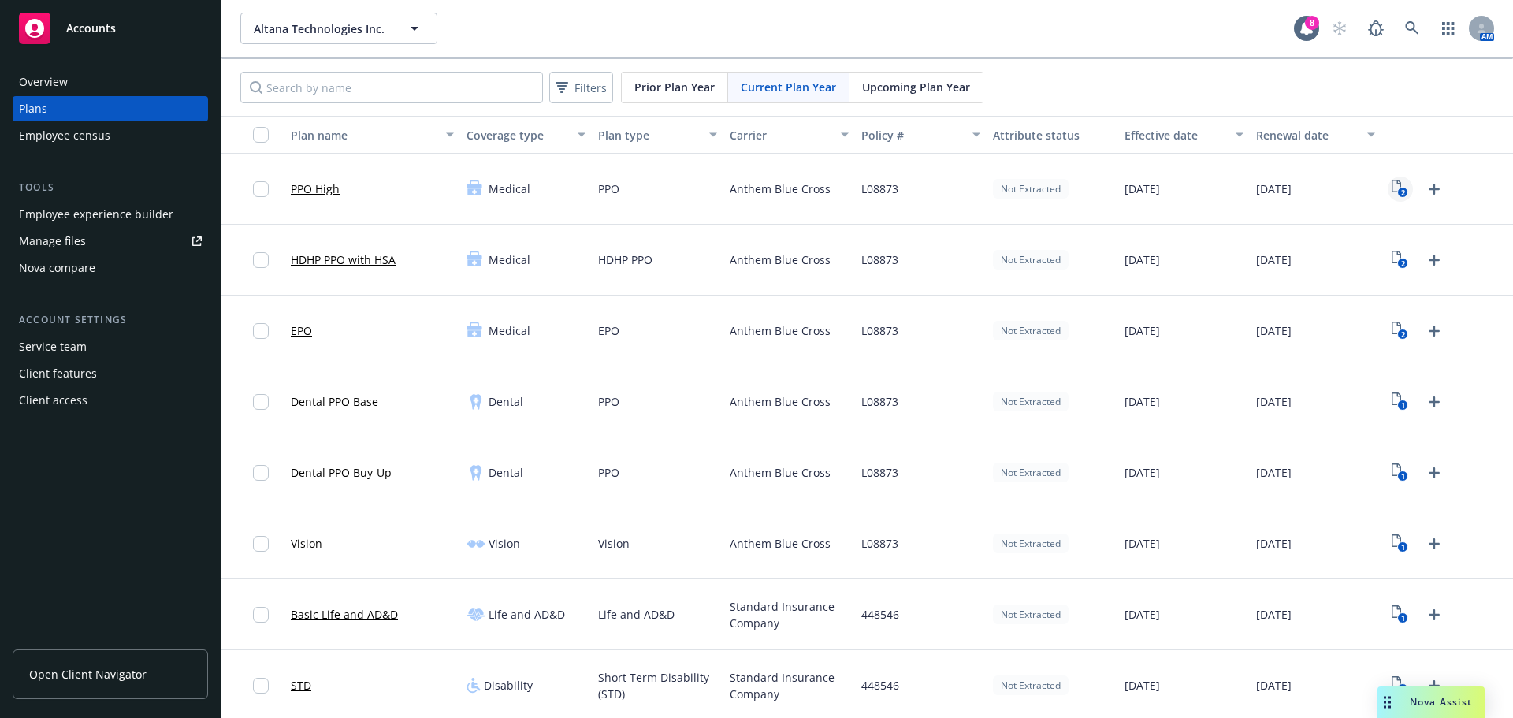
click at [1401, 192] on text "2" at bounding box center [1403, 193] width 4 height 10
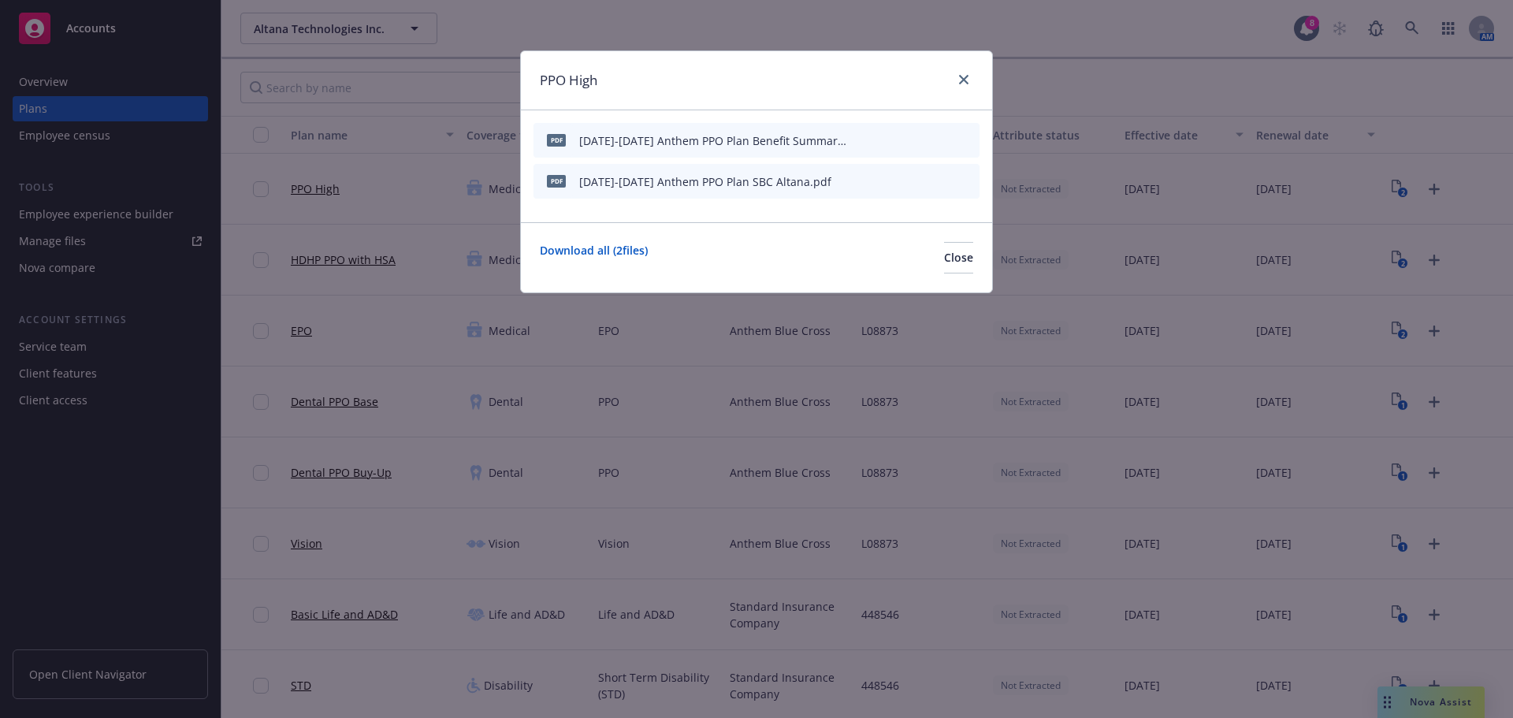
click at [980, 73] on div "PPO High" at bounding box center [756, 80] width 471 height 59
click at [974, 77] on div "PPO High" at bounding box center [756, 80] width 471 height 59
click at [961, 80] on icon "close" at bounding box center [963, 79] width 9 height 9
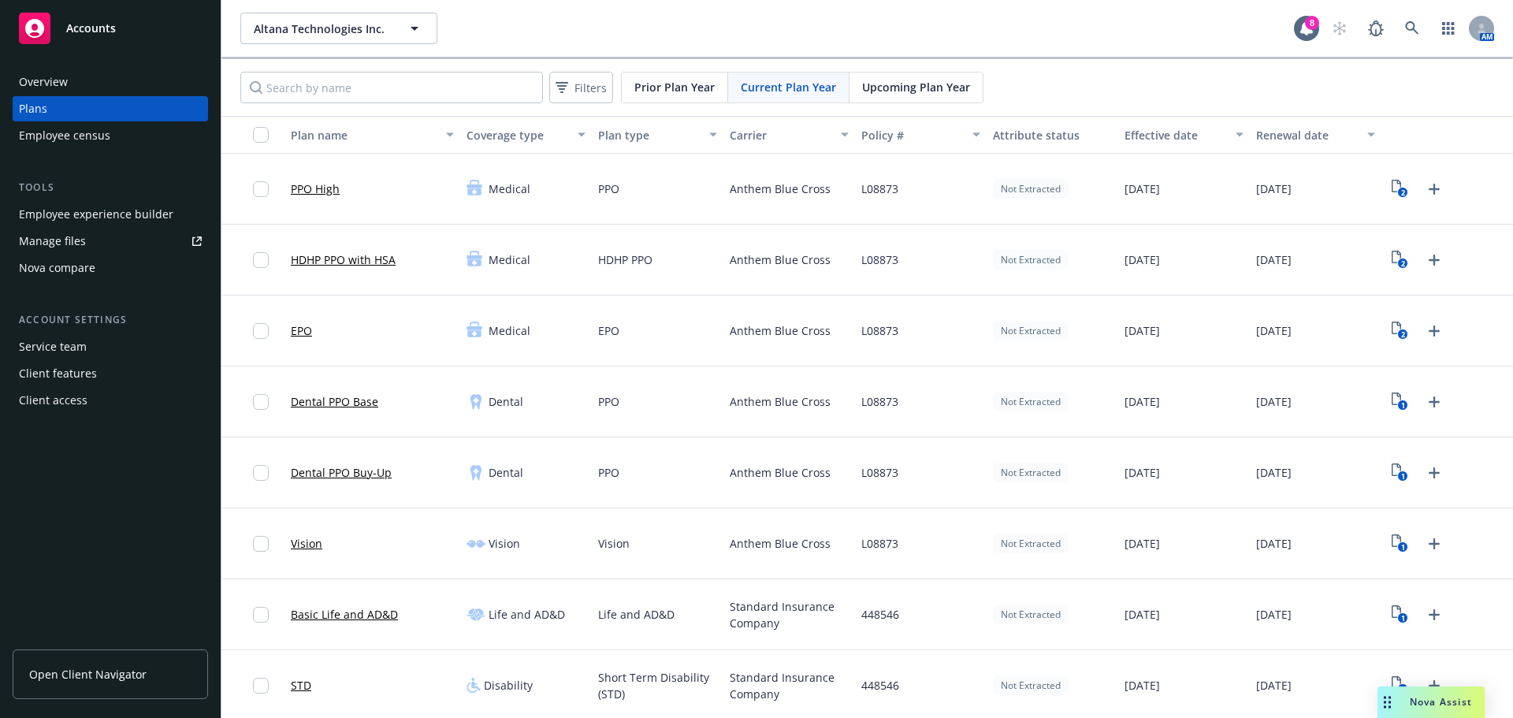
drag, startPoint x: 647, startPoint y: 94, endPoint x: 672, endPoint y: 91, distance: 25.3
click at [647, 93] on span "Prior Plan Year" at bounding box center [674, 87] width 80 height 17
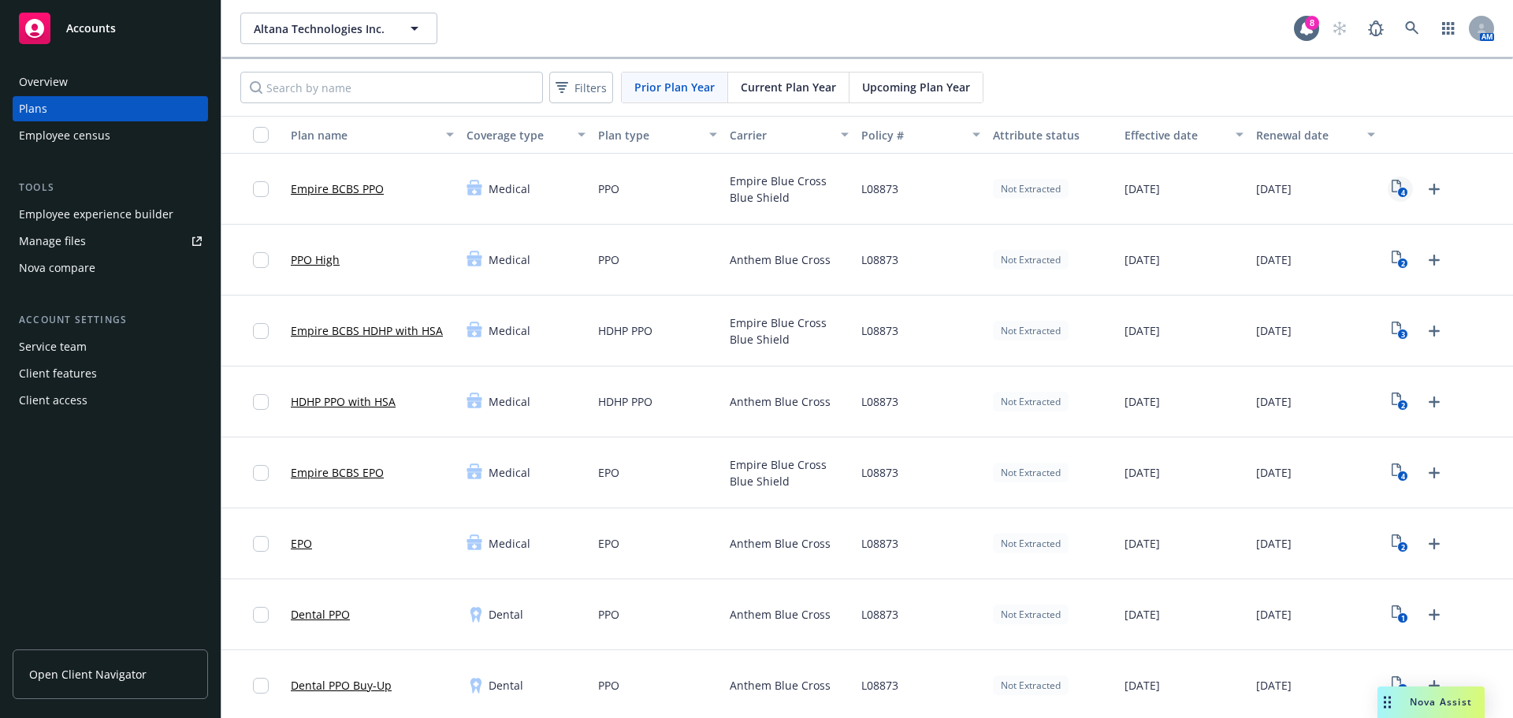
click at [1392, 184] on icon "4" at bounding box center [1400, 189] width 17 height 18
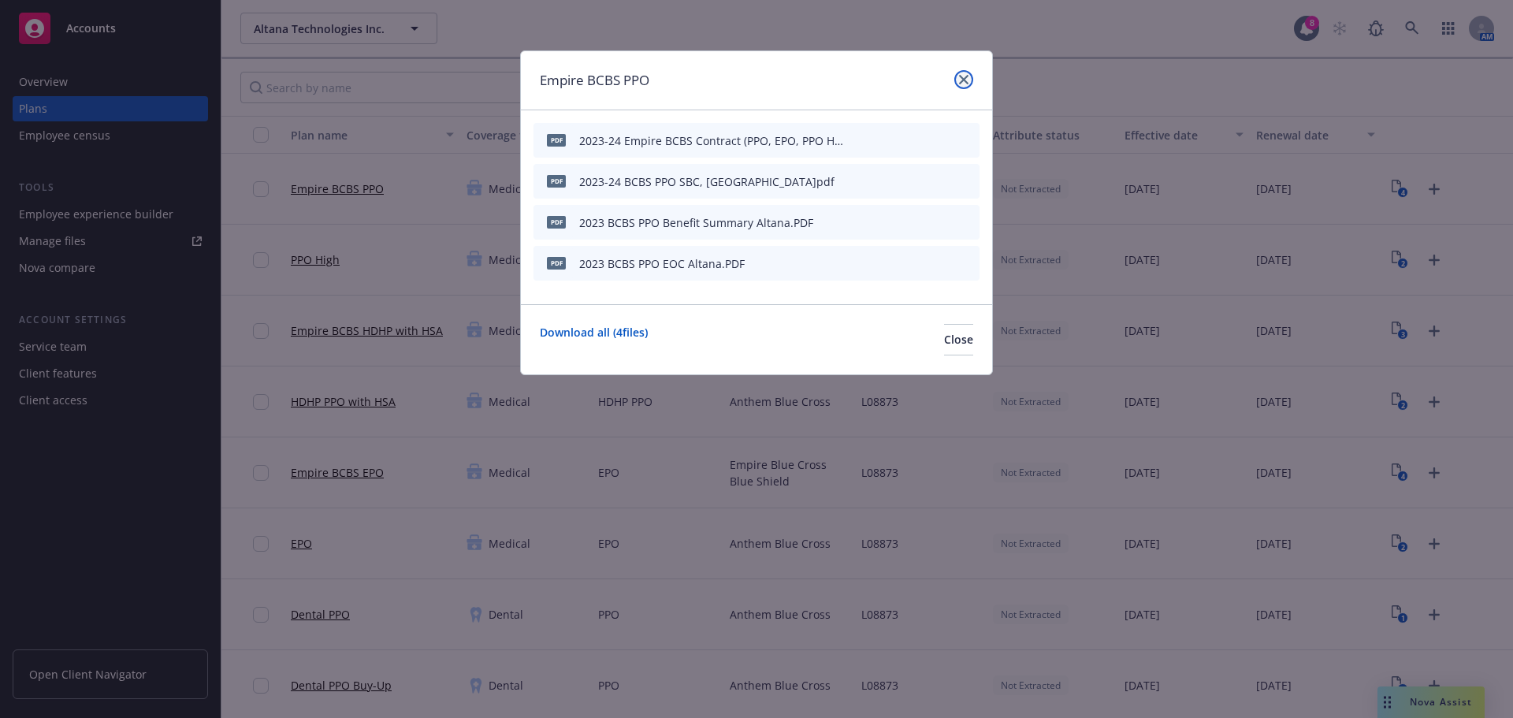
click at [956, 81] on link "close" at bounding box center [963, 79] width 19 height 19
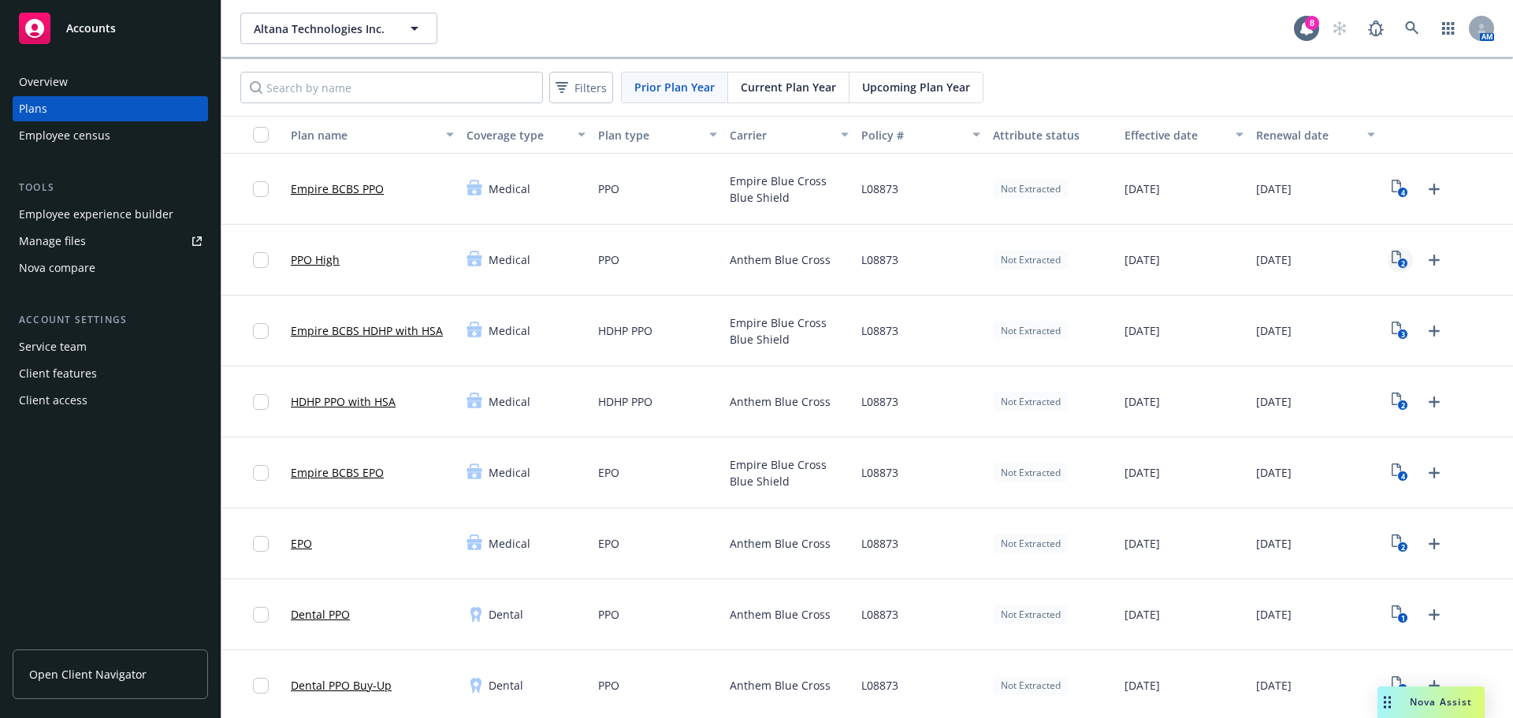
click at [1393, 252] on icon "2" at bounding box center [1400, 260] width 17 height 18
